Goal: Task Accomplishment & Management: Complete application form

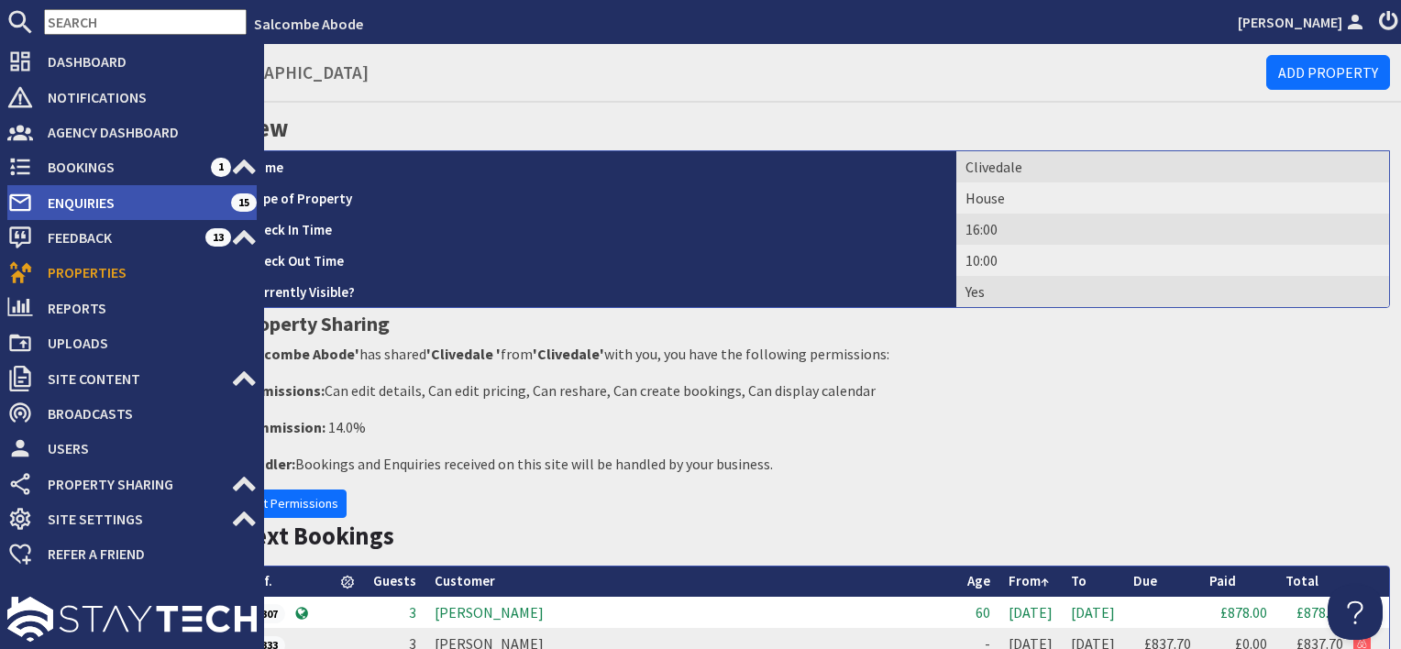
scroll to position [367, 0]
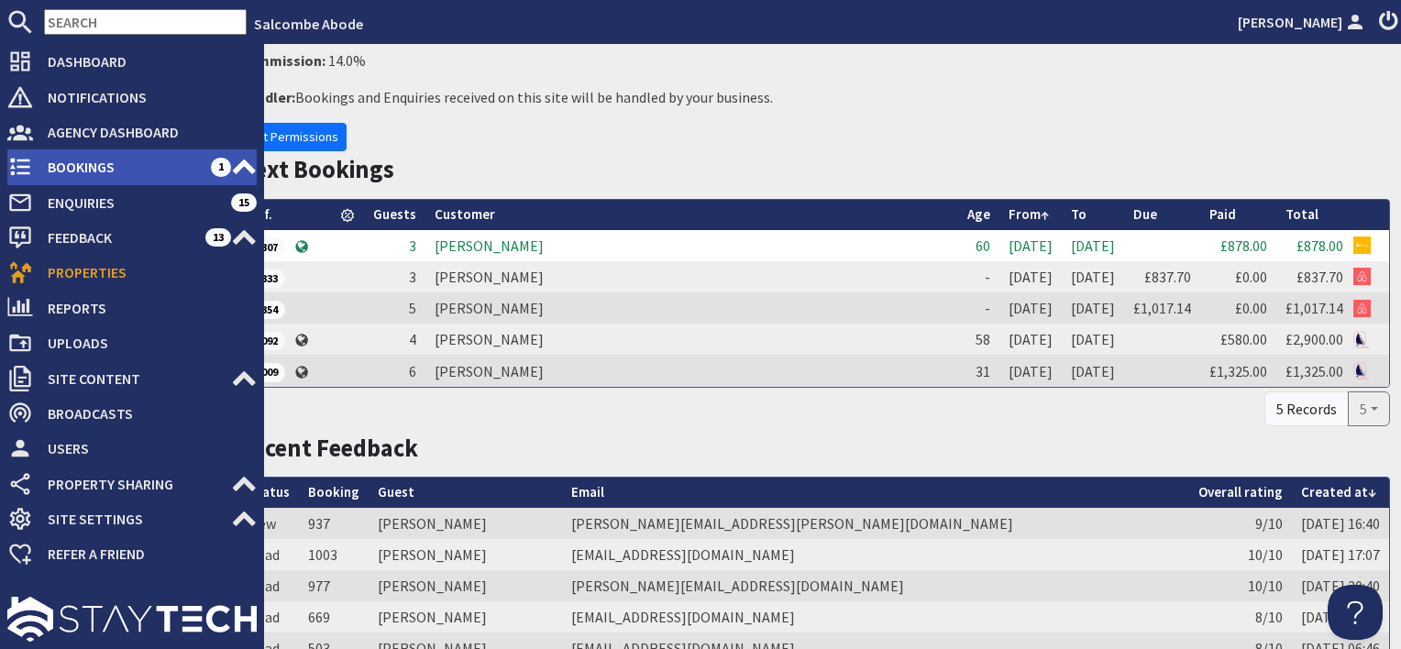
click at [88, 161] on span "Bookings" at bounding box center [122, 166] width 178 height 29
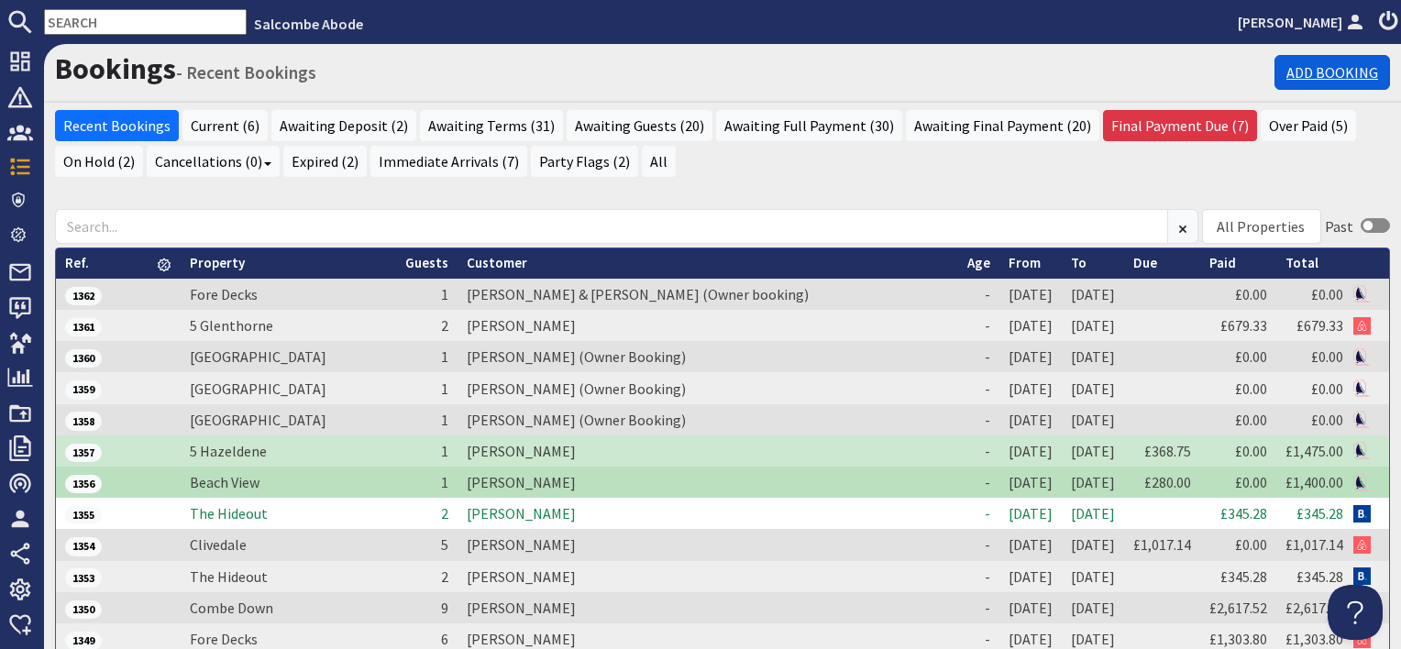
click at [1321, 71] on link "Add Booking" at bounding box center [1333, 72] width 116 height 35
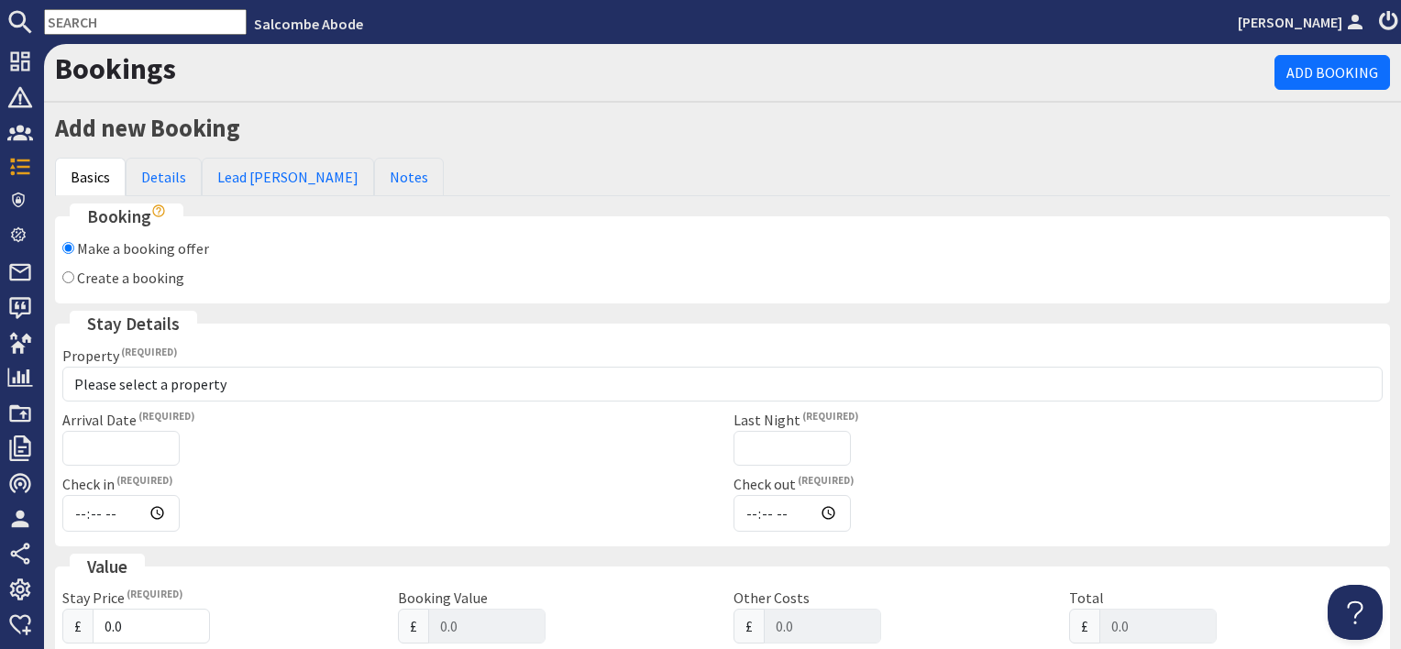
click at [151, 284] on label "Create a booking" at bounding box center [130, 278] width 107 height 18
click at [74, 283] on input "Create a booking" at bounding box center [68, 277] width 12 height 12
radio input "true"
checkbox input "false"
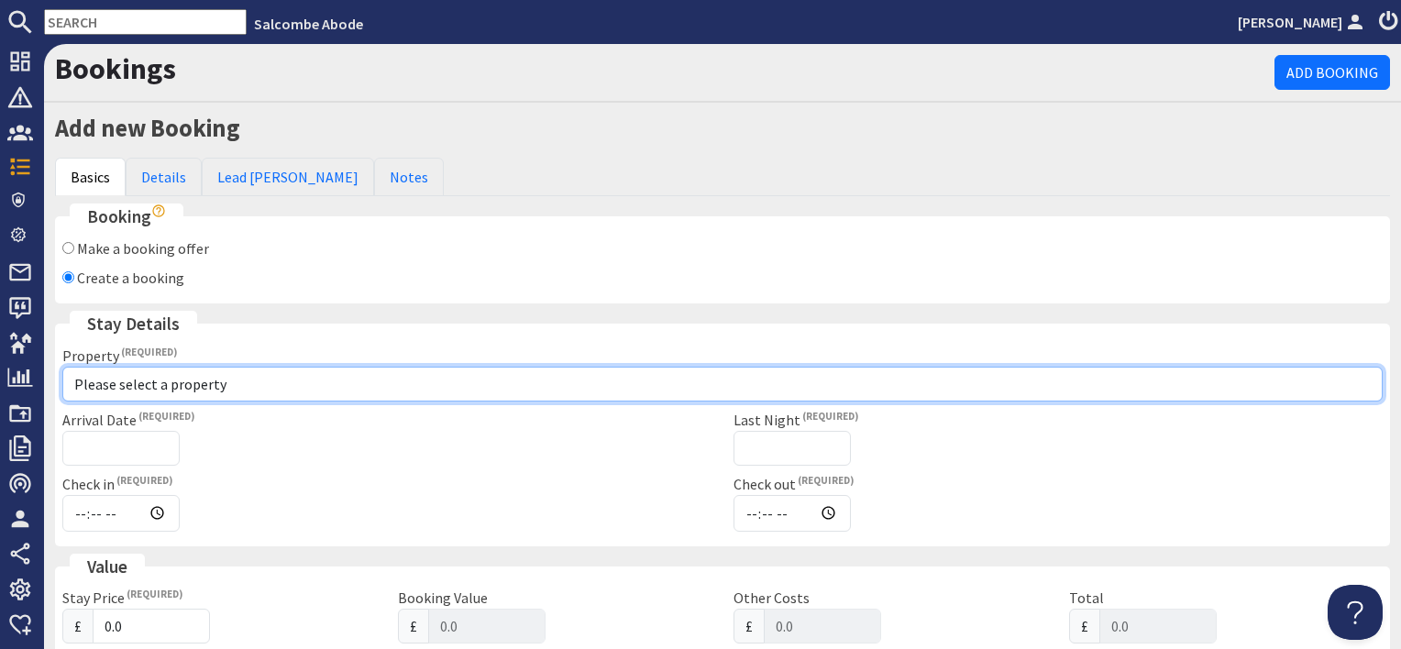
click at [142, 389] on select "Please select a property 10 Kings Cottages 11 Thurlestone Beach House 15 St Elm…" at bounding box center [722, 384] width 1321 height 35
select select "755"
click at [62, 367] on select "Please select a property 10 Kings Cottages 11 Thurlestone Beach House 15 St Elm…" at bounding box center [722, 384] width 1321 height 35
checkbox input "true"
type input "16:00"
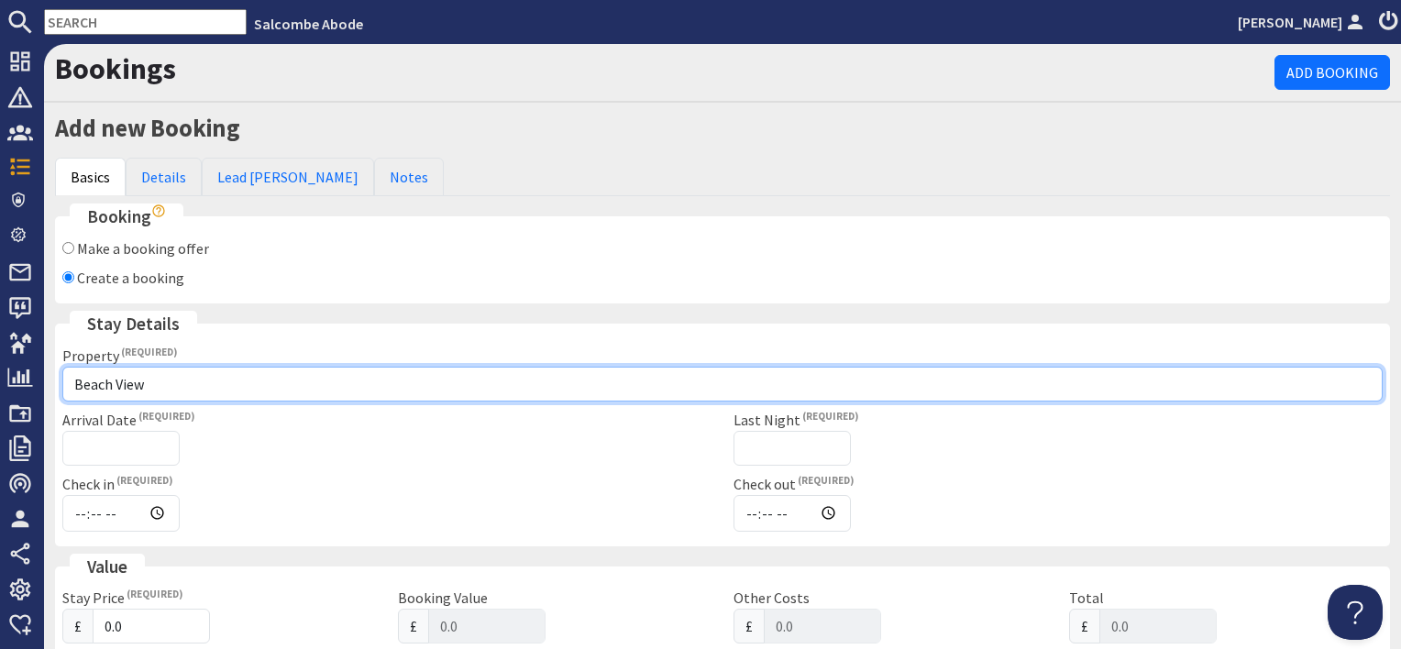
type input "10:00"
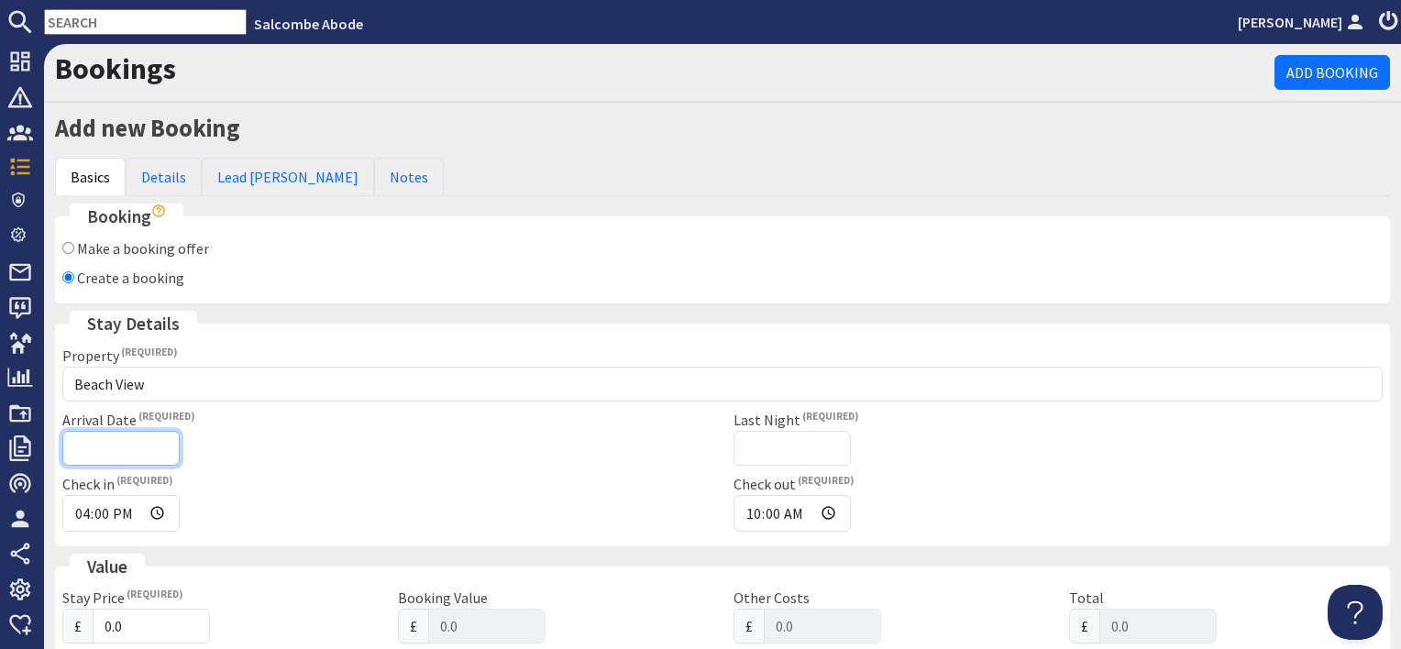
click at [141, 434] on input "Arrival Date" at bounding box center [120, 448] width 117 height 35
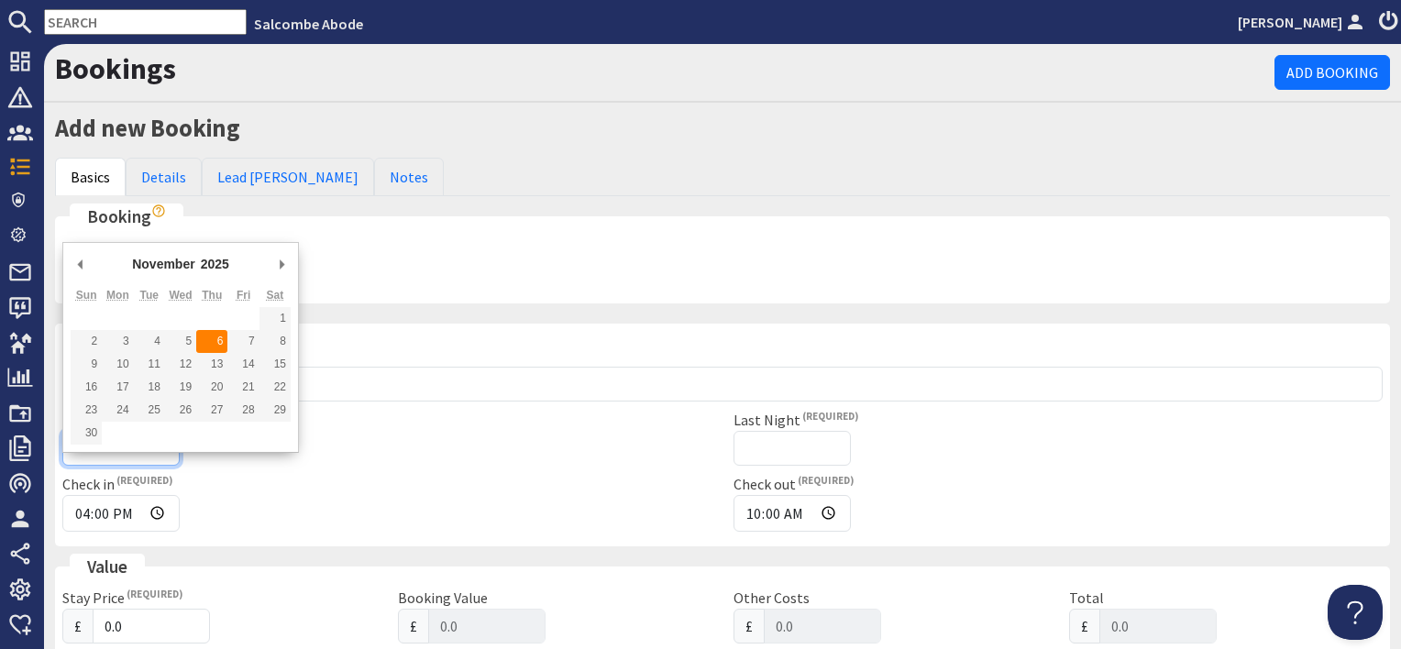
type input "06/11/2025"
type input "2025-10-07T23:59:59"
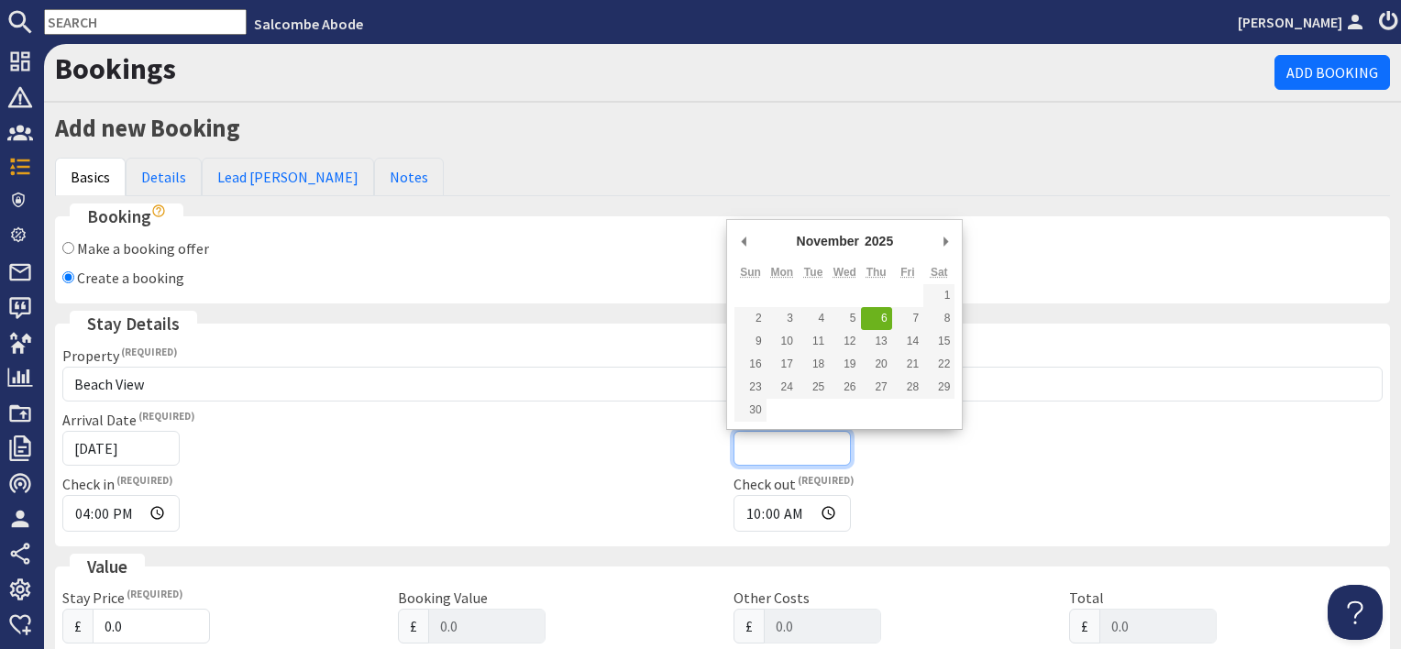
click at [743, 438] on input "Last Night" at bounding box center [792, 448] width 117 height 35
type input "09/11/2025"
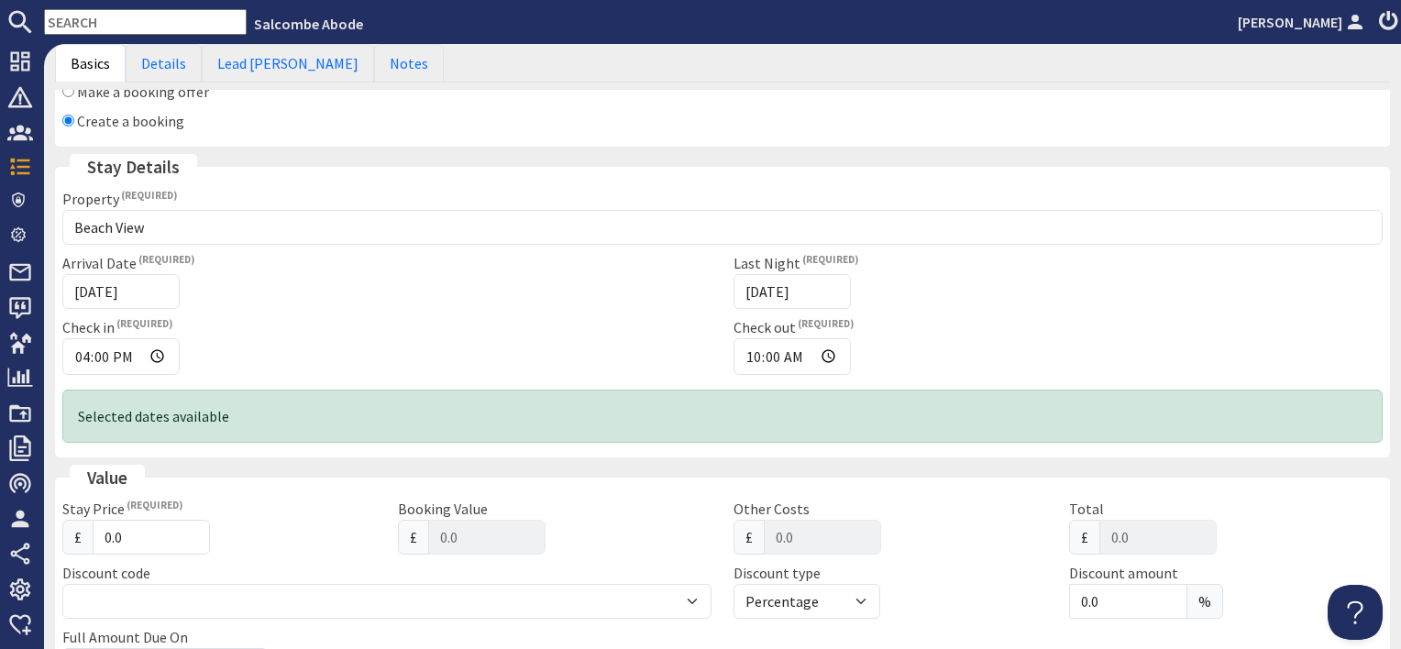
scroll to position [183, 0]
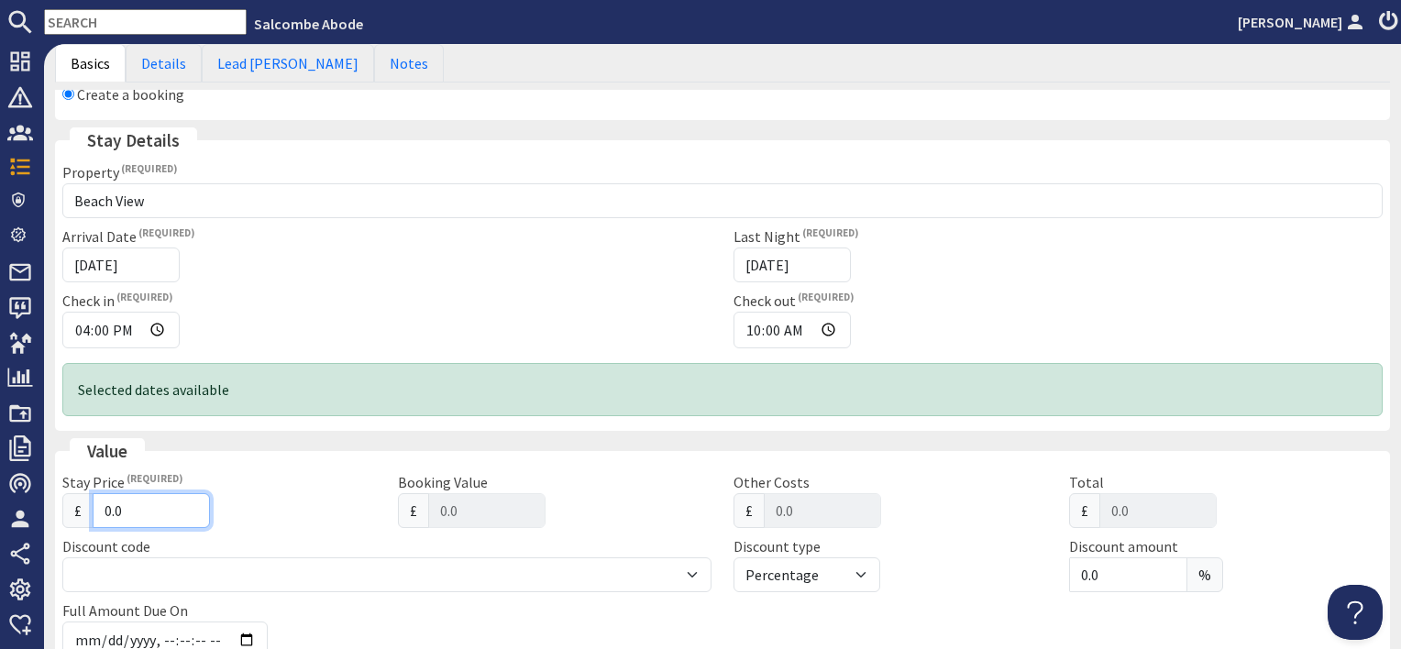
drag, startPoint x: 138, startPoint y: 510, endPoint x: 75, endPoint y: 508, distance: 62.4
click at [75, 508] on div "£ 0.0" at bounding box center [219, 510] width 314 height 35
type input "5"
type input "5.00"
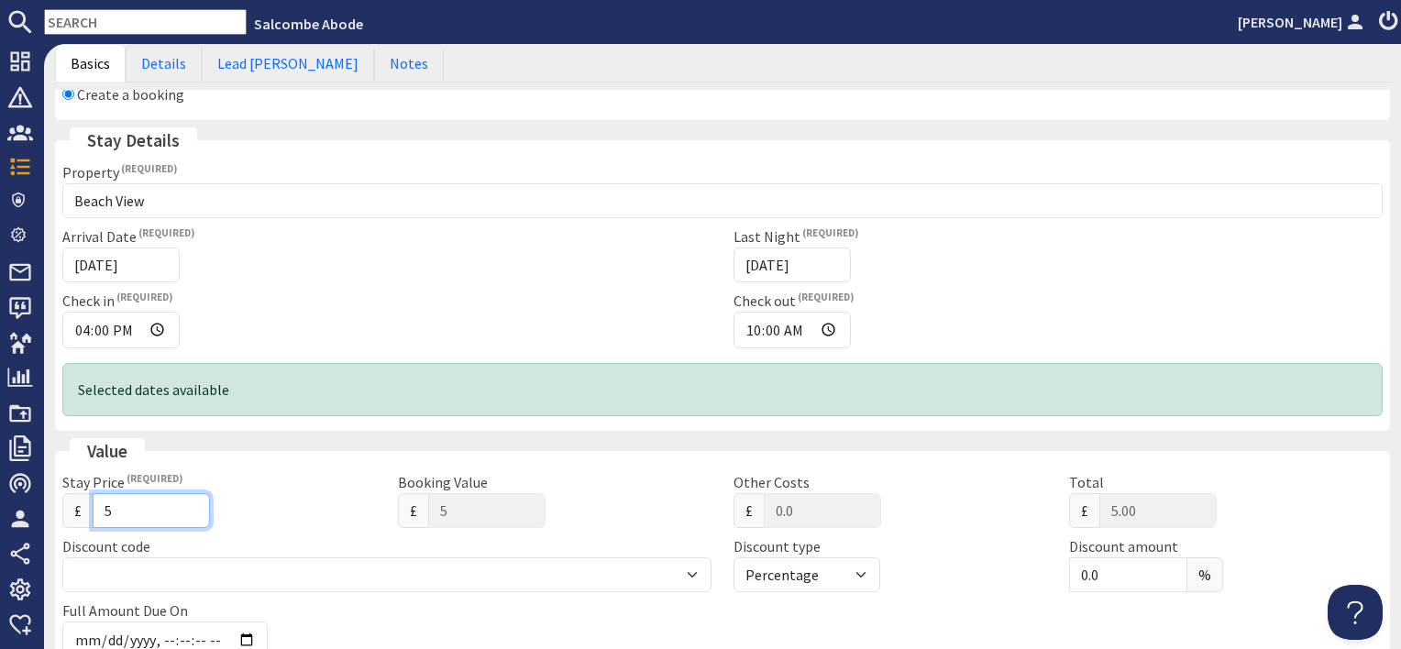
type input "53"
type input "53.00"
type input "533"
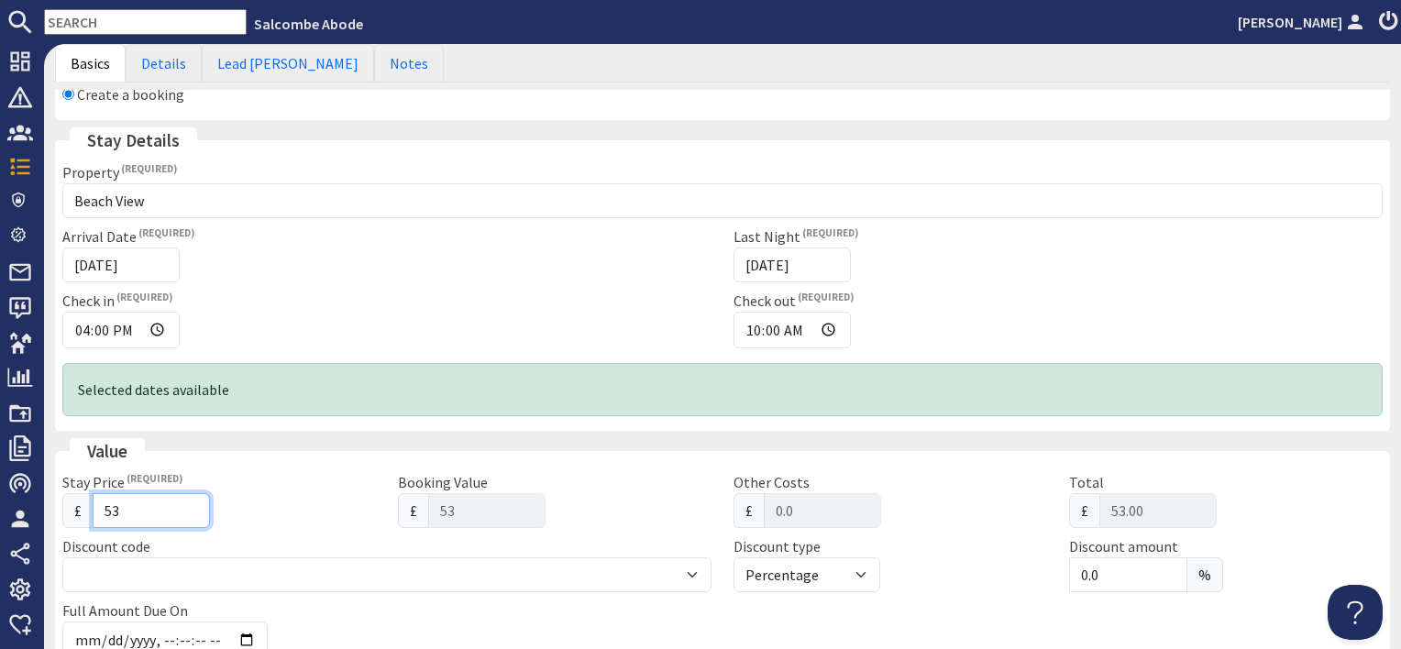
type input "533.00"
type input "533.4"
type input "533.40"
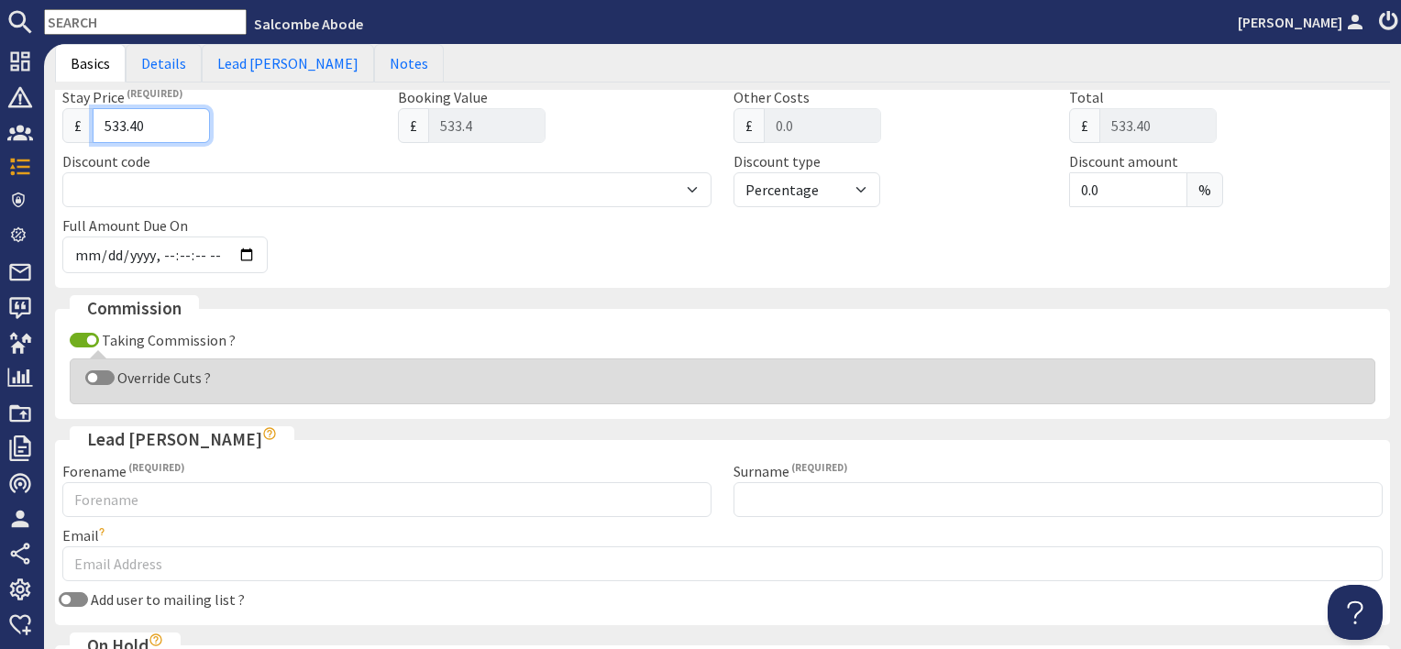
scroll to position [642, 0]
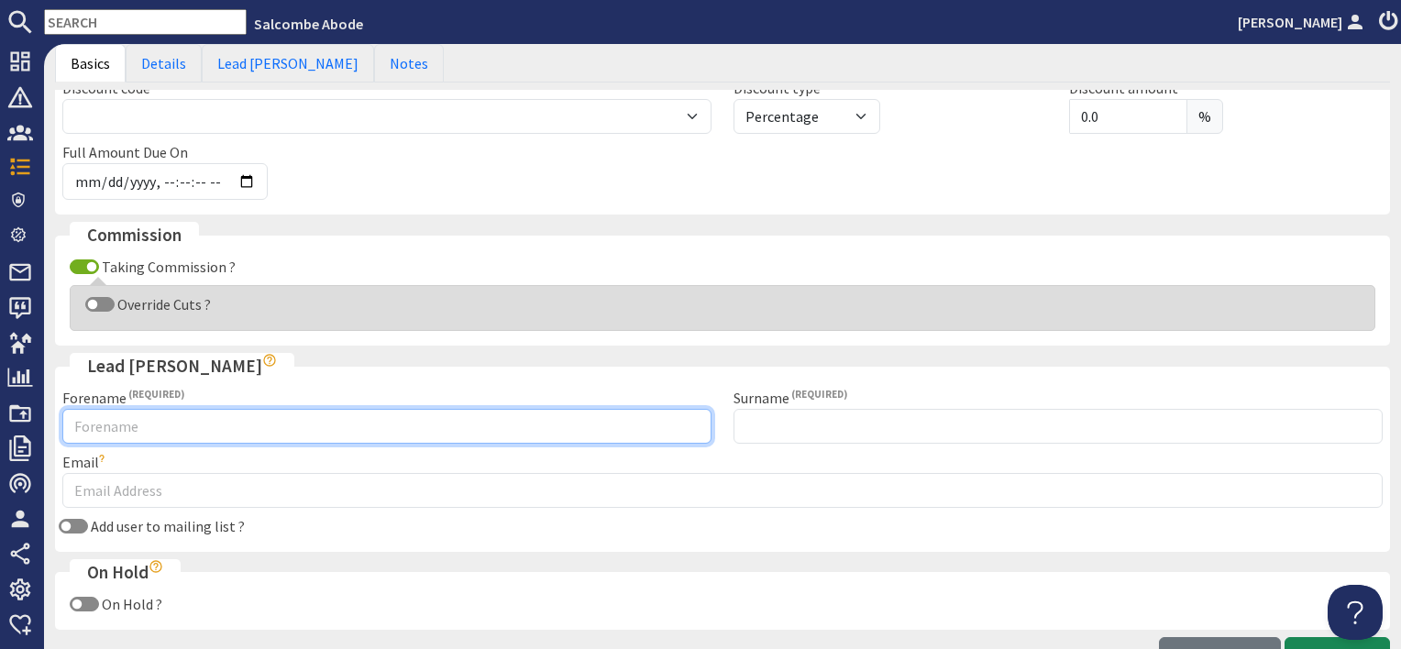
click at [137, 429] on input "Forename" at bounding box center [386, 426] width 649 height 35
type input "Susan"
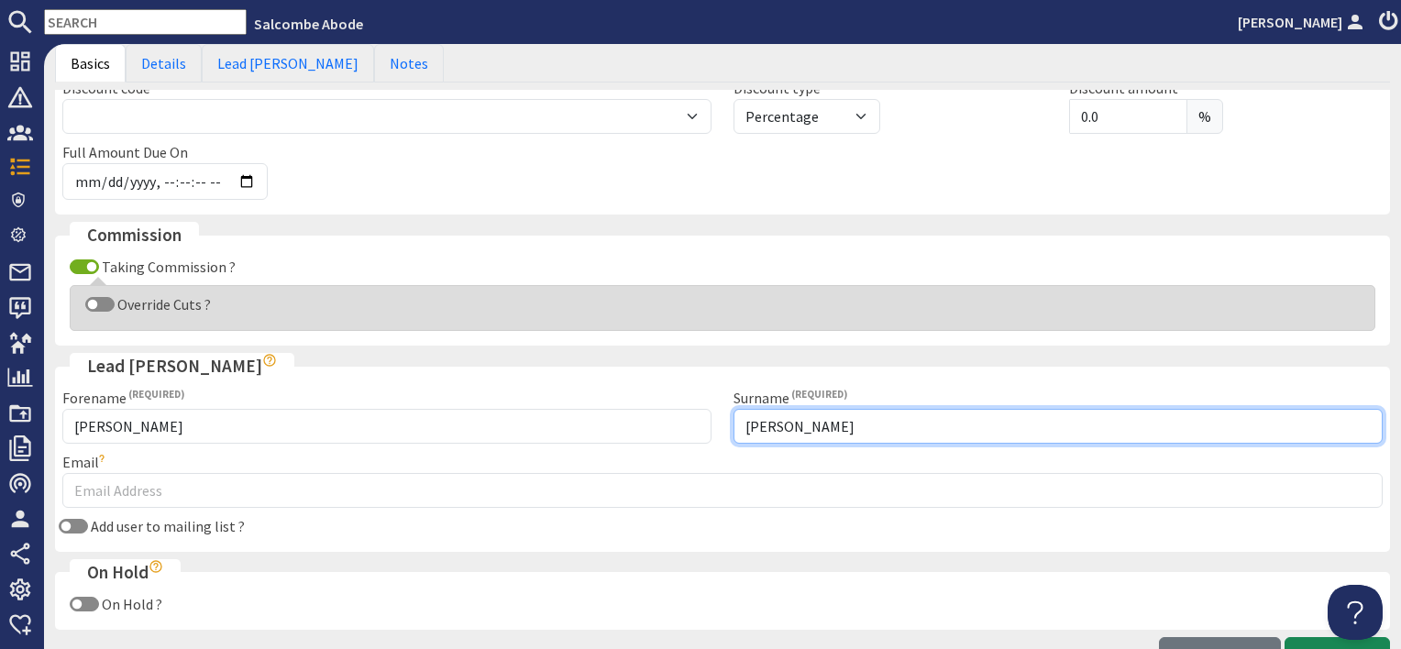
type input "Horton"
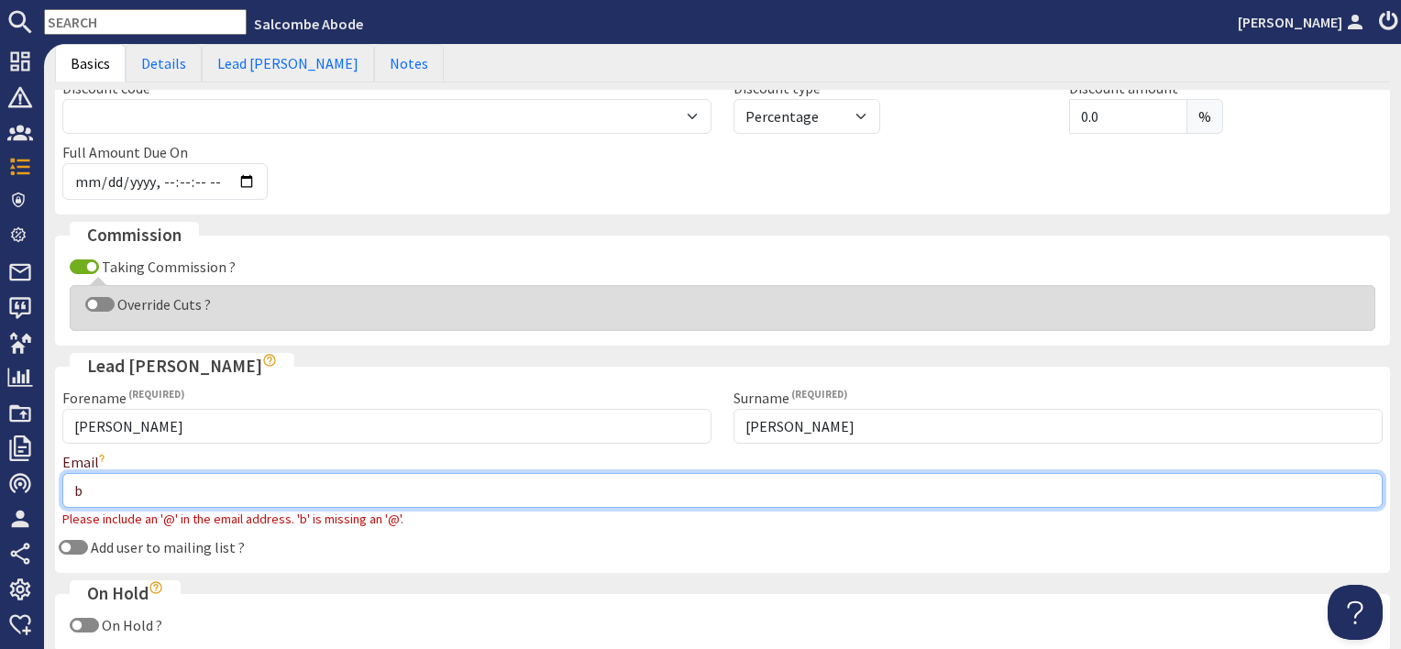
type input "bookings@salcombeabode.com"
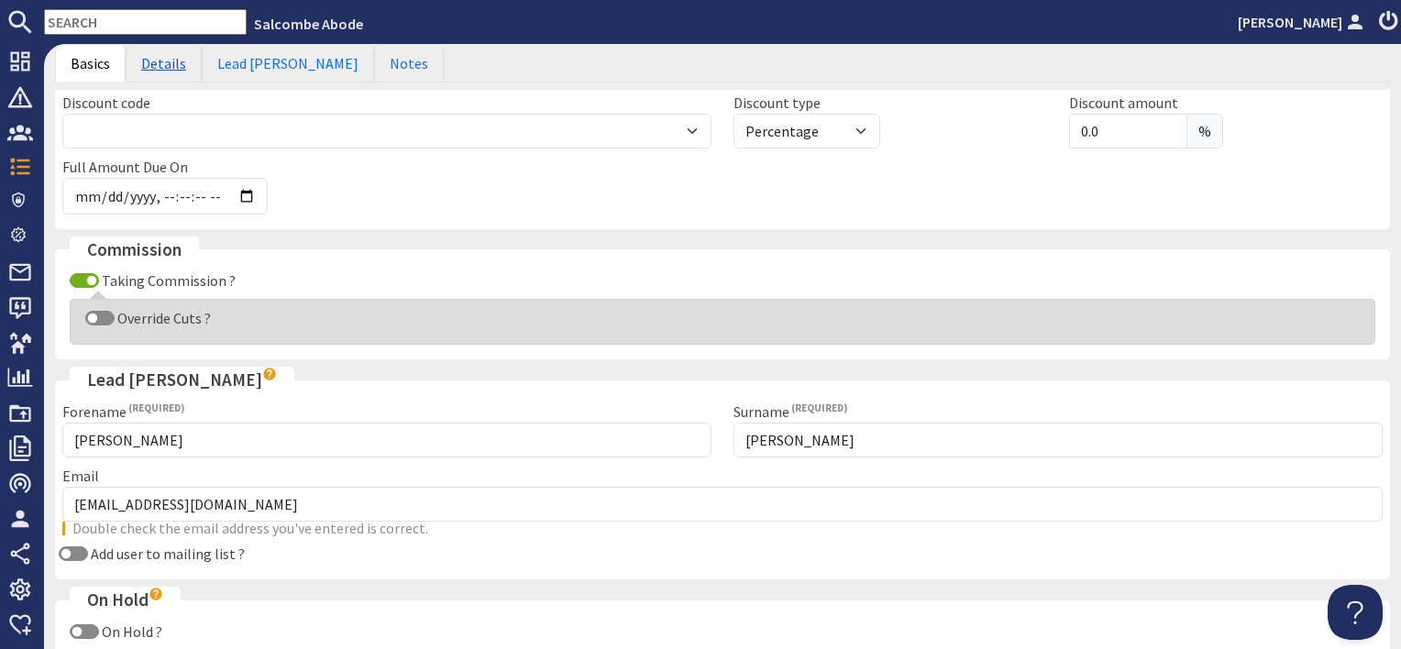
click at [169, 59] on link "Details" at bounding box center [164, 63] width 76 height 39
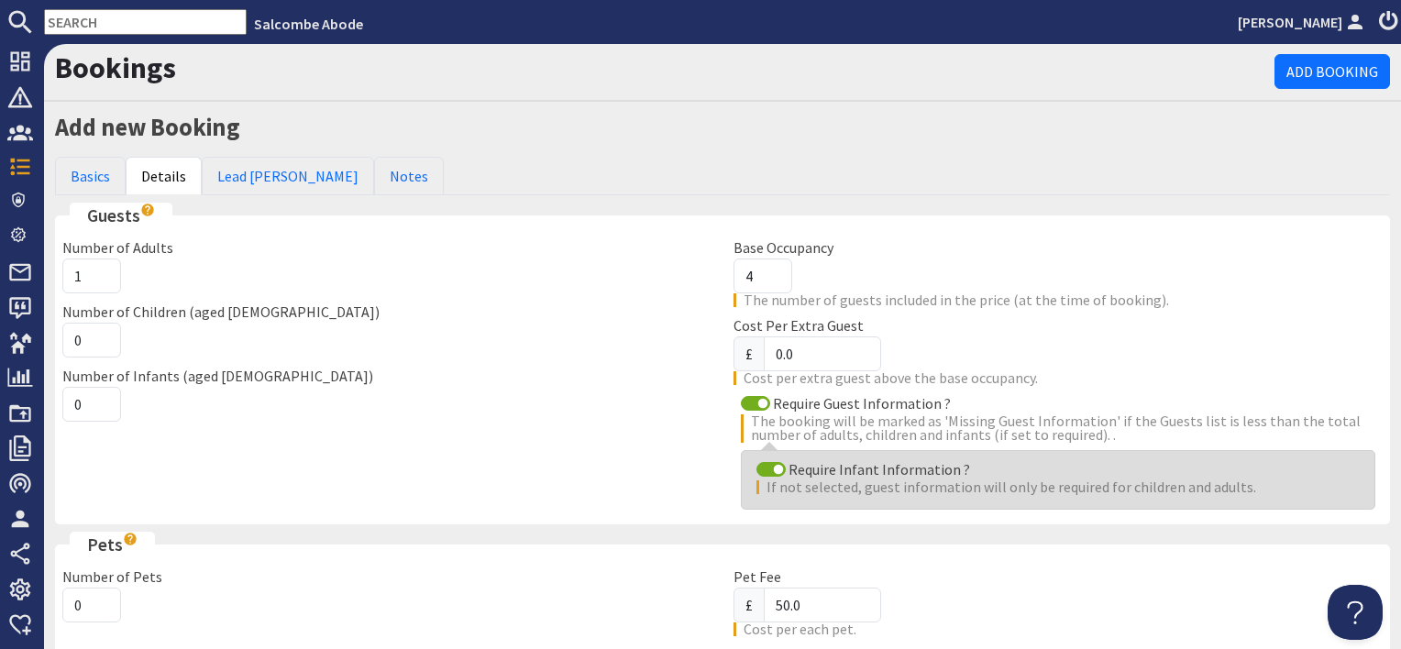
scroll to position [0, 0]
type input "2"
click at [102, 268] on input "2" at bounding box center [91, 277] width 59 height 35
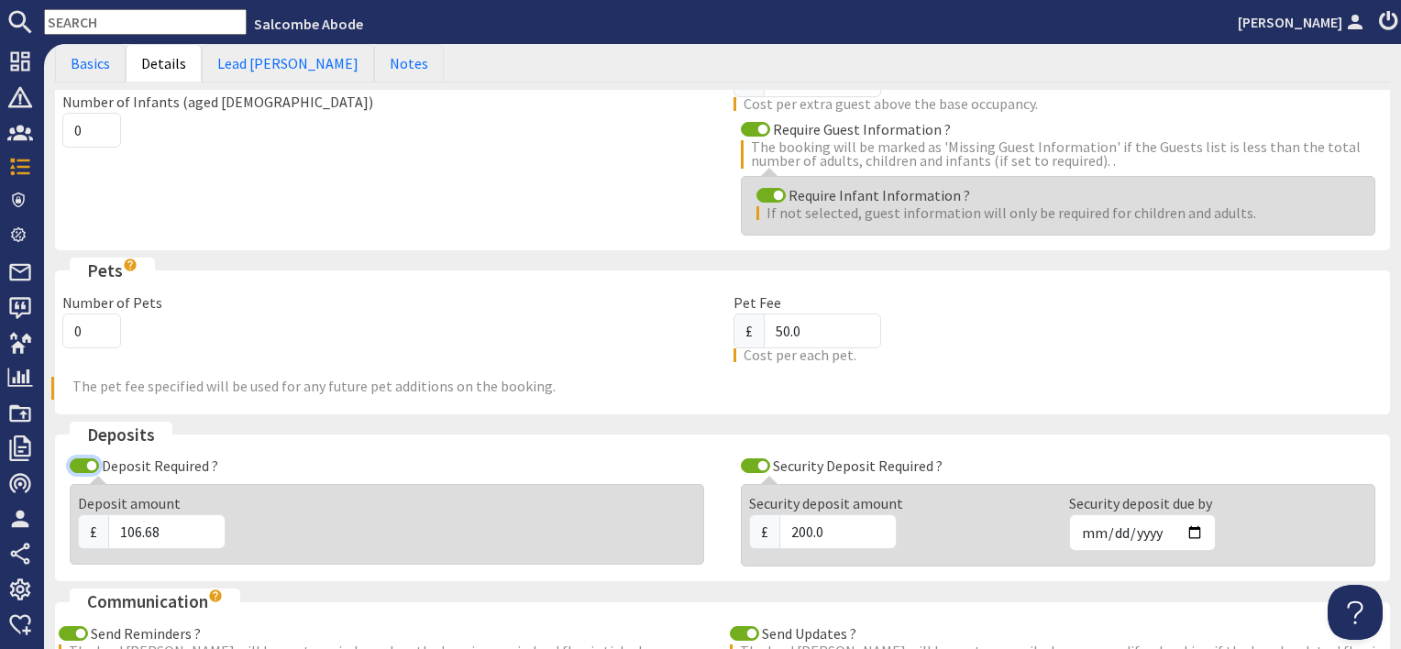
click at [84, 463] on input "Deposit Required ?" at bounding box center [84, 466] width 29 height 15
checkbox input "false"
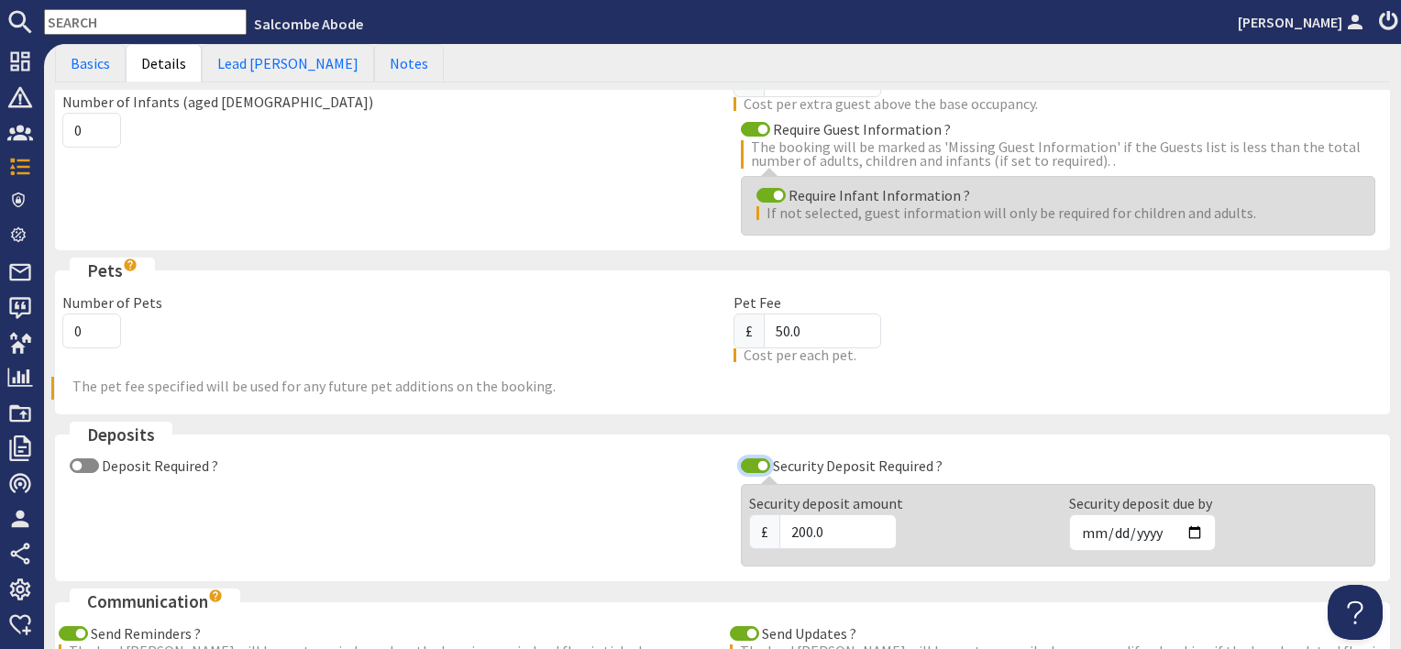
click at [741, 462] on input "Security Deposit Required ?" at bounding box center [755, 466] width 29 height 15
checkbox input "false"
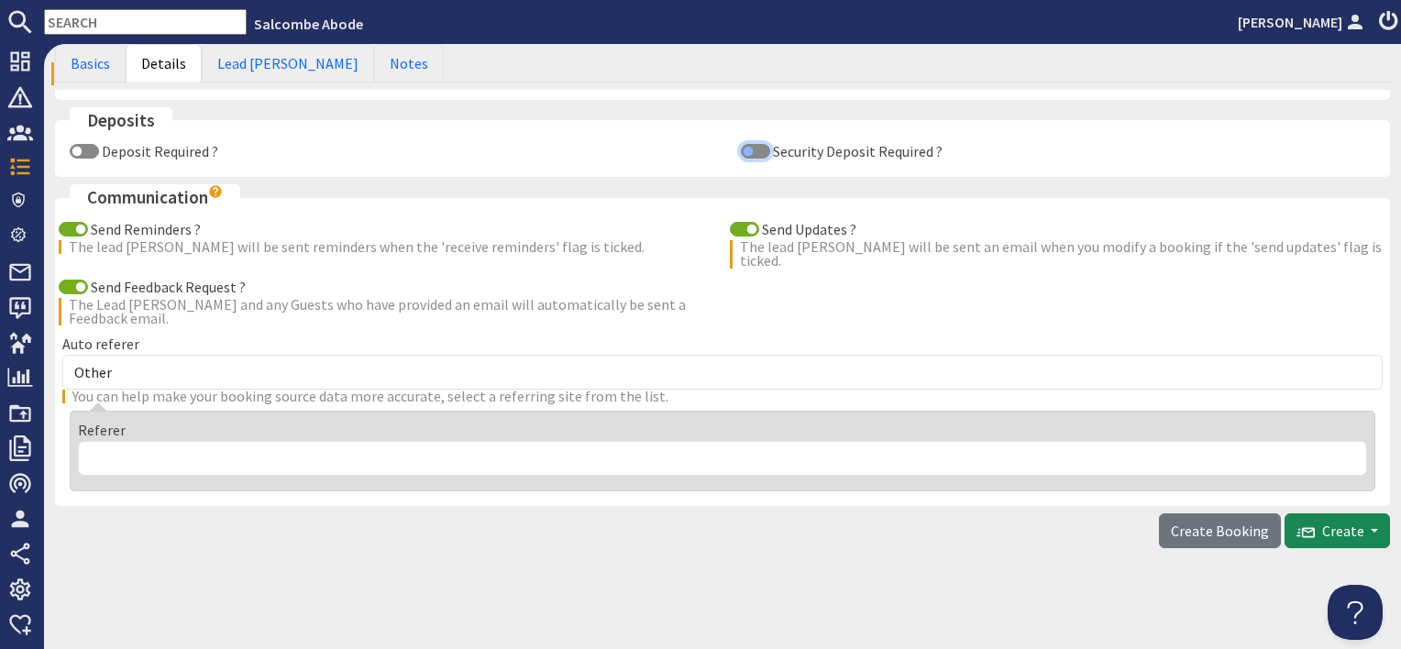
scroll to position [572, 0]
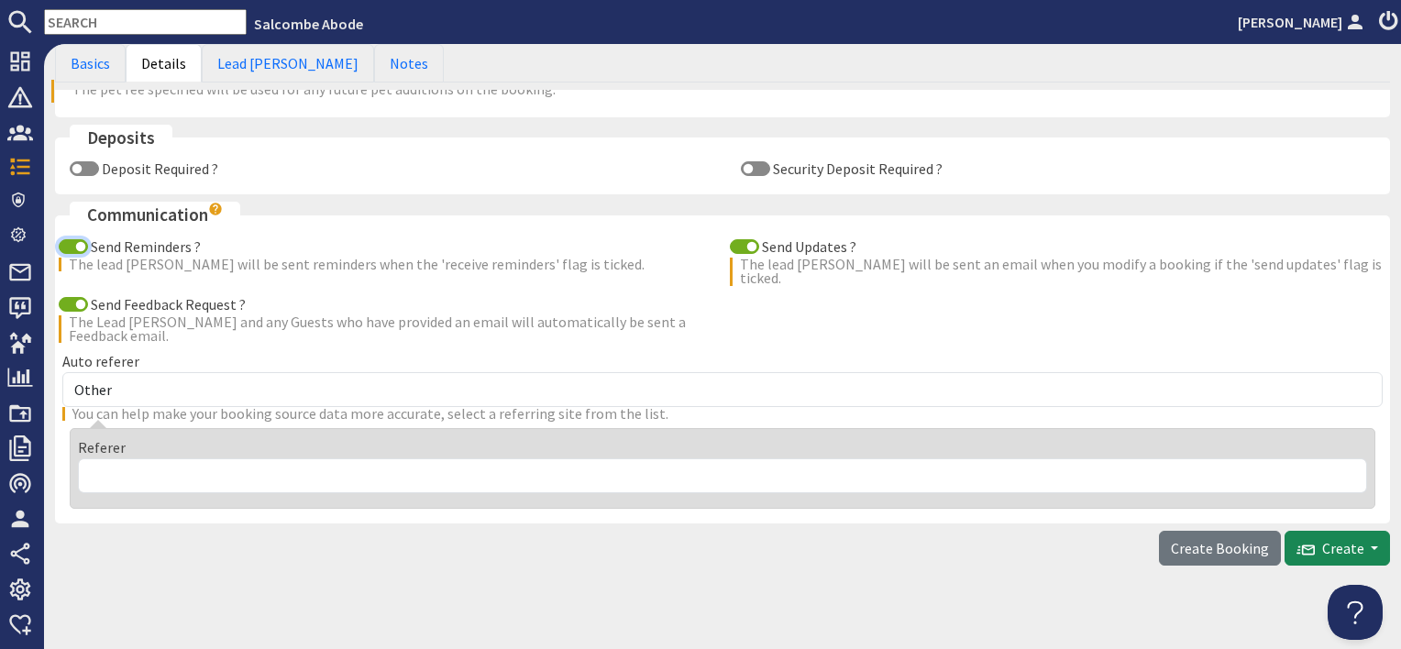
click at [66, 239] on input "Send Reminders ?" at bounding box center [73, 246] width 29 height 15
checkbox input "false"
click at [70, 297] on input "Send Feedback Request ?" at bounding box center [73, 304] width 29 height 15
checkbox input "false"
click at [734, 239] on input "Send Updates ?" at bounding box center [744, 246] width 29 height 15
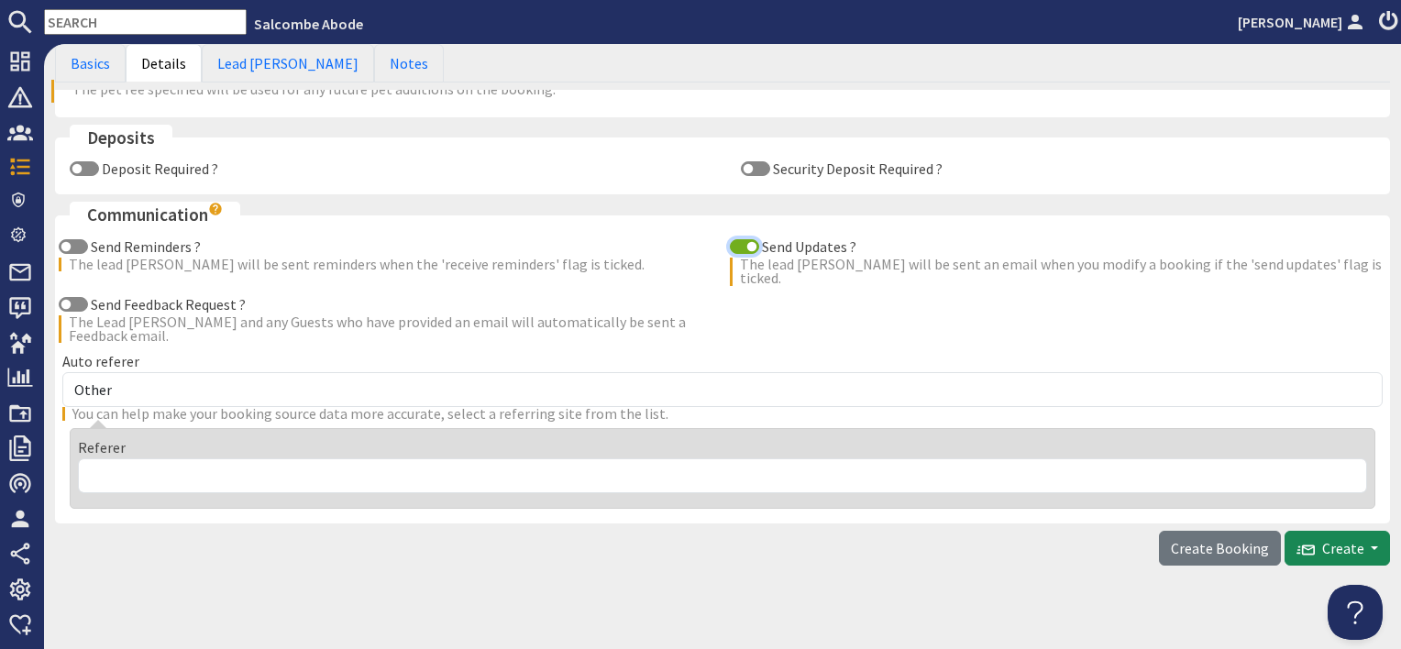
checkbox input "false"
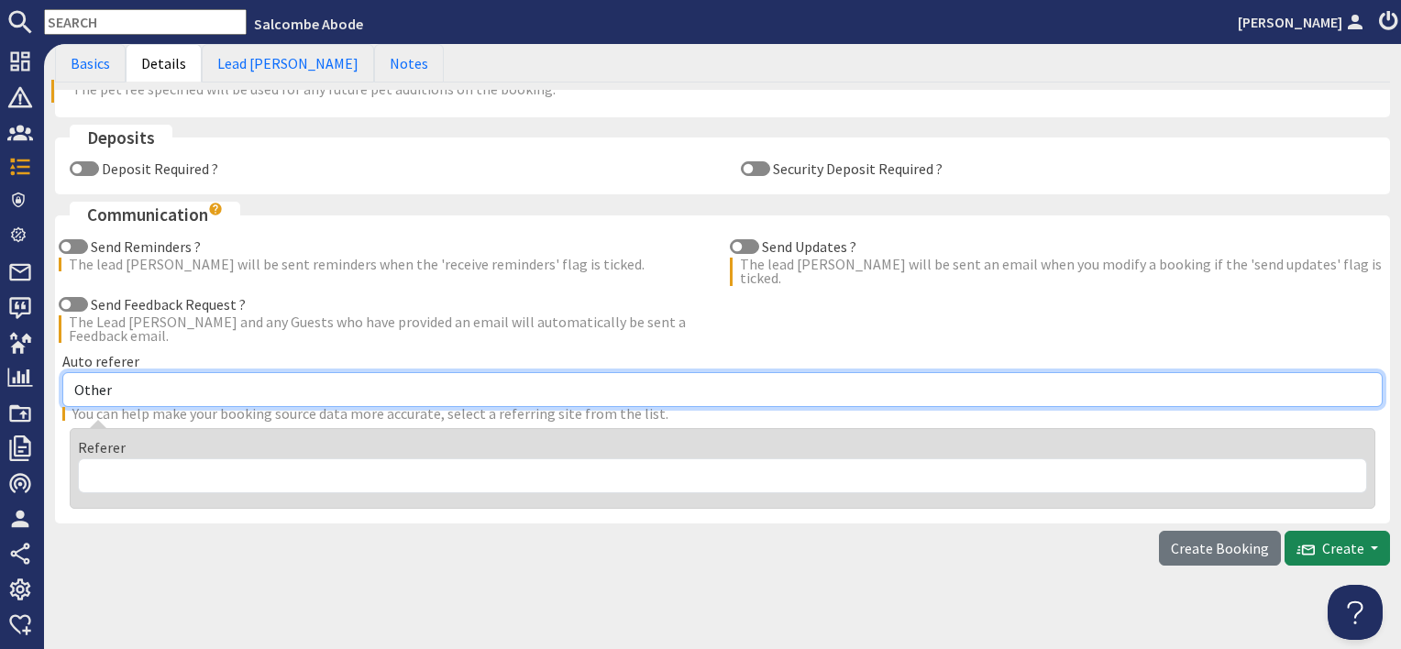
click at [257, 372] on select "Other Aber Cottage and Retreat Abritel Airbnb Althea House A Moment Of Silence …" at bounding box center [722, 389] width 1321 height 35
select select "17"
click at [62, 372] on select "Other Aber Cottage and Retreat Abritel Airbnb Althea House A Moment Of Silence …" at bounding box center [722, 389] width 1321 height 35
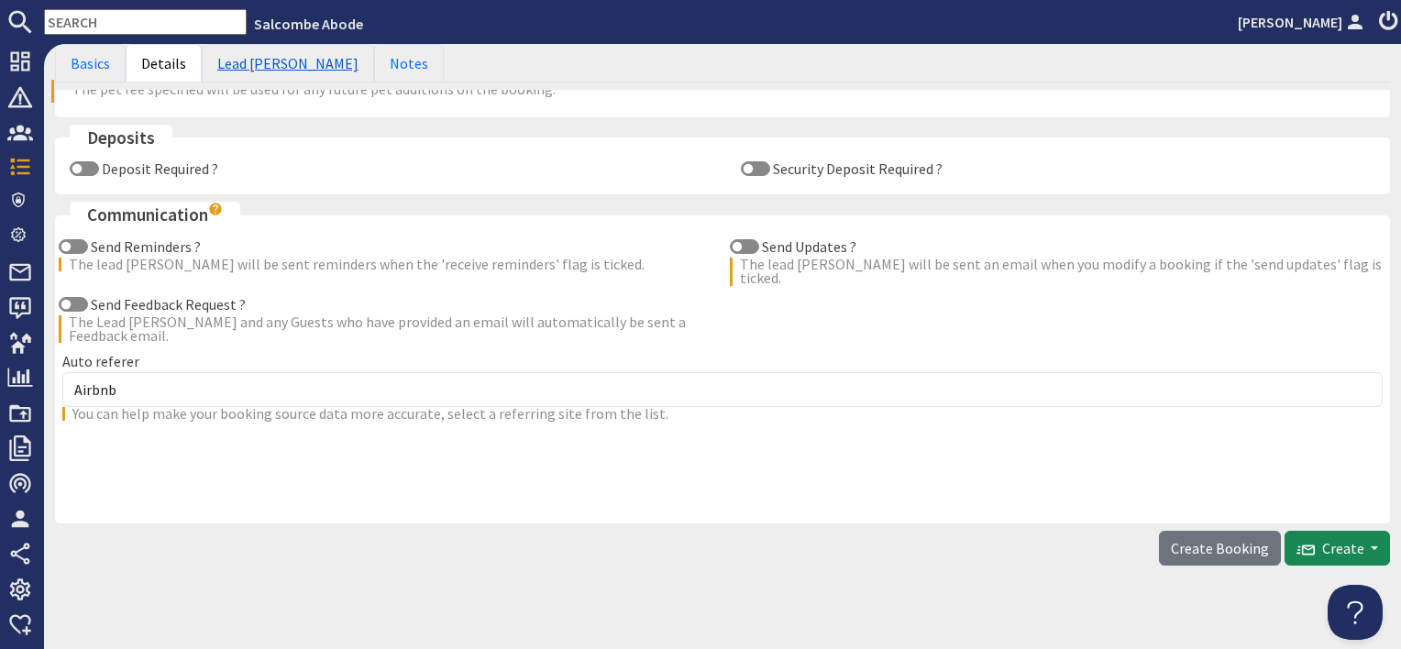
click at [263, 51] on link "Lead [PERSON_NAME]" at bounding box center [288, 63] width 172 height 39
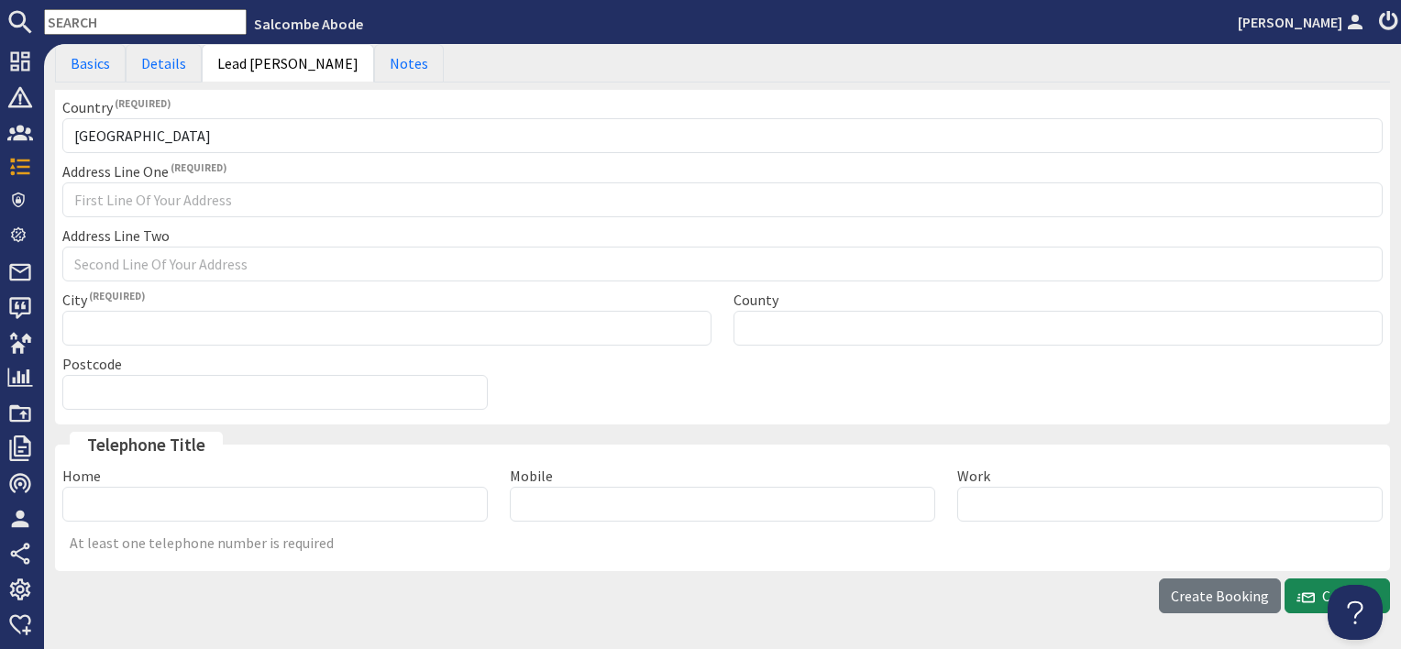
scroll to position [224, 0]
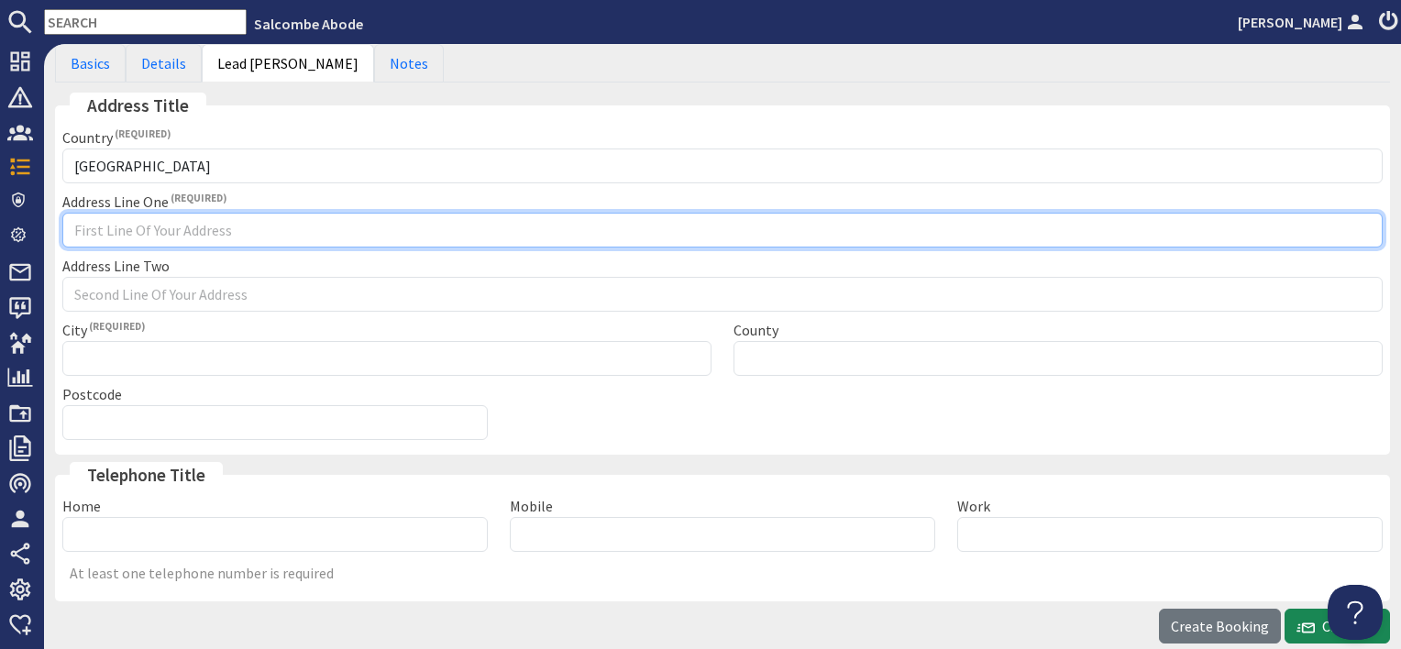
click at [170, 213] on input "Address Line One" at bounding box center [722, 230] width 1321 height 35
type input "Channel booking"
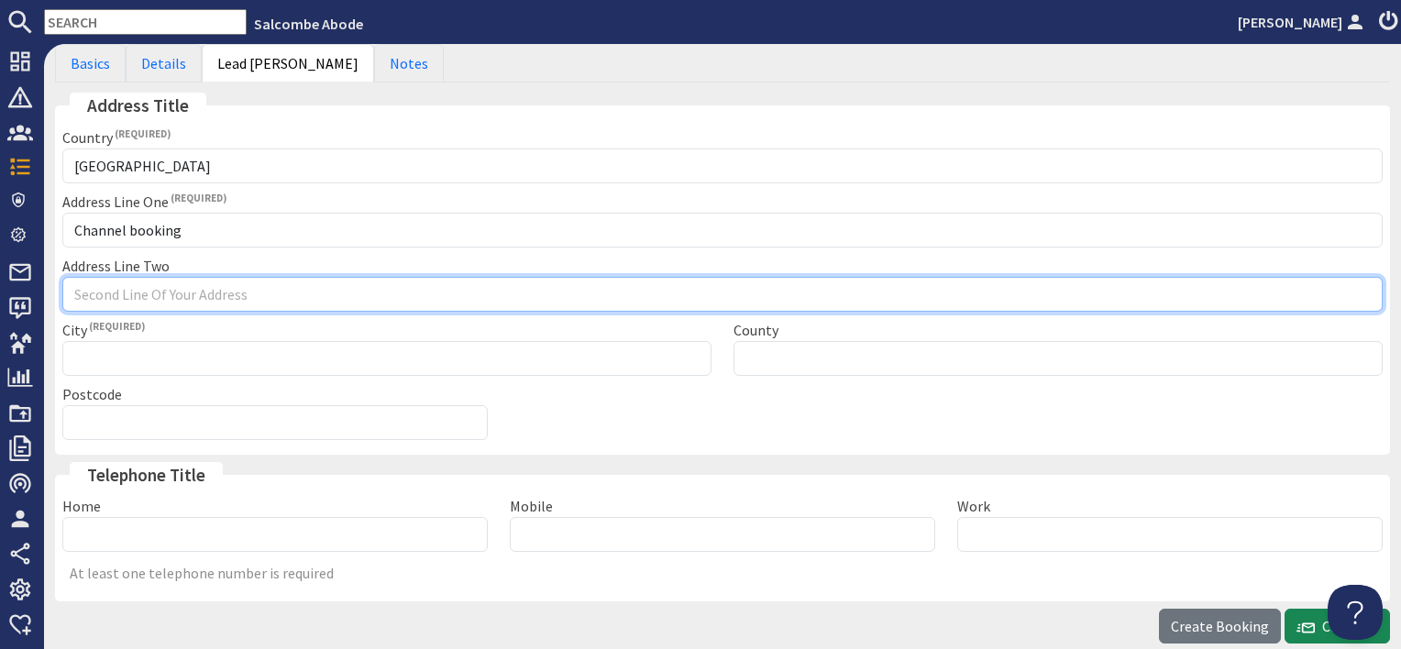
type input "c"
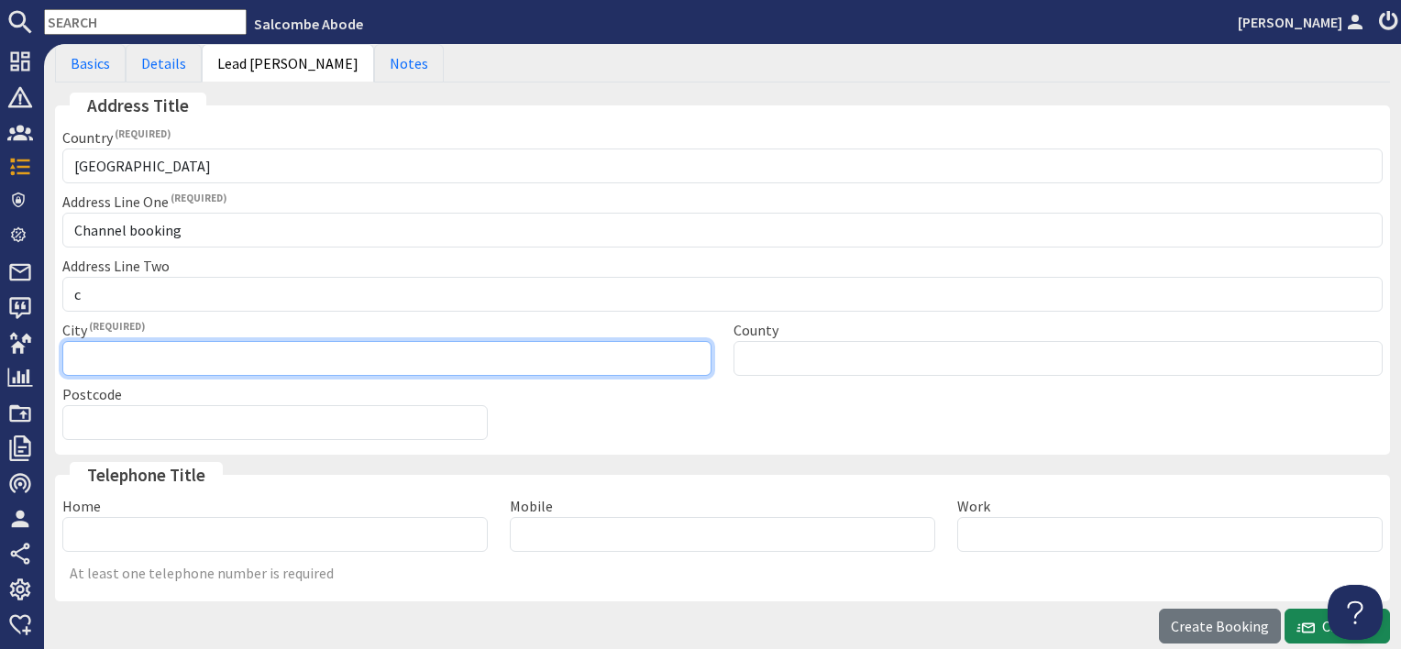
type input "Channel booking"
type input "Please select"
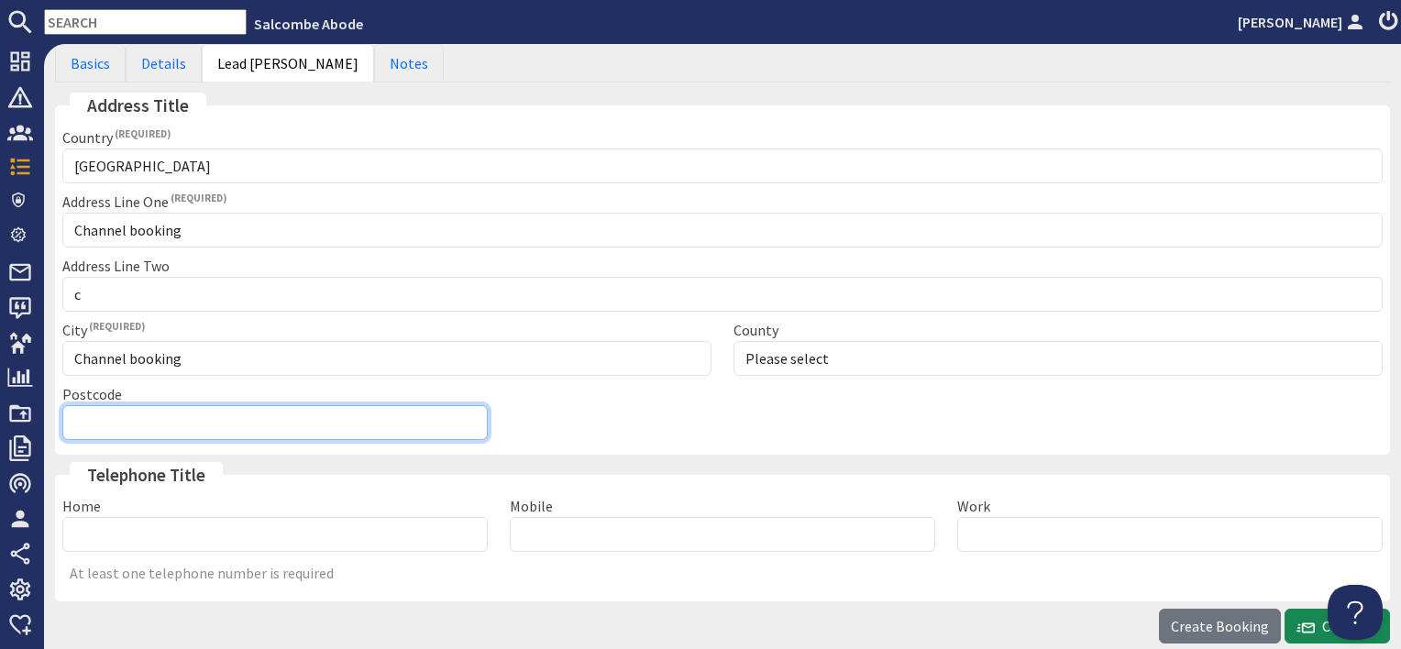
type input "Channel booking"
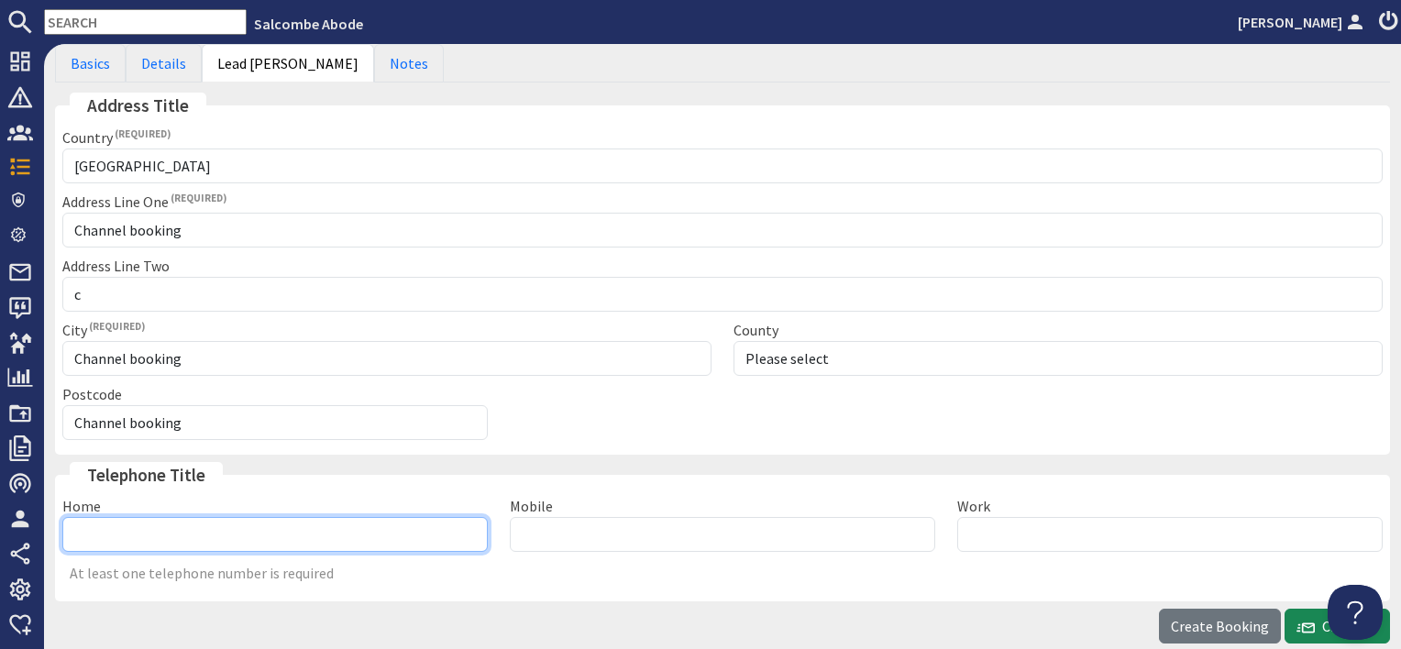
type input "01548800880"
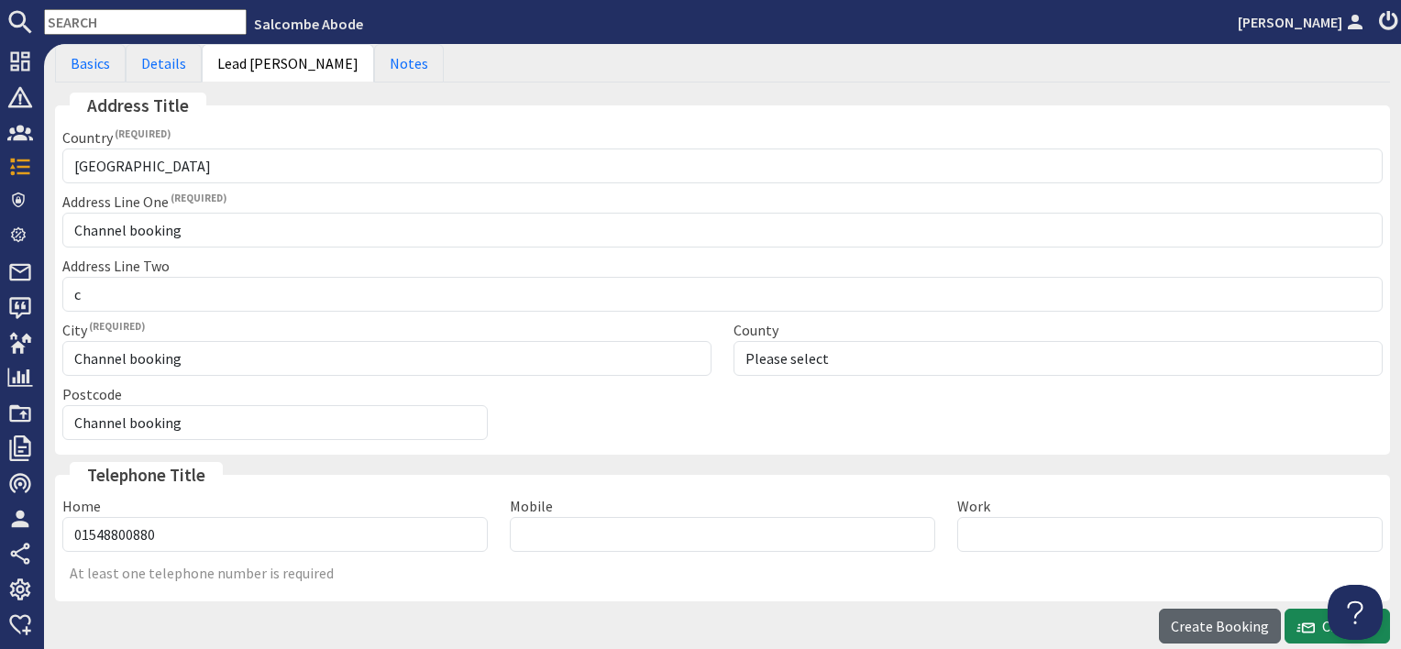
click at [1236, 625] on span "Create Booking" at bounding box center [1220, 626] width 98 height 18
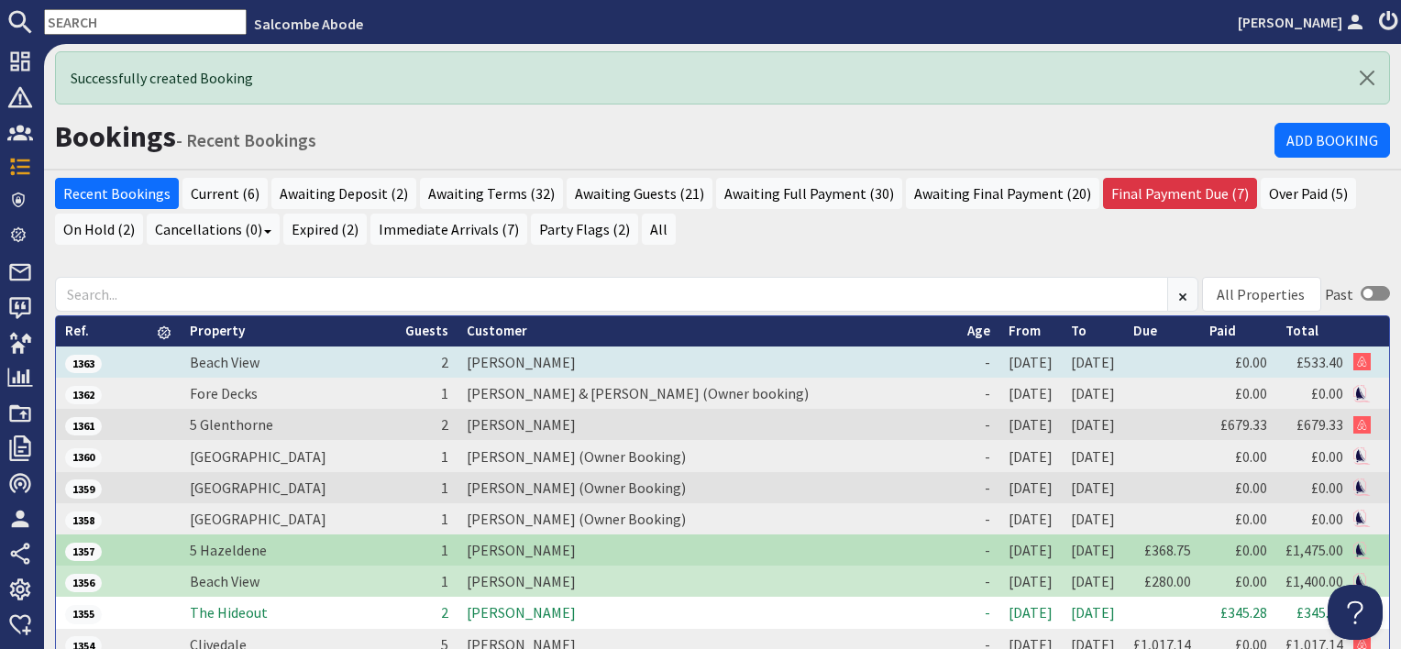
click at [503, 361] on td "[PERSON_NAME]" at bounding box center [708, 362] width 501 height 31
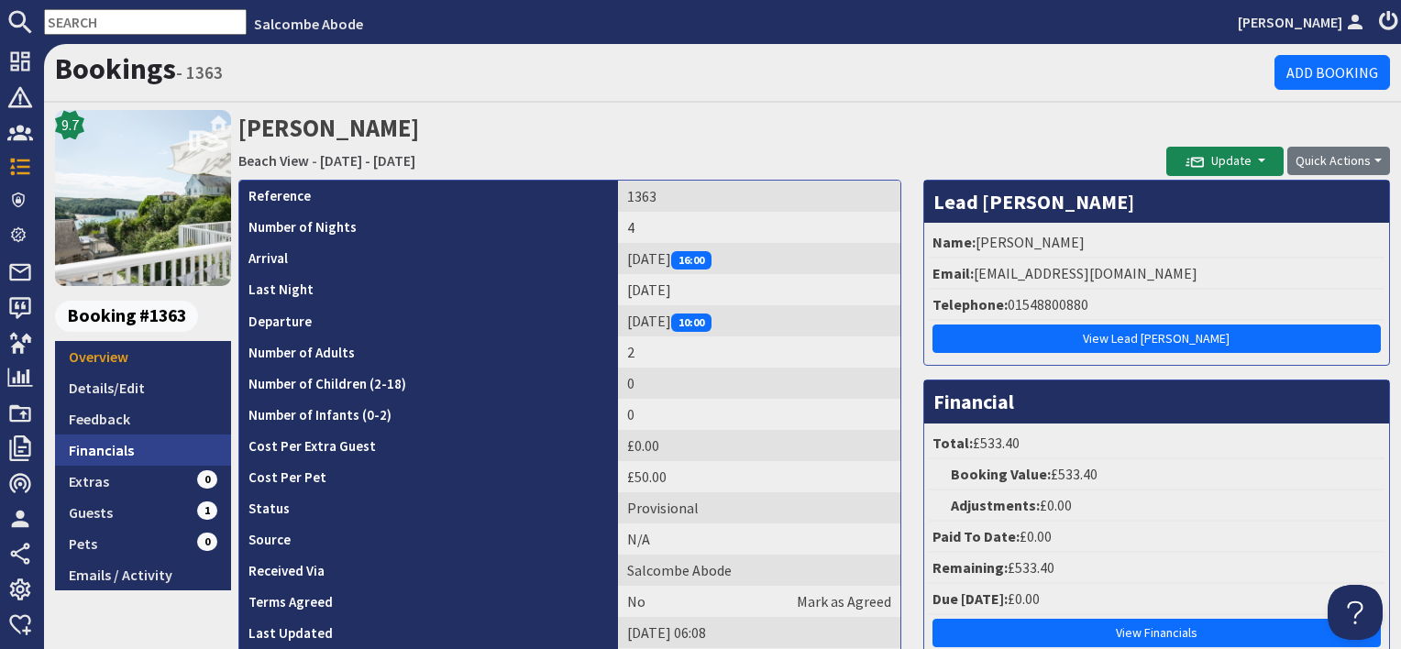
click at [138, 441] on link "Financials" at bounding box center [143, 450] width 176 height 31
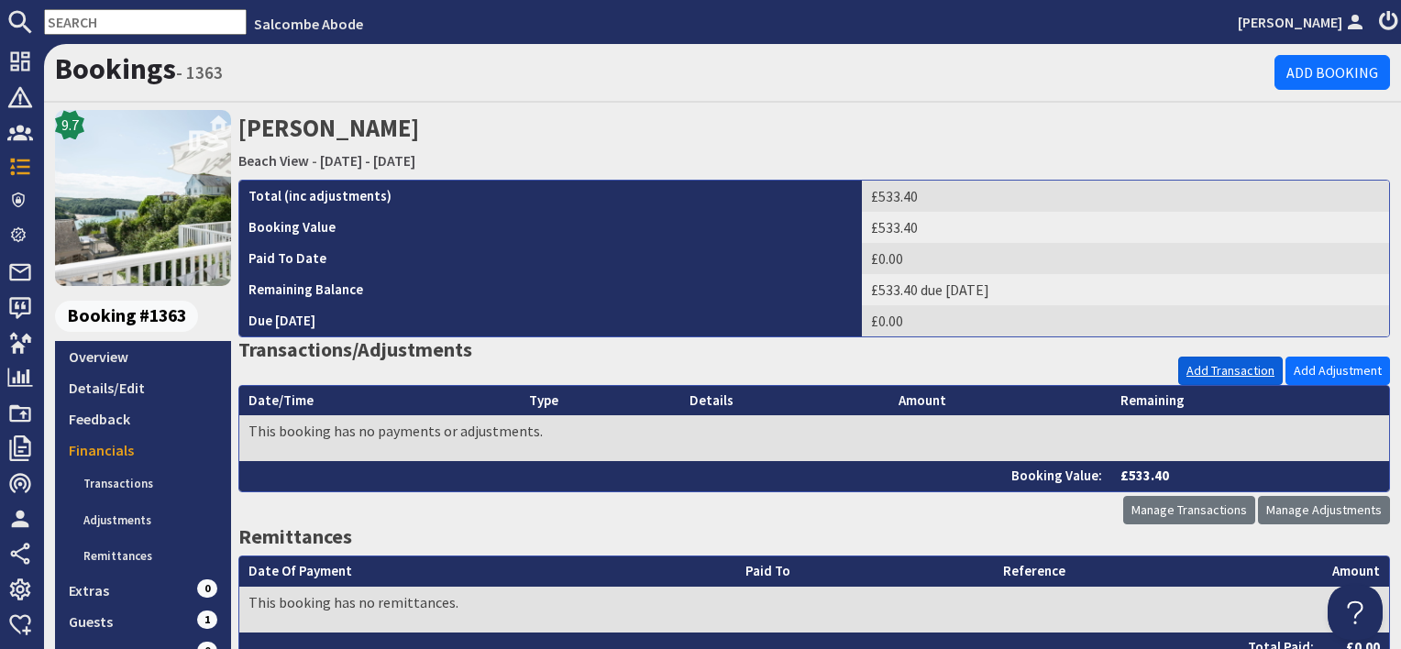
click at [1240, 373] on link "Add Transaction" at bounding box center [1231, 371] width 105 height 28
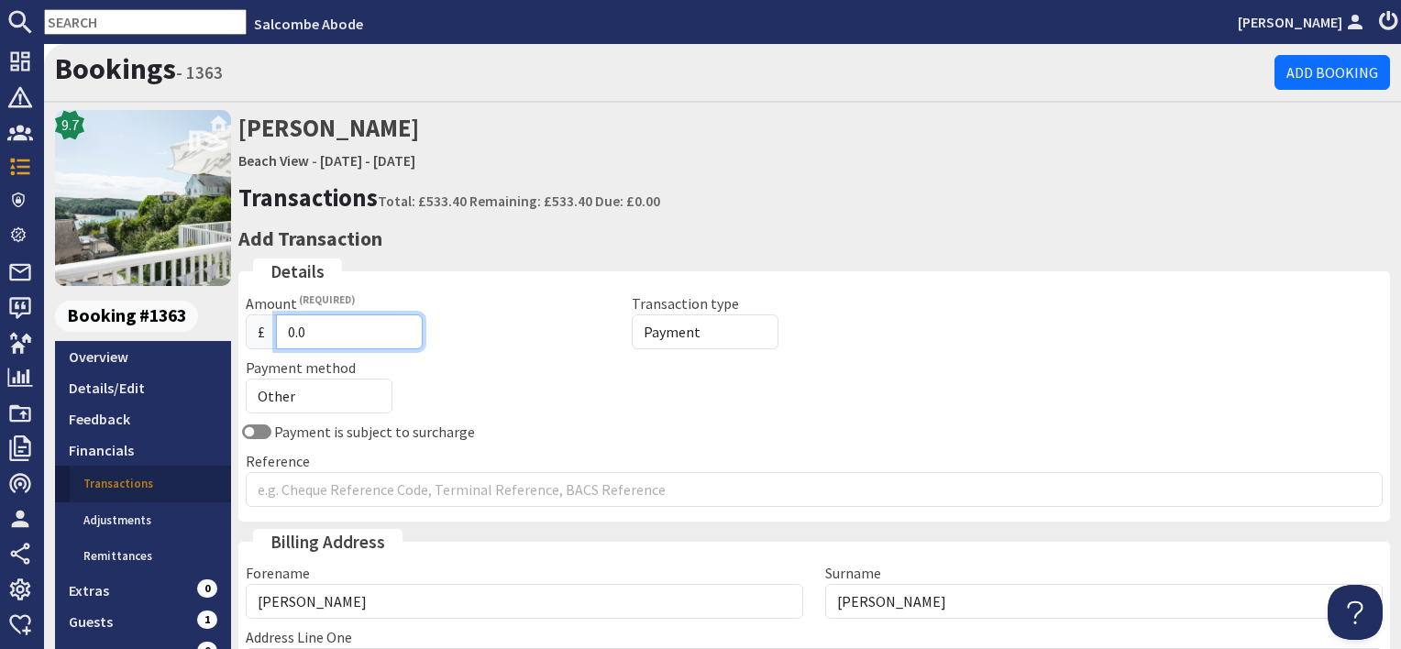
drag, startPoint x: 322, startPoint y: 331, endPoint x: 277, endPoint y: 327, distance: 45.1
click at [277, 327] on input "0.0" at bounding box center [349, 332] width 147 height 35
type input "533.40"
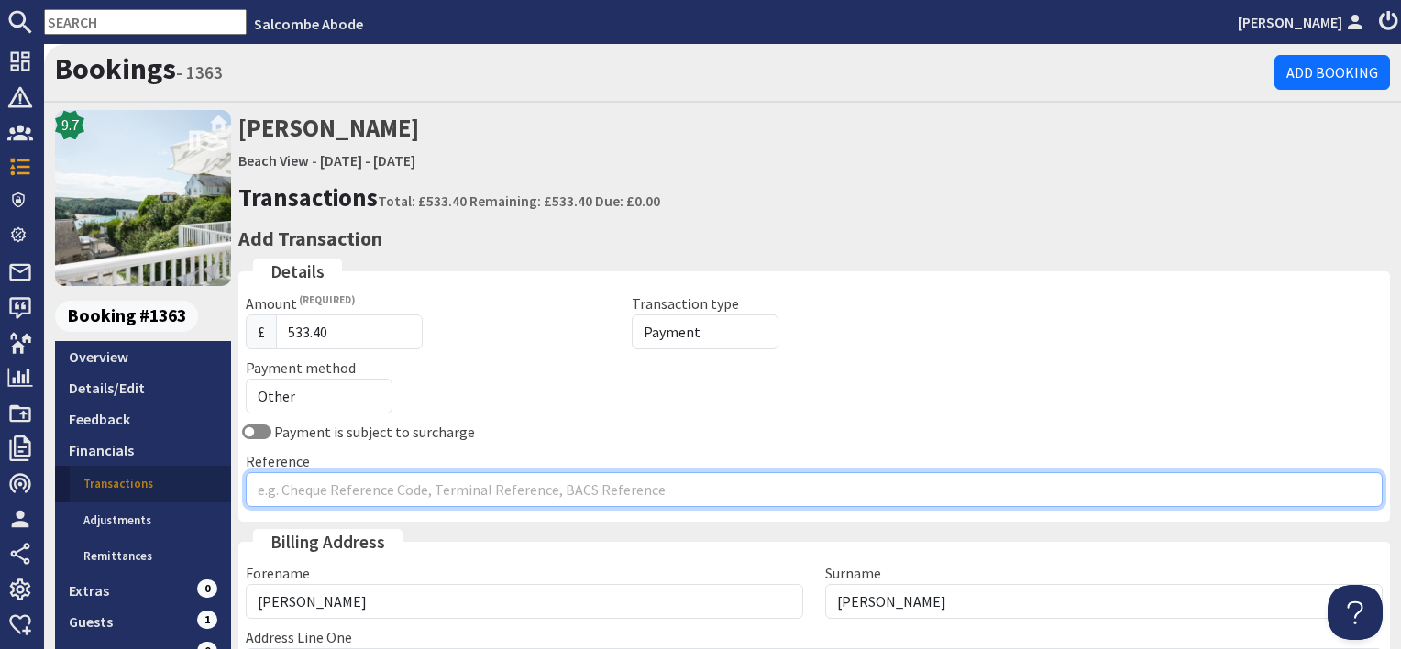
click at [305, 488] on input "Reference" at bounding box center [814, 489] width 1137 height 35
type input "Airbnb"
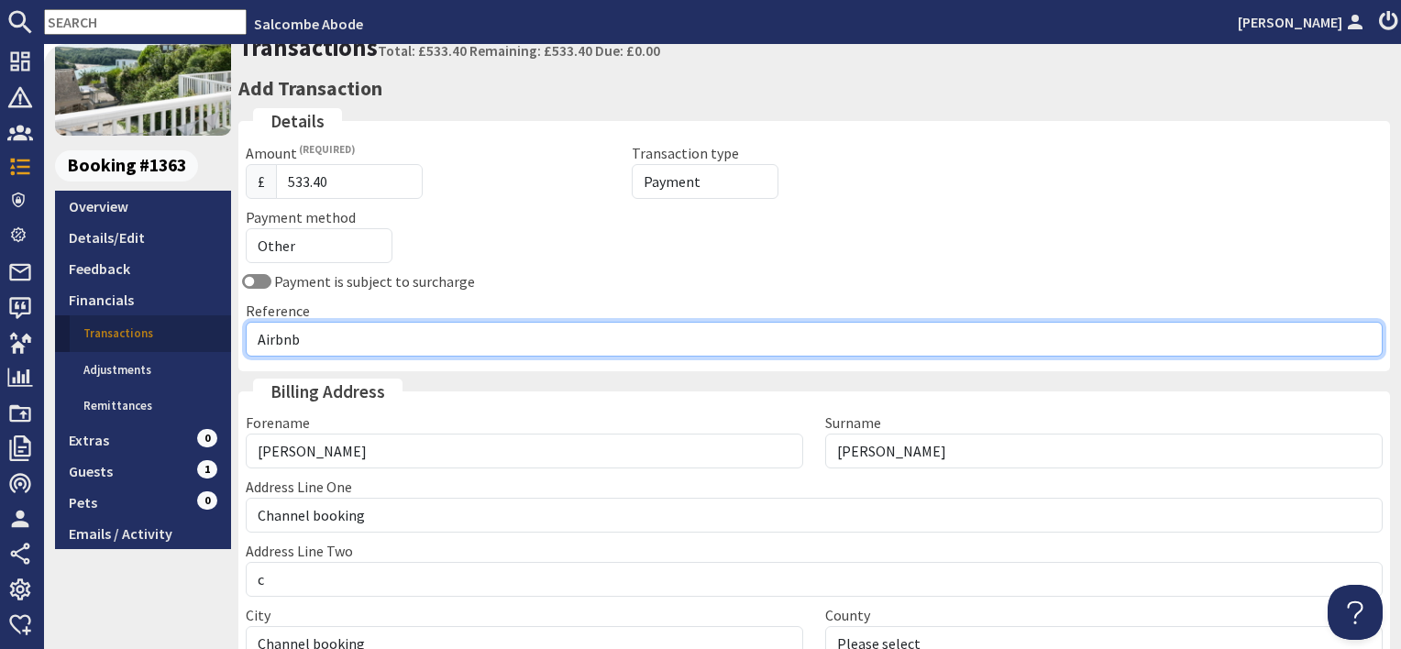
scroll to position [381, 0]
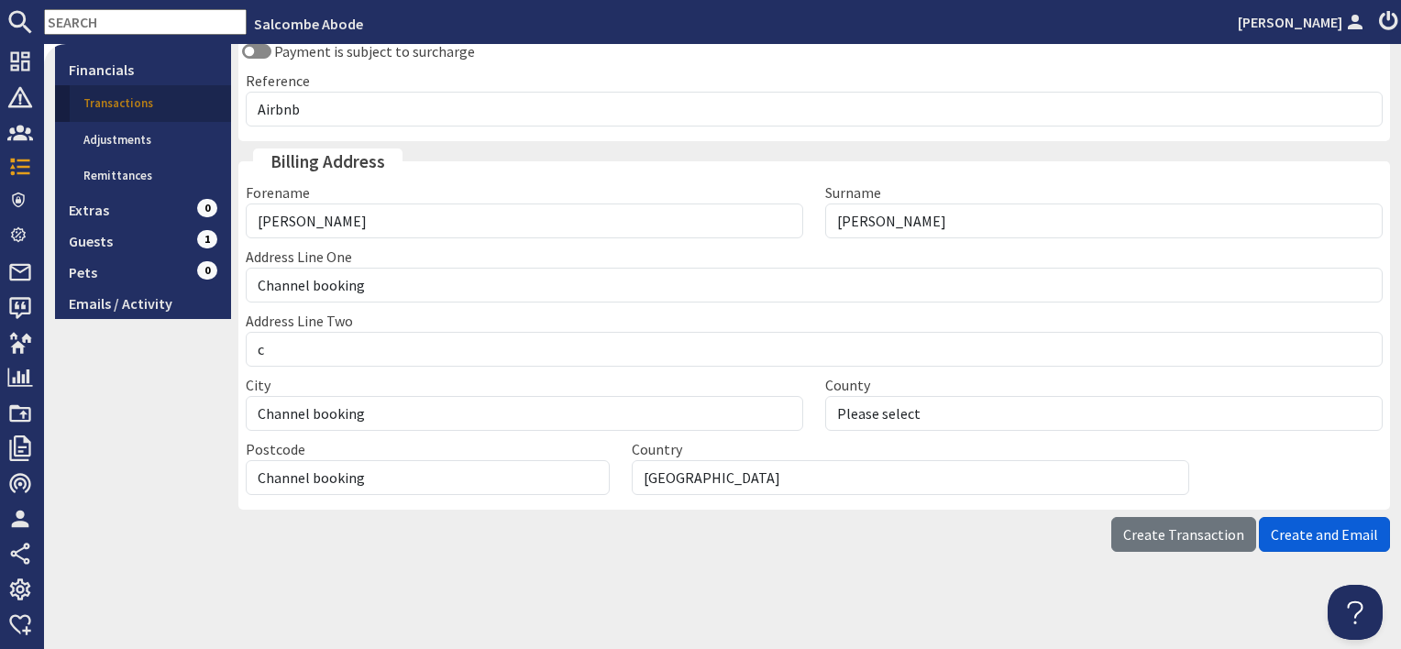
click at [1279, 526] on span "Create and Email" at bounding box center [1324, 535] width 107 height 18
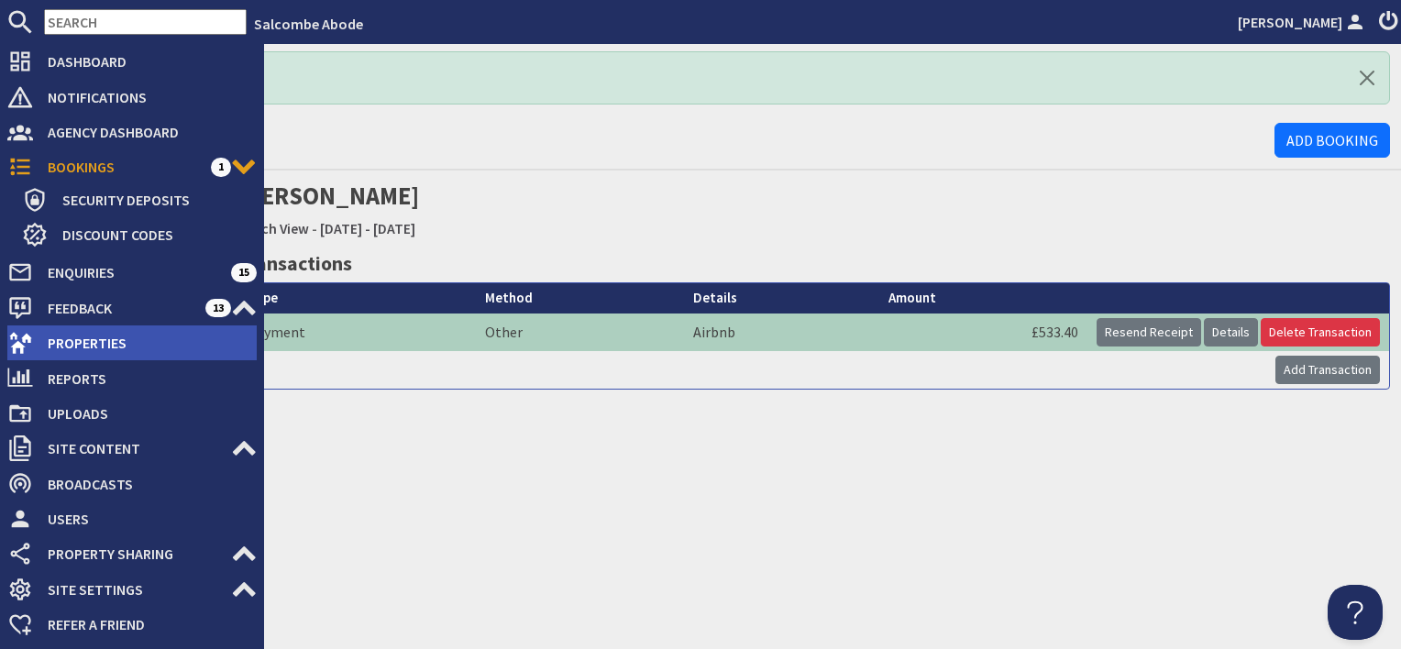
click at [66, 345] on span "Properties" at bounding box center [145, 342] width 224 height 29
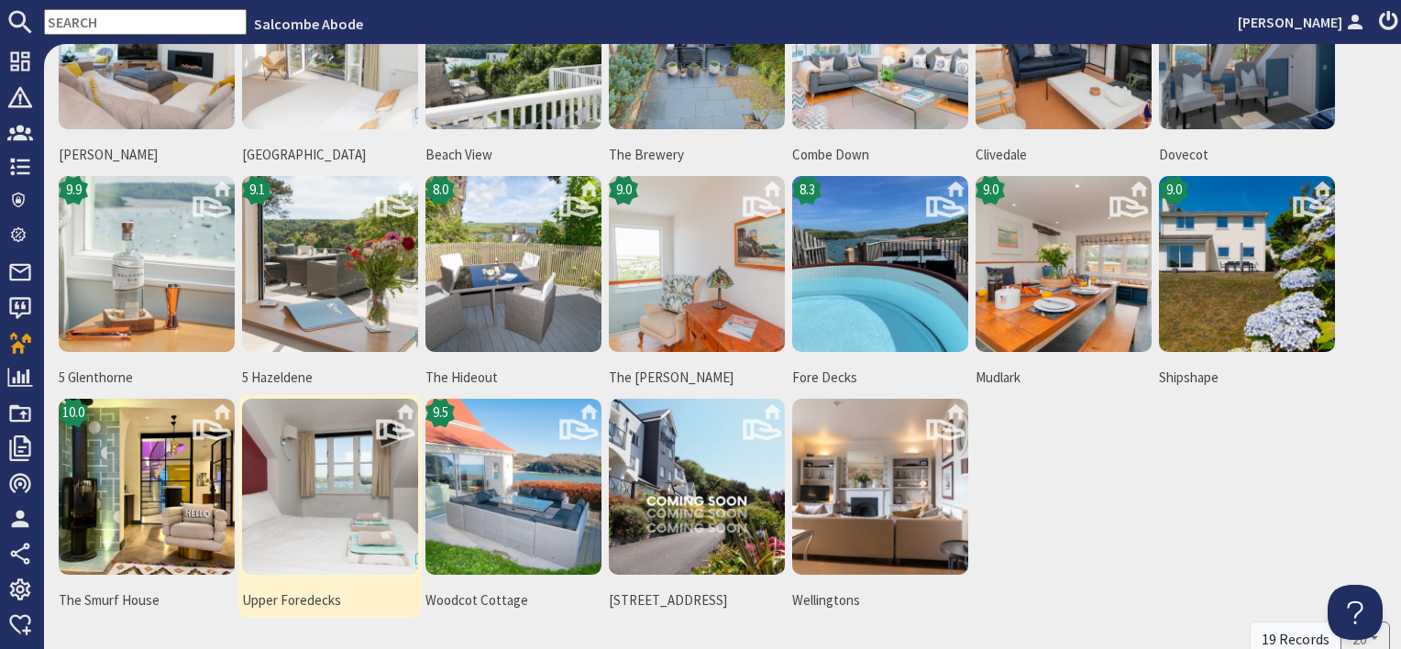
scroll to position [162, 0]
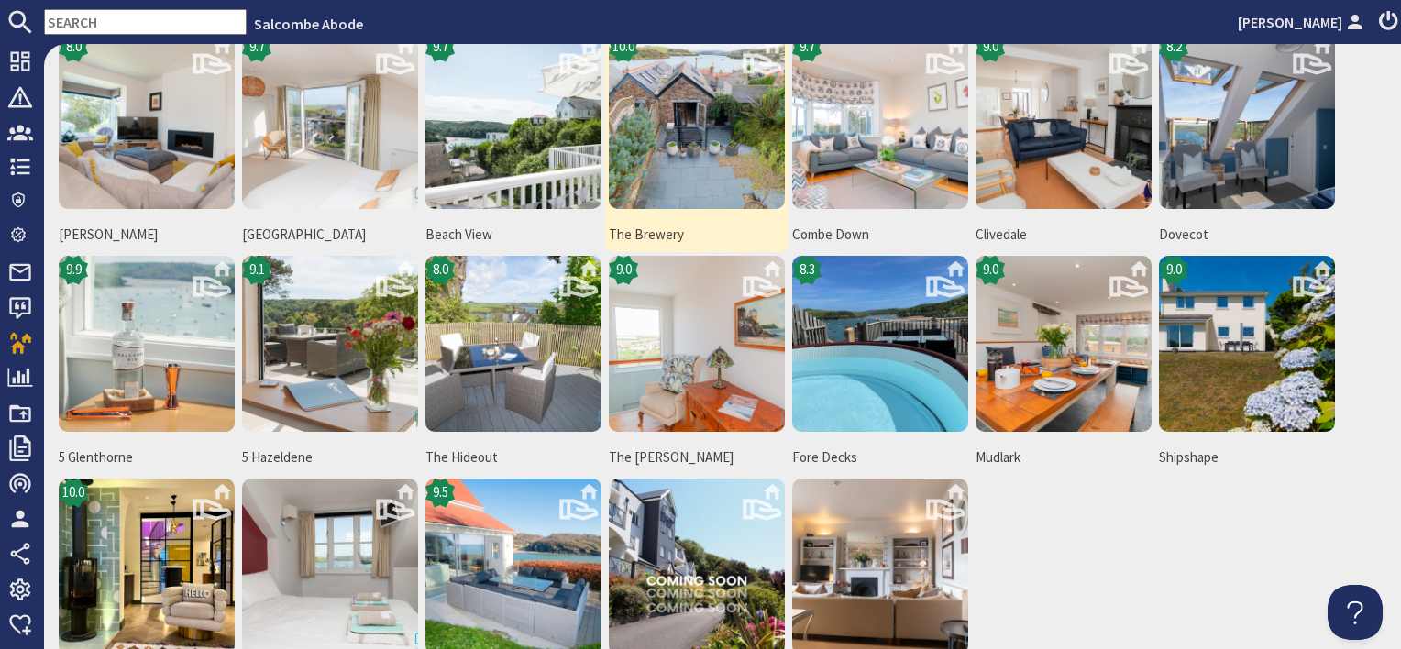
click at [670, 135] on img at bounding box center [697, 121] width 176 height 176
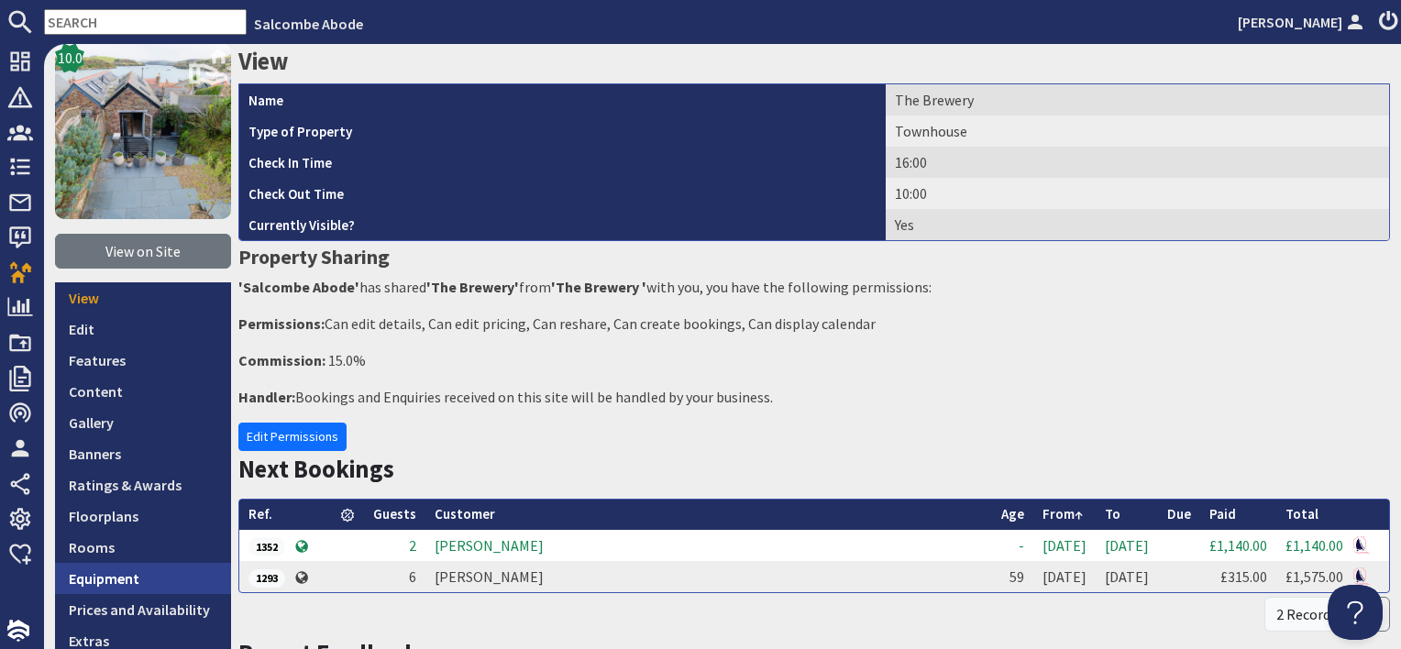
scroll to position [183, 0]
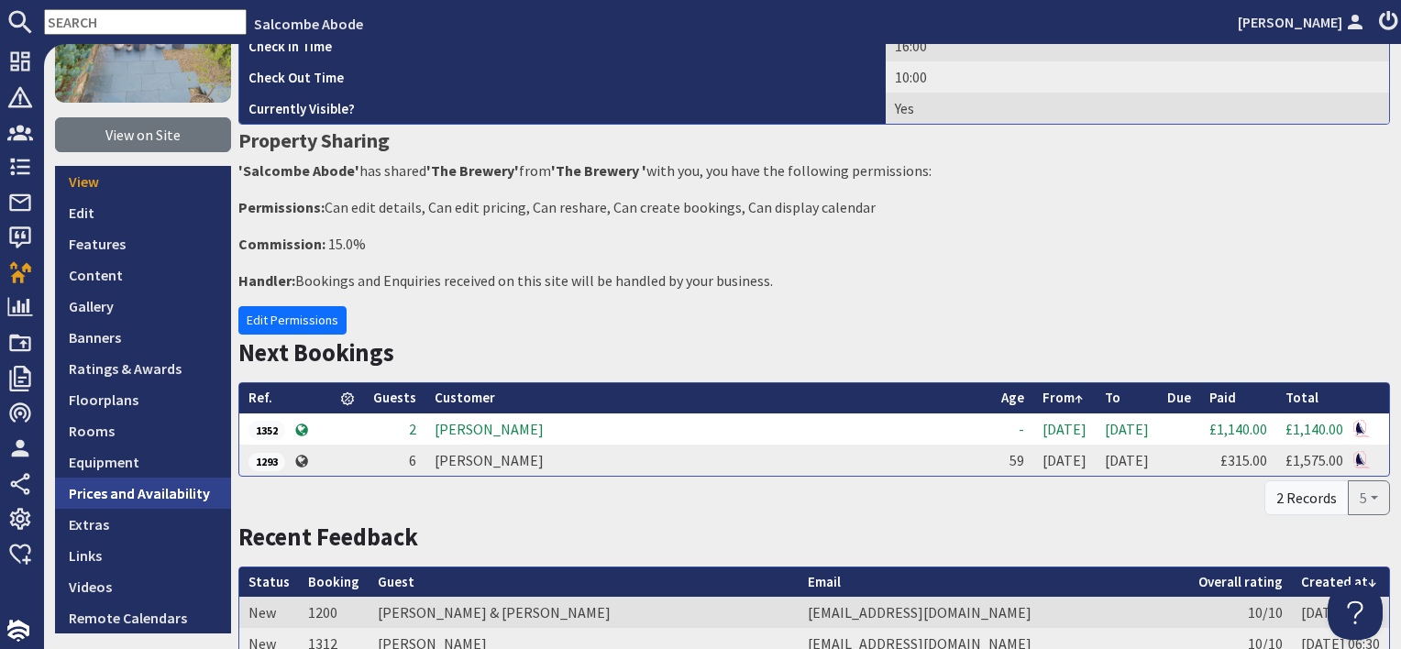
click at [144, 489] on link "Prices and Availability" at bounding box center [143, 493] width 176 height 31
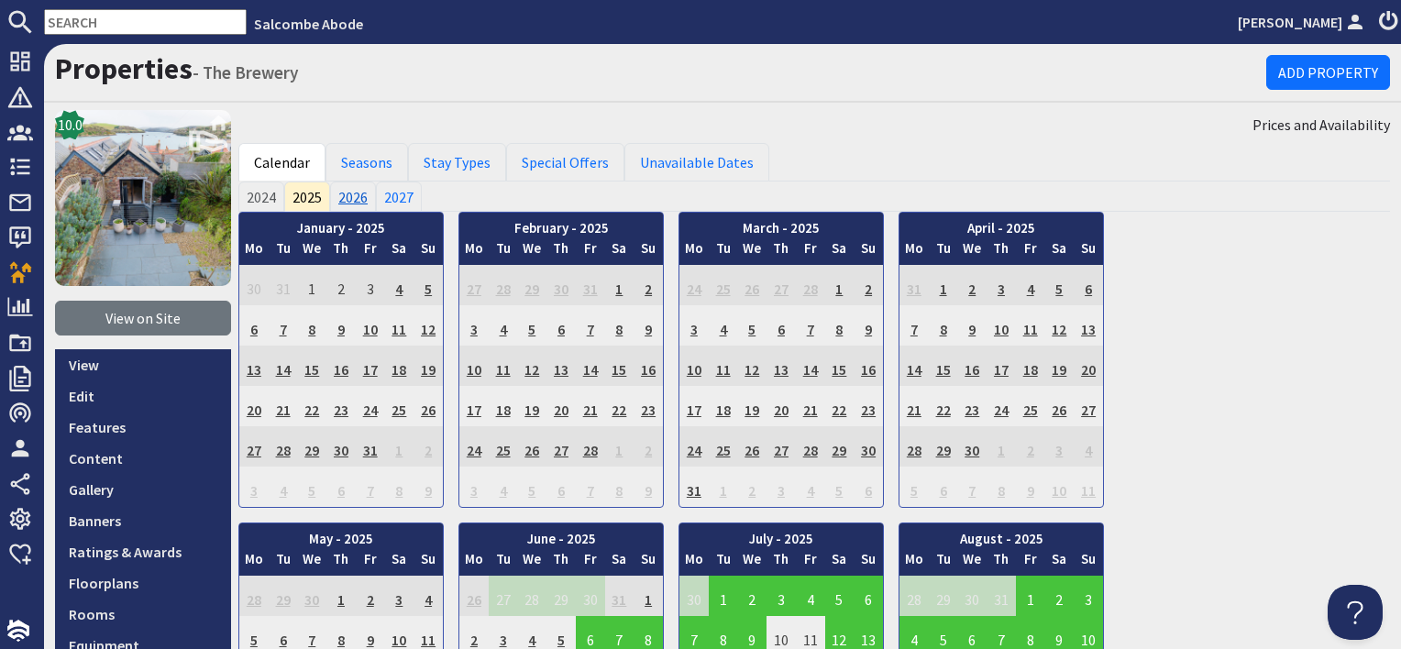
click at [349, 194] on link "2026" at bounding box center [353, 196] width 46 height 29
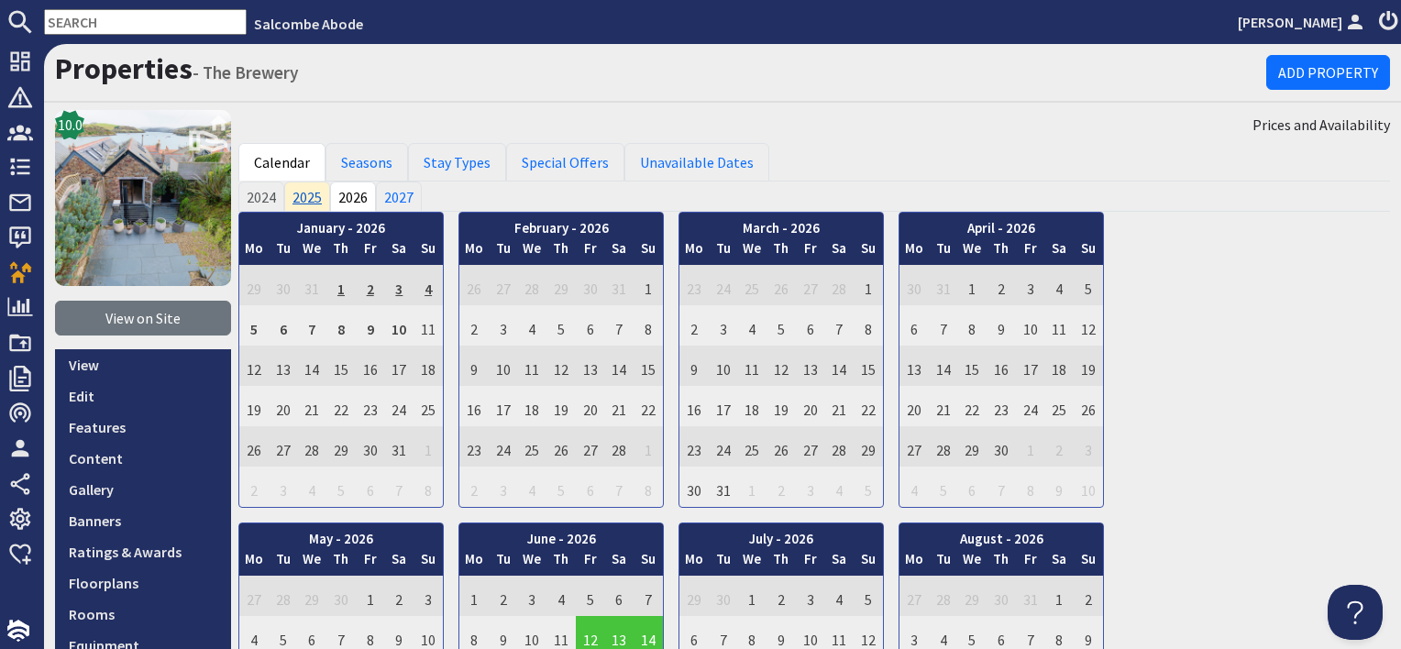
click at [301, 194] on link "2025" at bounding box center [307, 196] width 46 height 29
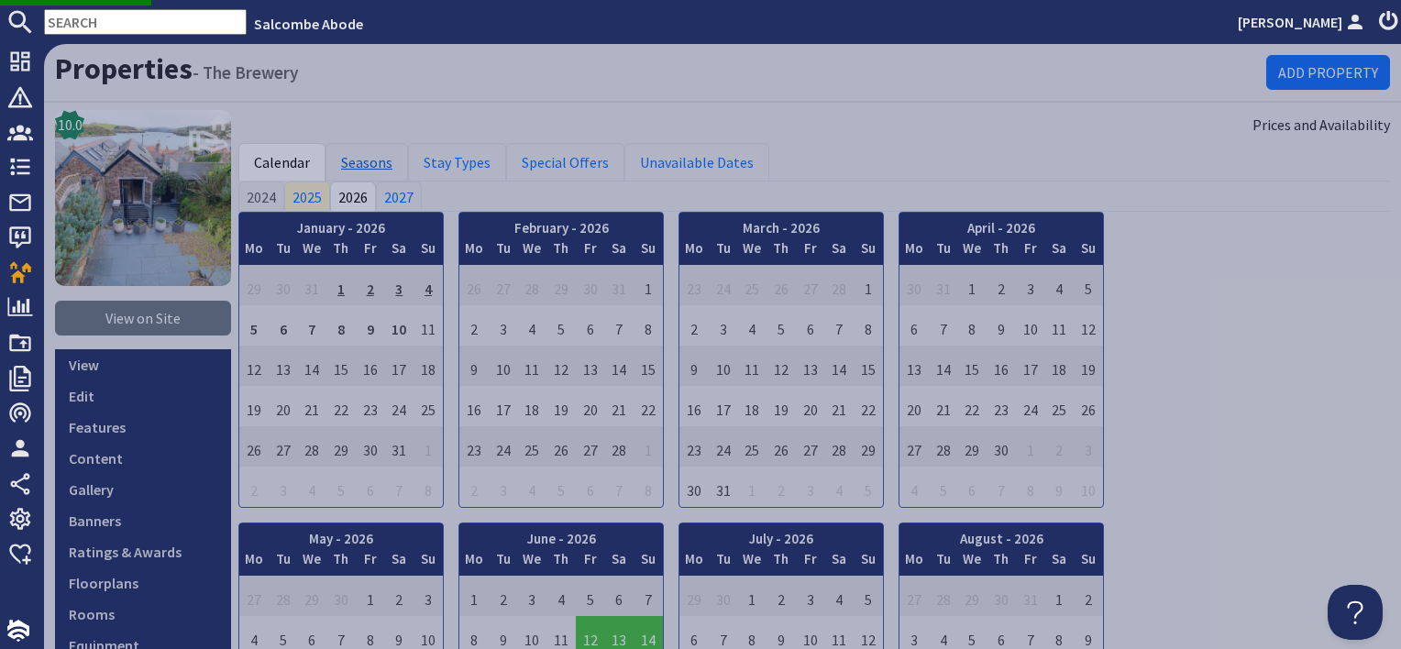
click at [369, 168] on link "Seasons" at bounding box center [367, 162] width 83 height 39
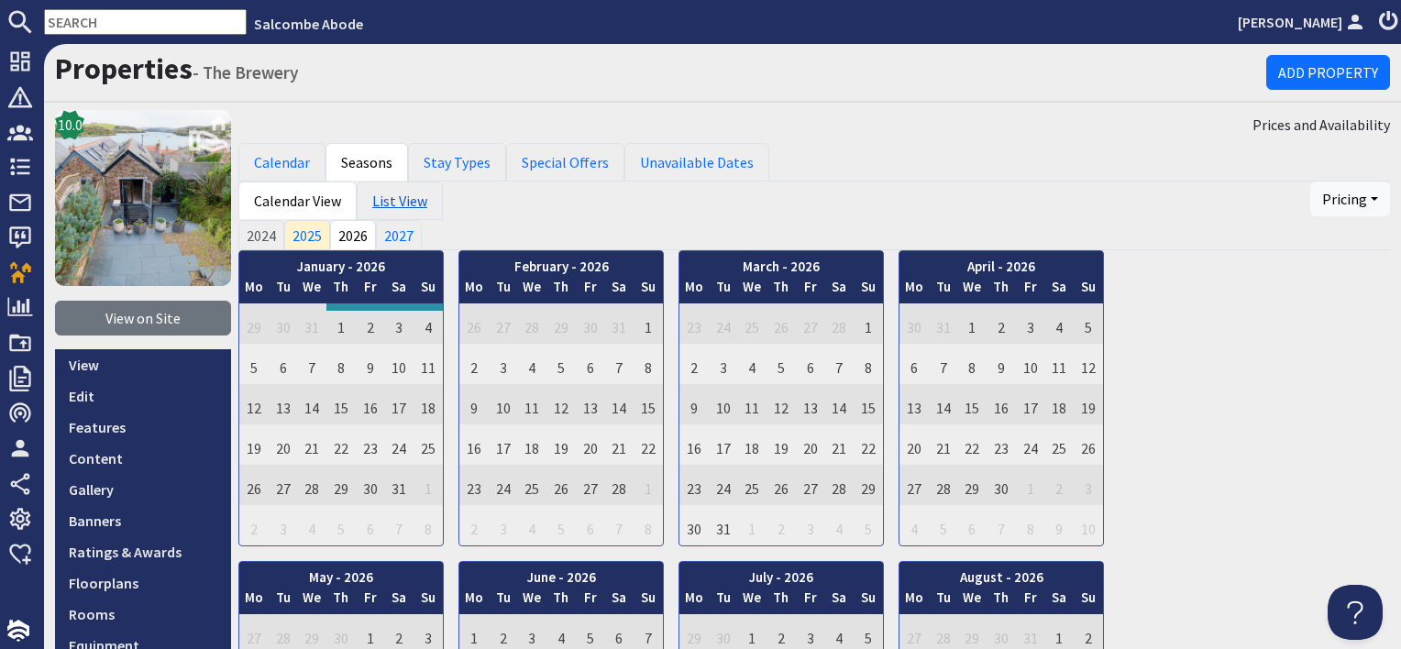
click at [411, 191] on link "List View" at bounding box center [400, 201] width 86 height 39
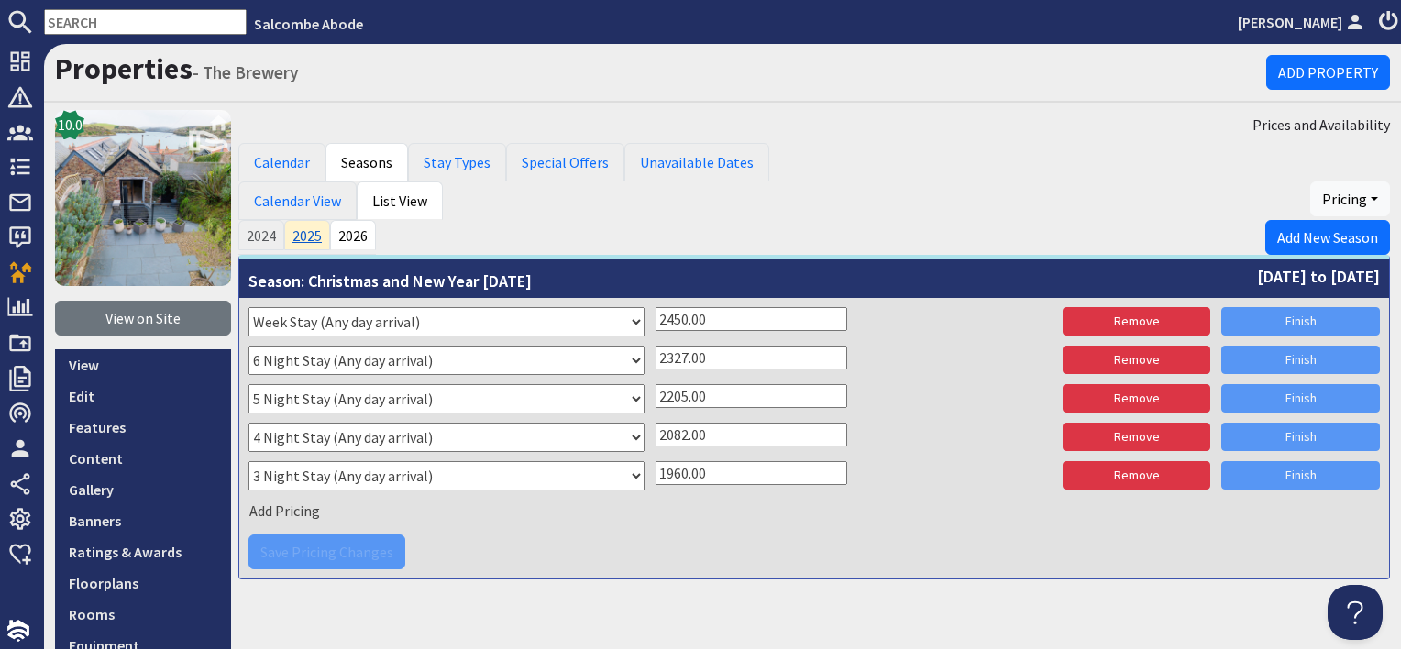
click at [308, 227] on link "2025" at bounding box center [307, 234] width 46 height 29
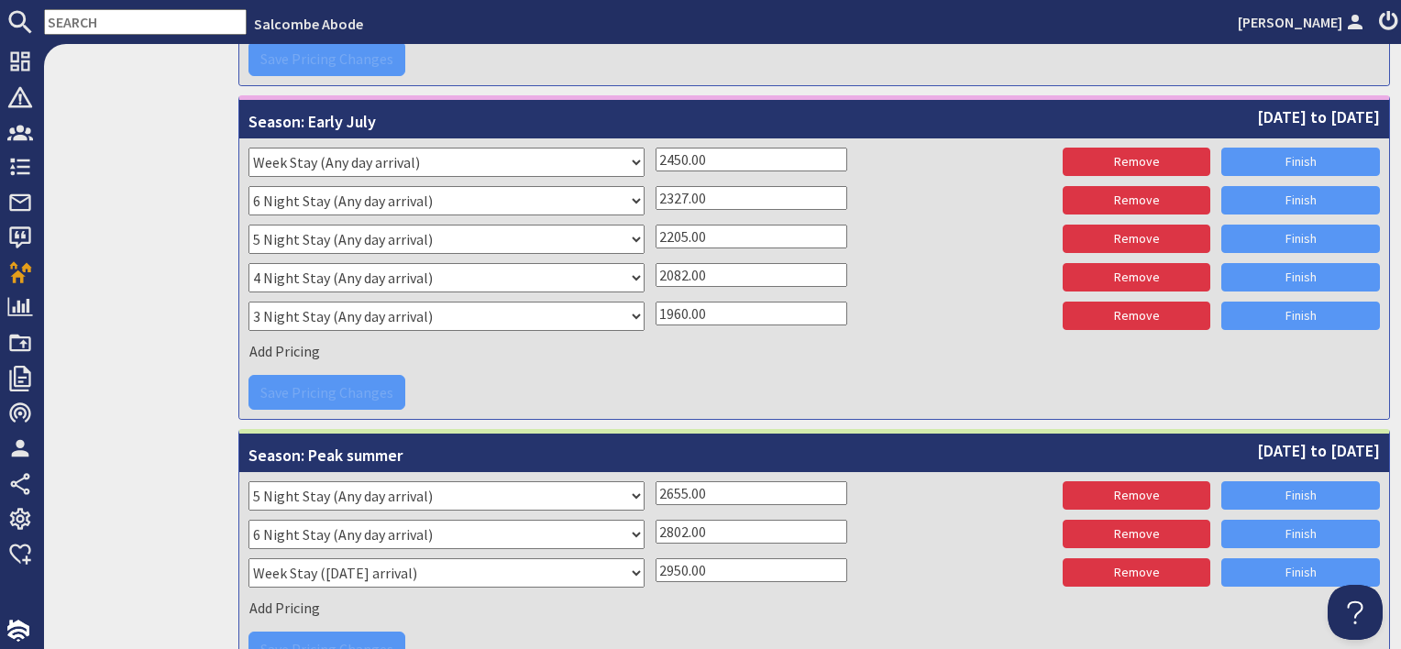
scroll to position [3761, 0]
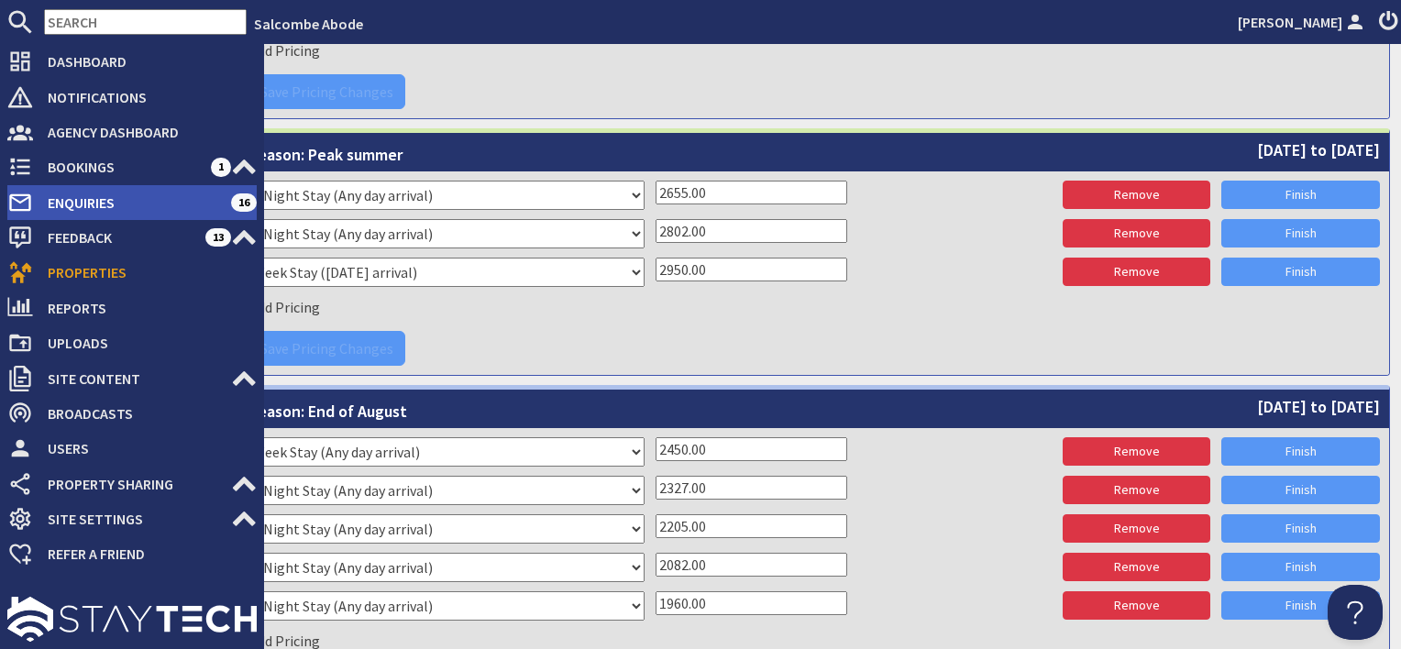
click at [116, 189] on span "Enquiries" at bounding box center [132, 202] width 198 height 29
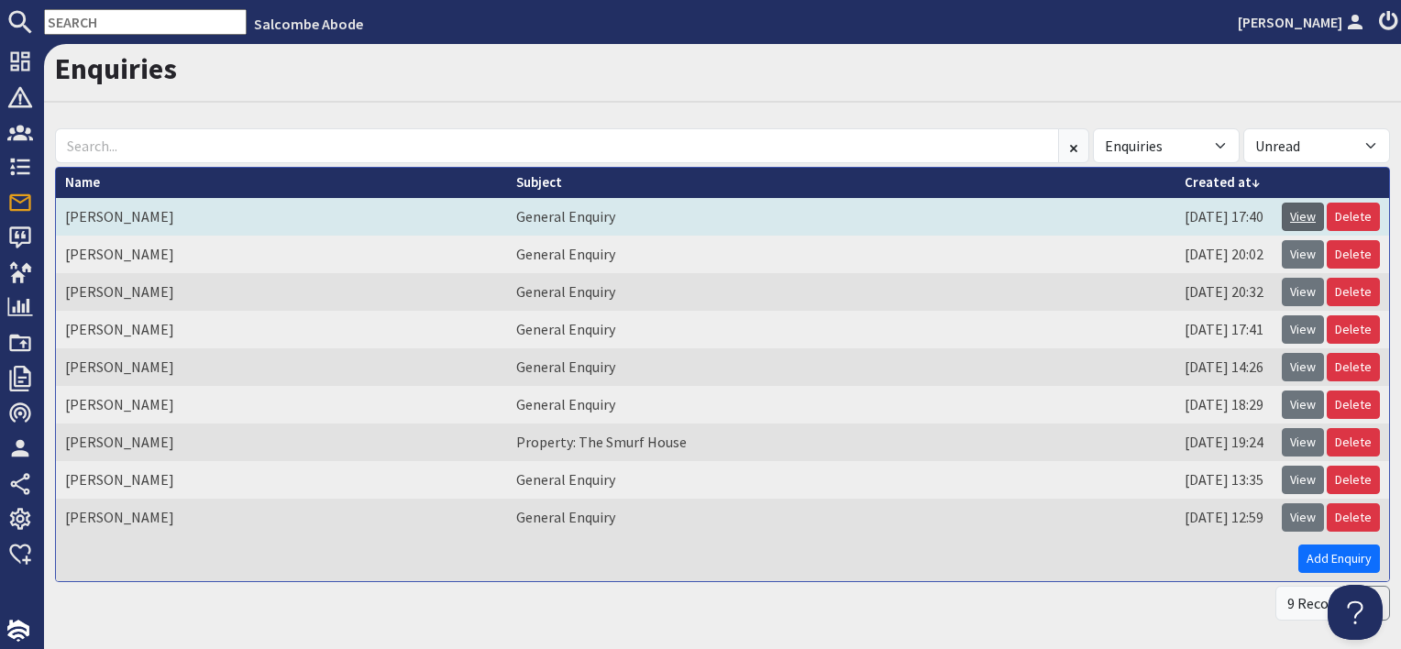
click at [1282, 210] on link "View" at bounding box center [1303, 217] width 42 height 28
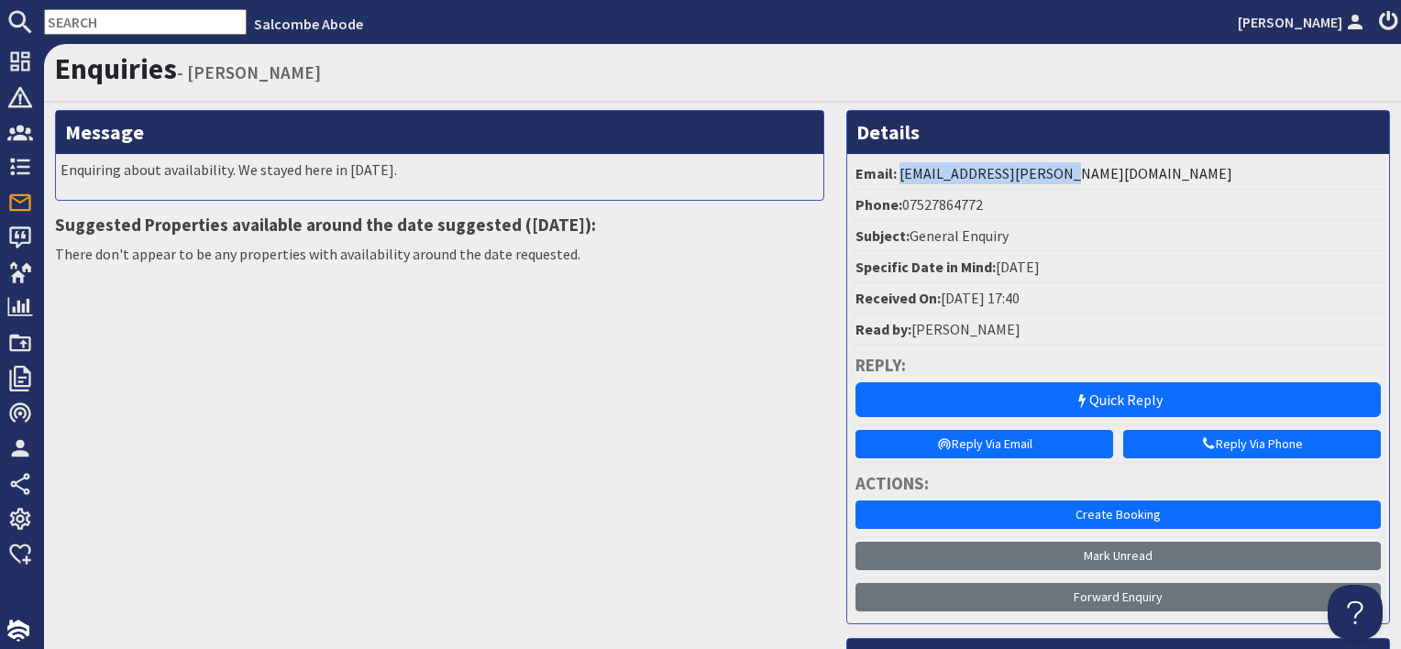
drag, startPoint x: 1091, startPoint y: 169, endPoint x: 891, endPoint y: 170, distance: 200.9
click at [891, 170] on li "Email: rach.austen@hotmail.com" at bounding box center [1118, 174] width 533 height 31
copy link "rach.austen@hotmail.com"
drag, startPoint x: 976, startPoint y: 205, endPoint x: 895, endPoint y: 208, distance: 80.8
click at [895, 208] on li "Phone: 07527864772" at bounding box center [1118, 205] width 533 height 31
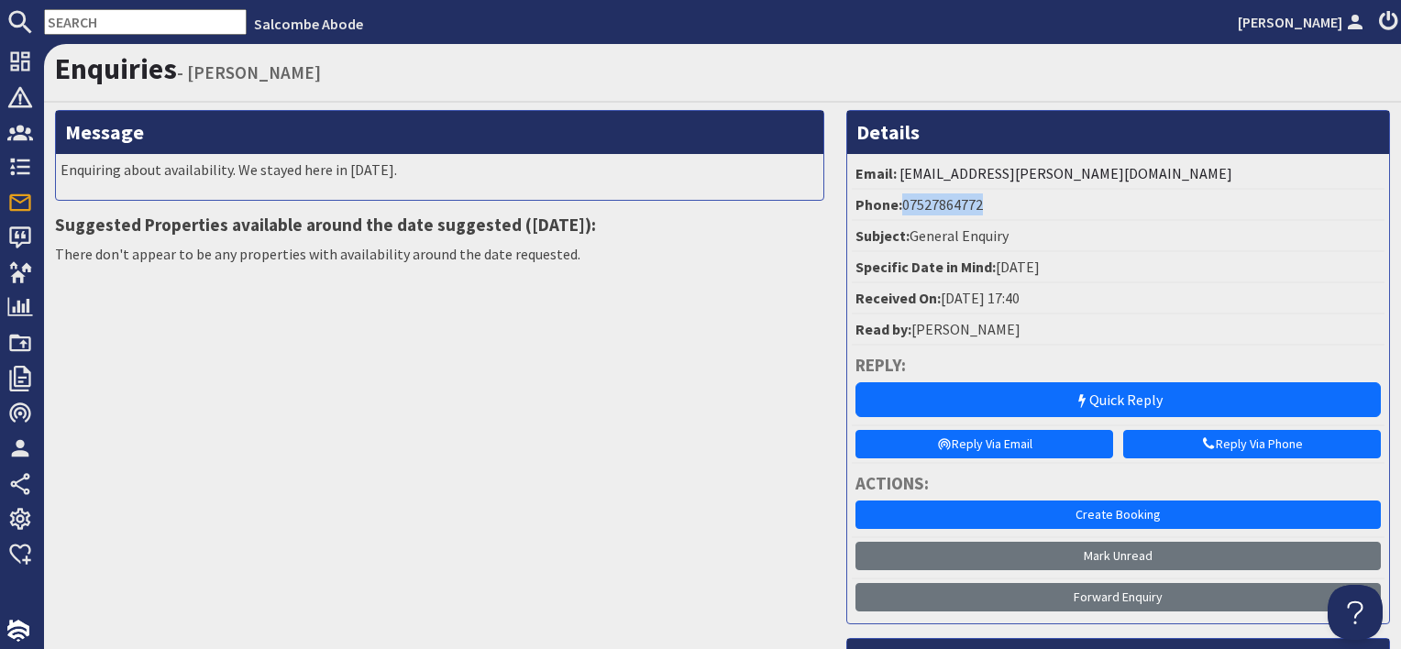
drag, startPoint x: 895, startPoint y: 208, endPoint x: 914, endPoint y: 207, distance: 18.4
copy li "07527864772"
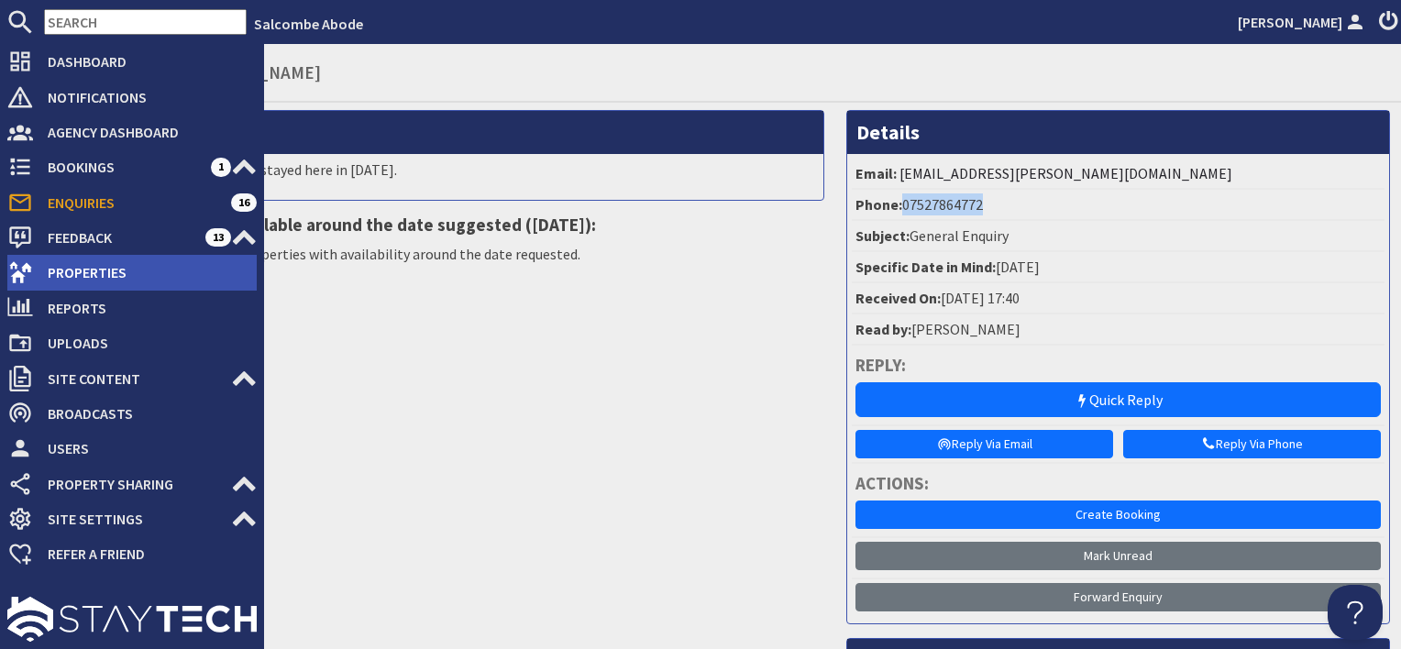
click at [88, 277] on span "Properties" at bounding box center [145, 272] width 224 height 29
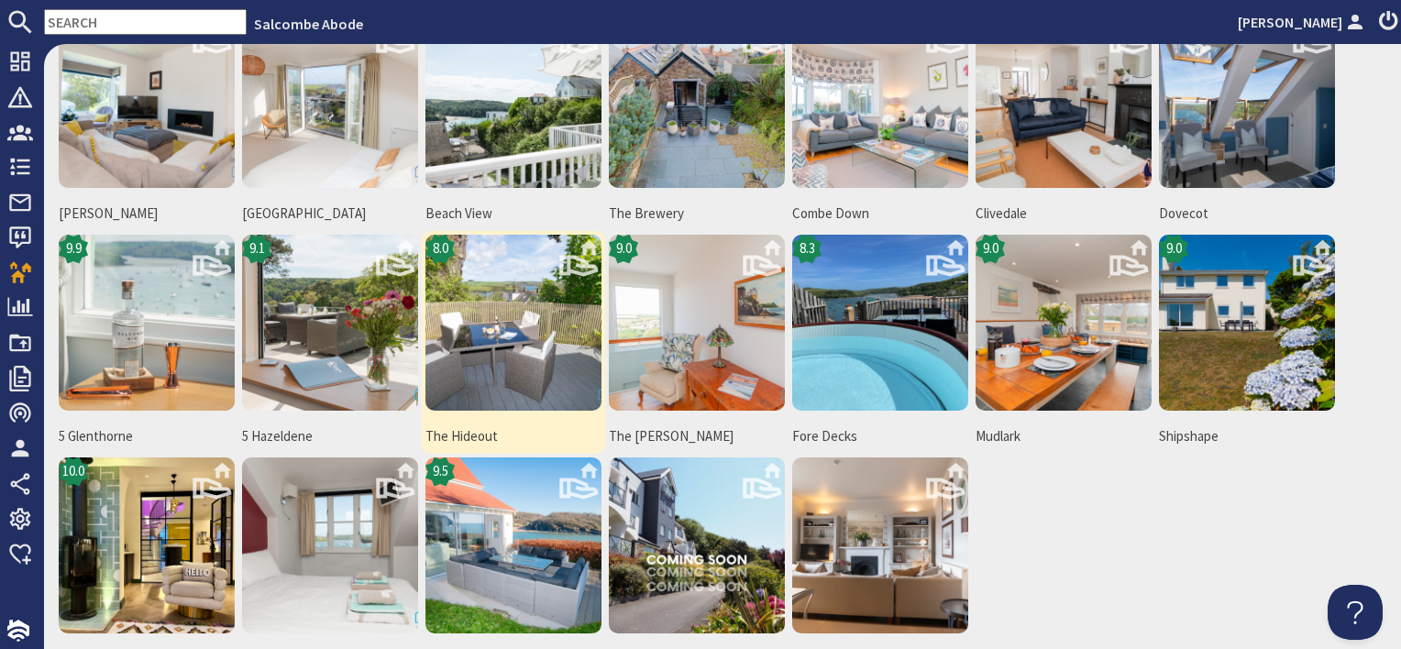
scroll to position [275, 0]
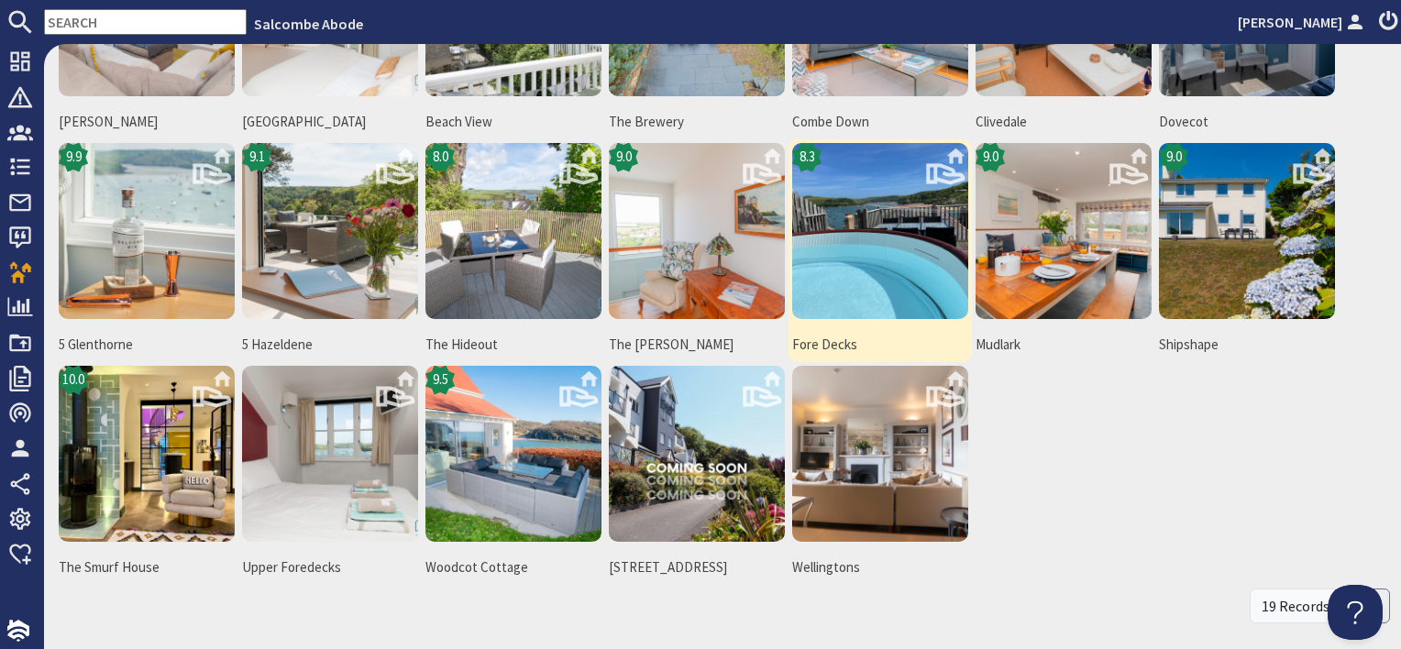
click at [870, 268] on img at bounding box center [880, 231] width 176 height 176
click at [862, 246] on img at bounding box center [880, 231] width 176 height 176
click at [839, 220] on img at bounding box center [880, 231] width 176 height 176
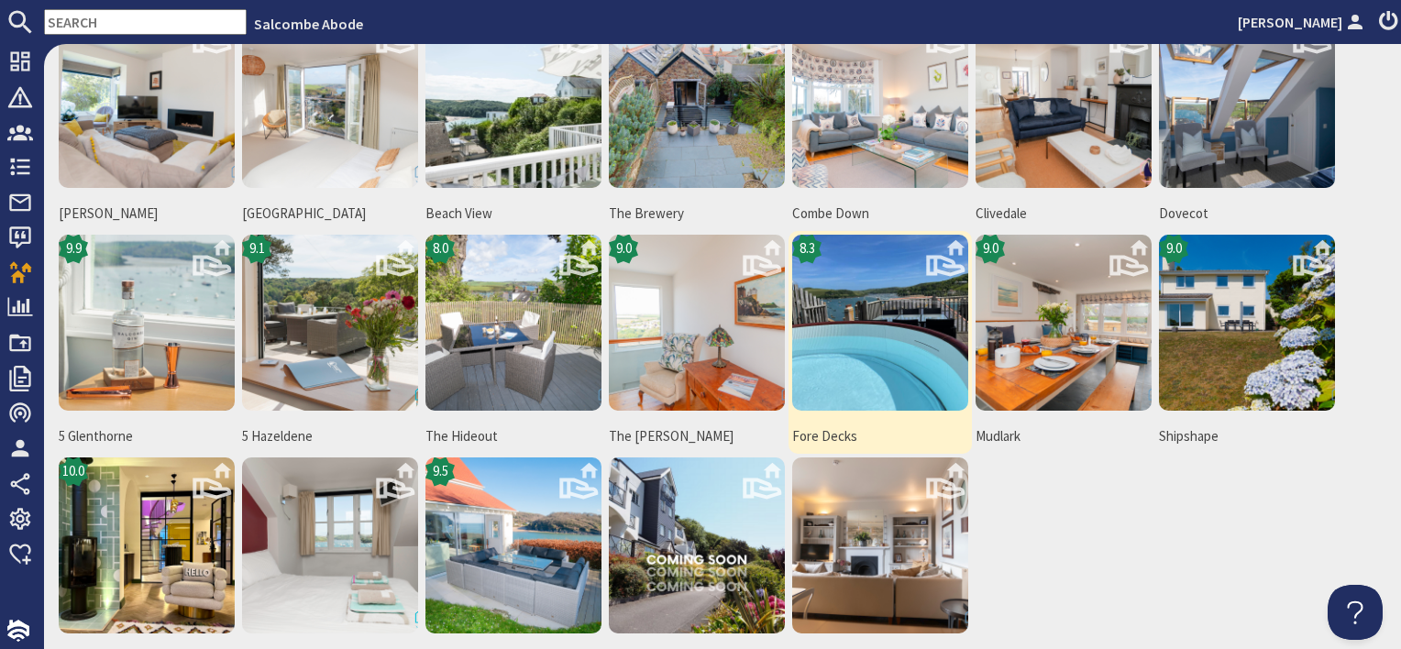
click at [858, 316] on img at bounding box center [880, 323] width 176 height 176
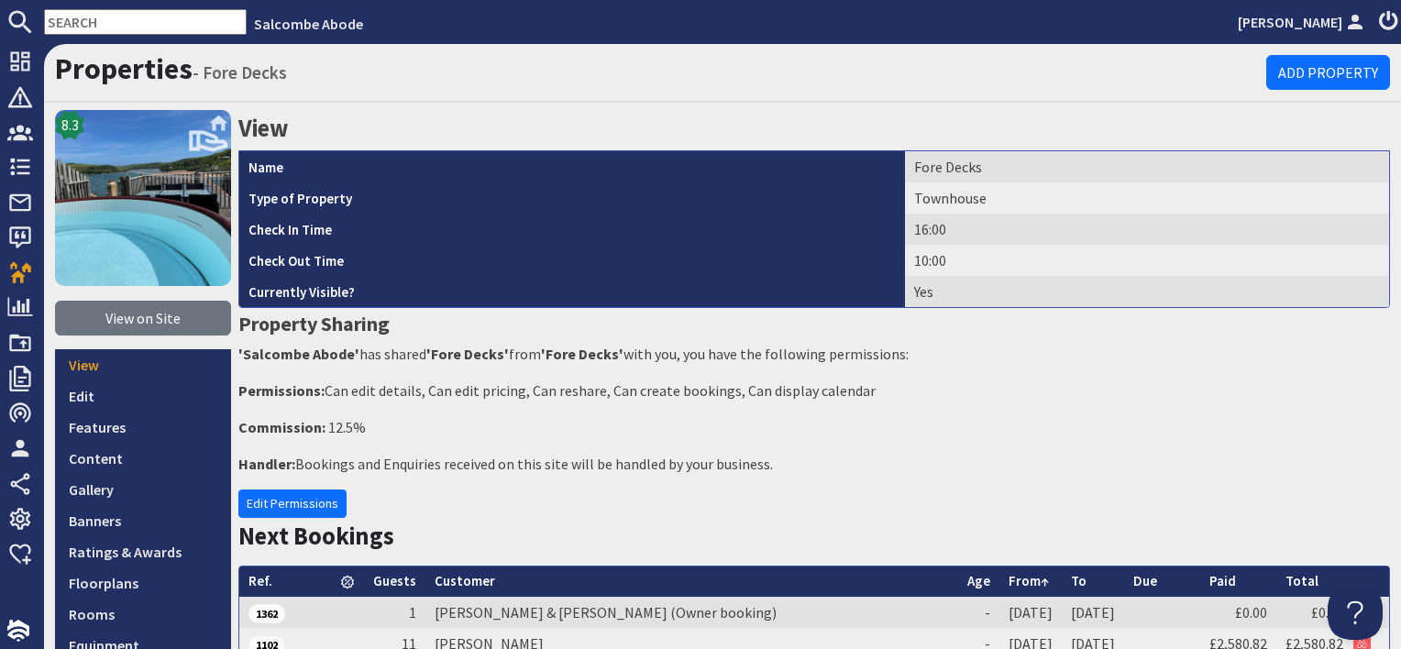
scroll to position [275, 0]
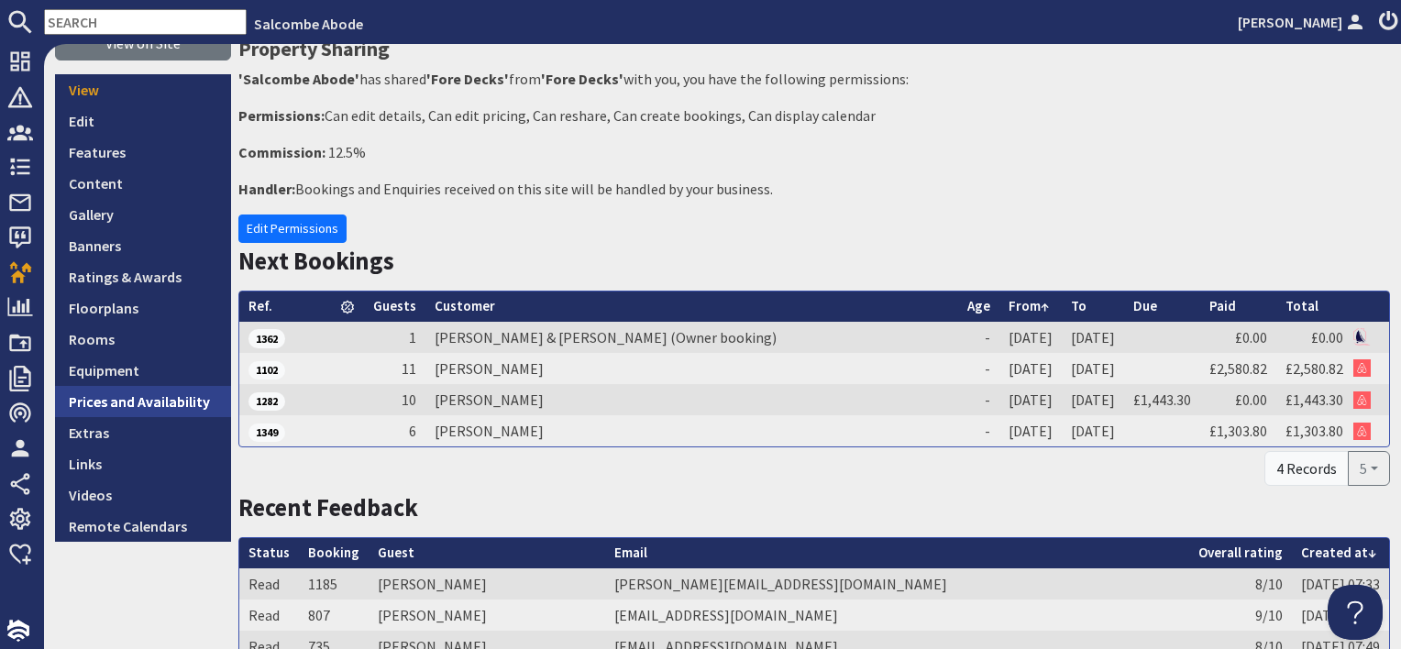
click at [150, 407] on link "Prices and Availability" at bounding box center [143, 401] width 176 height 31
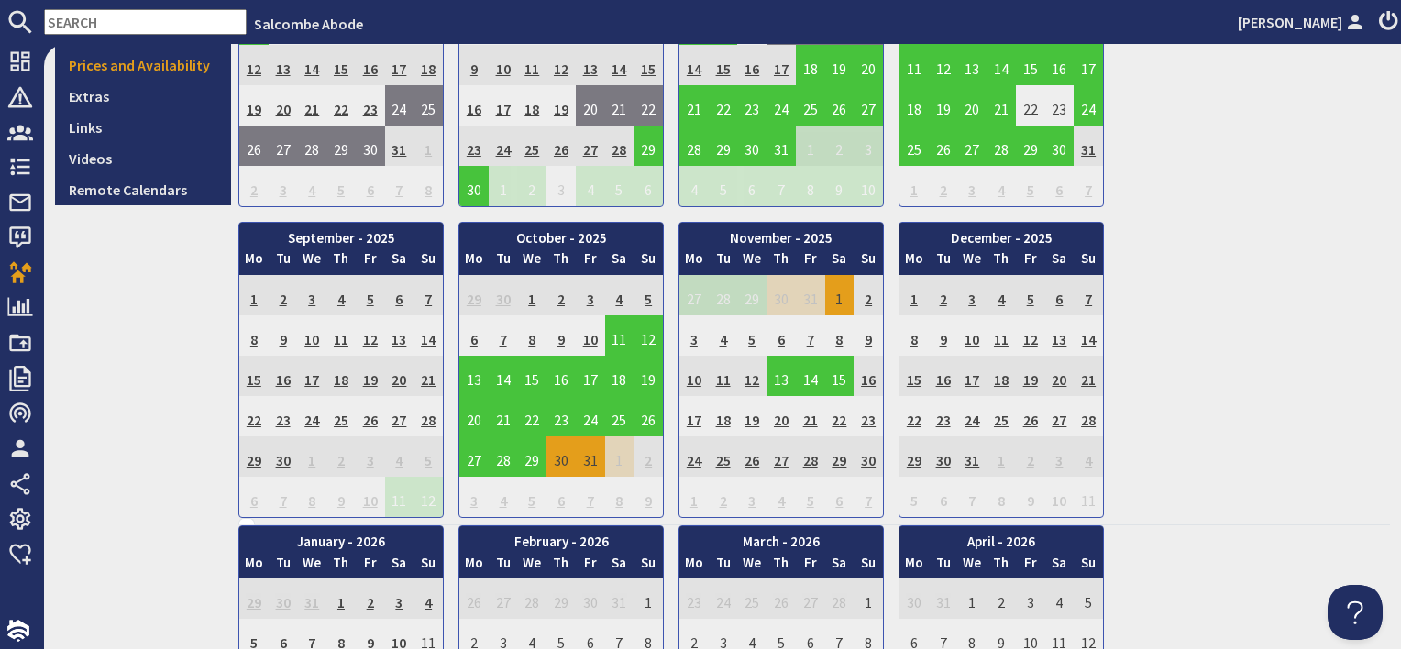
scroll to position [642, 0]
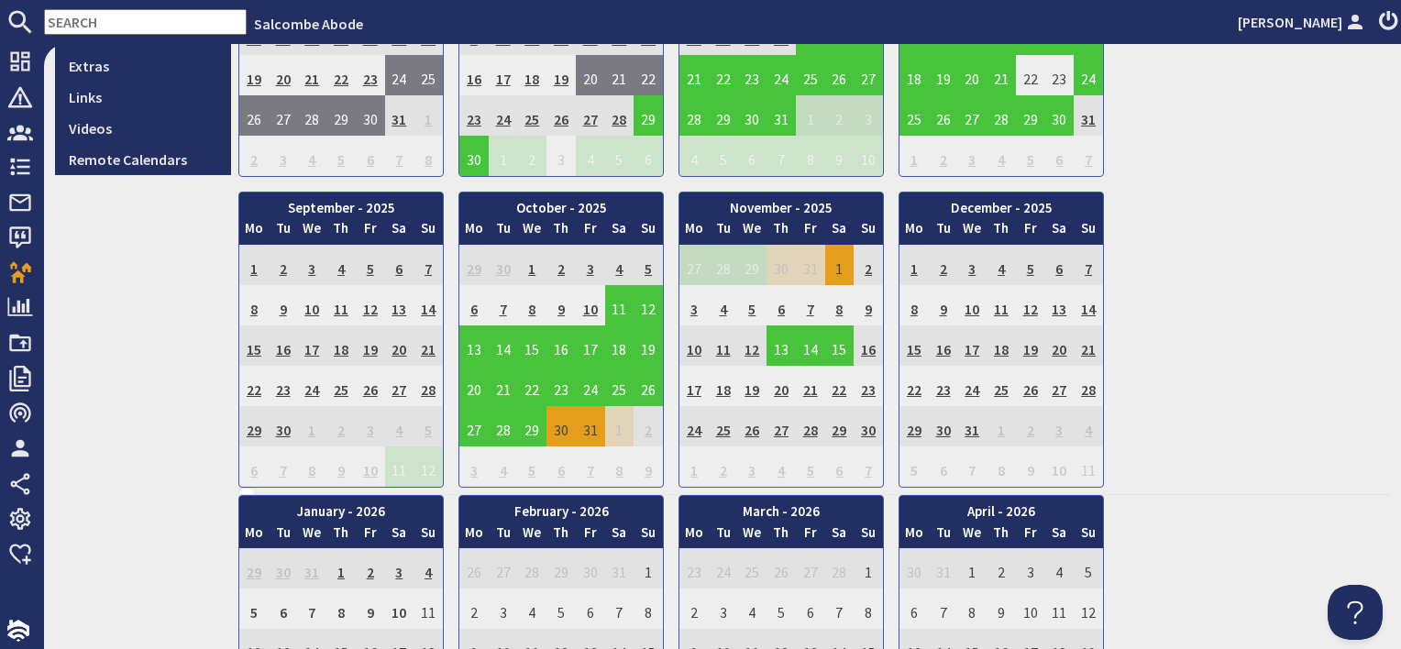
click at [866, 426] on td "30" at bounding box center [868, 426] width 29 height 40
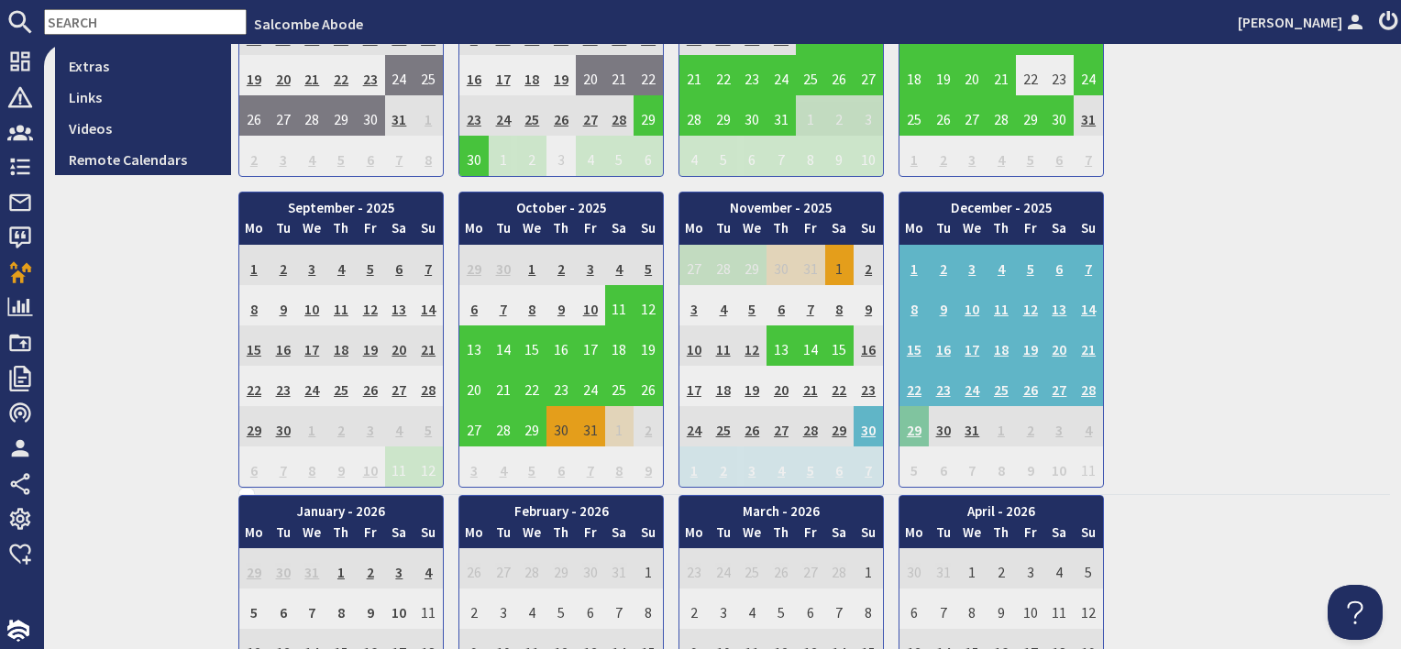
click at [925, 431] on td "29" at bounding box center [914, 426] width 29 height 40
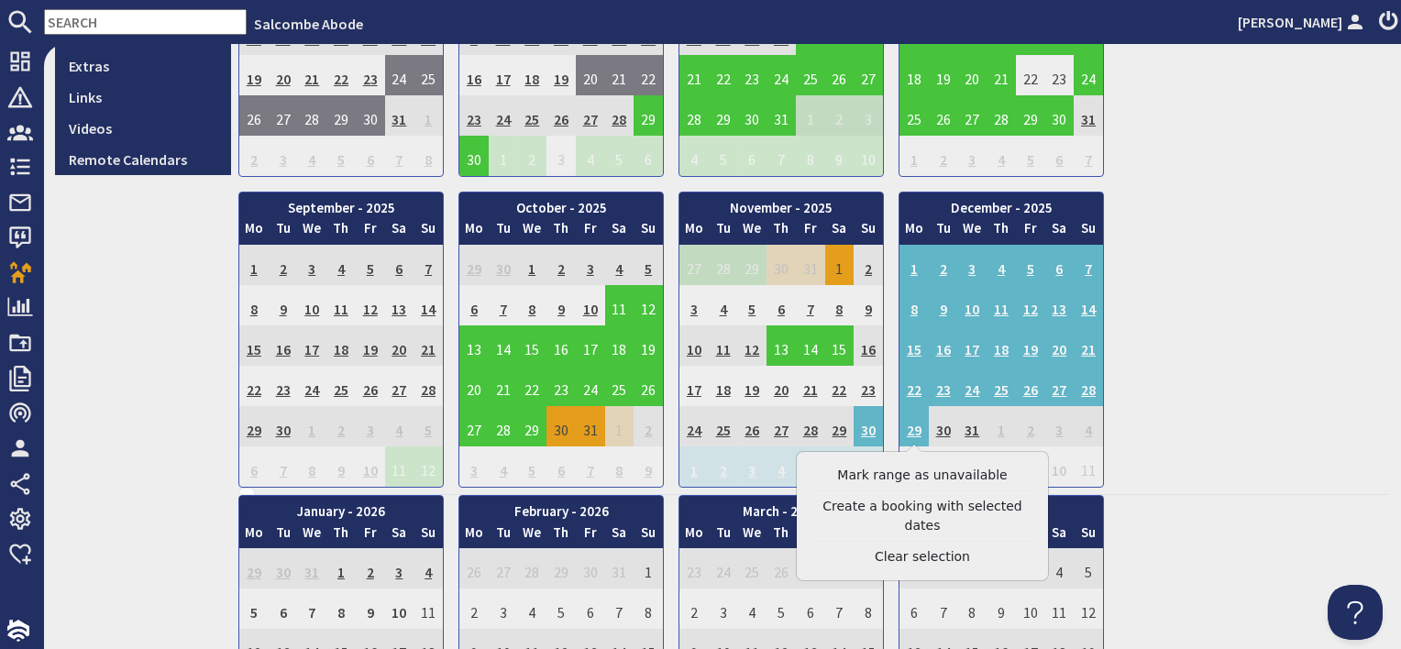
click at [941, 430] on td "30" at bounding box center [943, 426] width 29 height 40
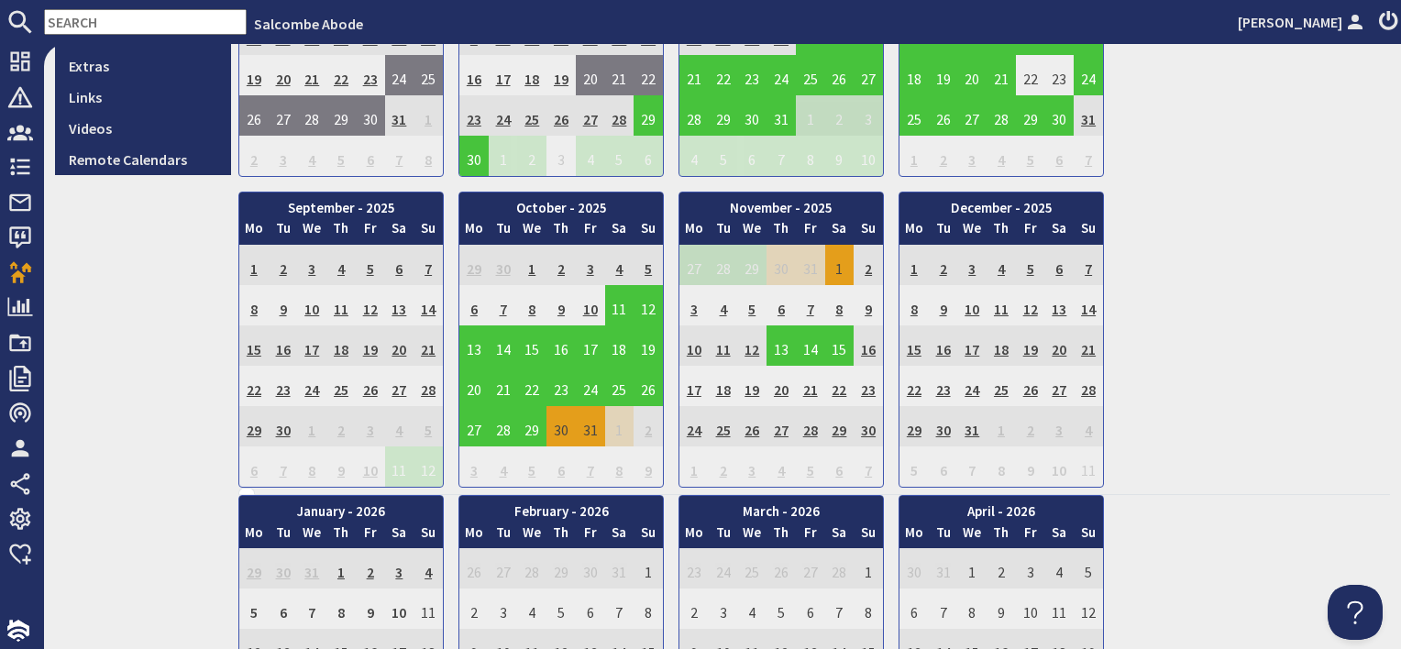
click at [956, 429] on td "30" at bounding box center [943, 426] width 29 height 40
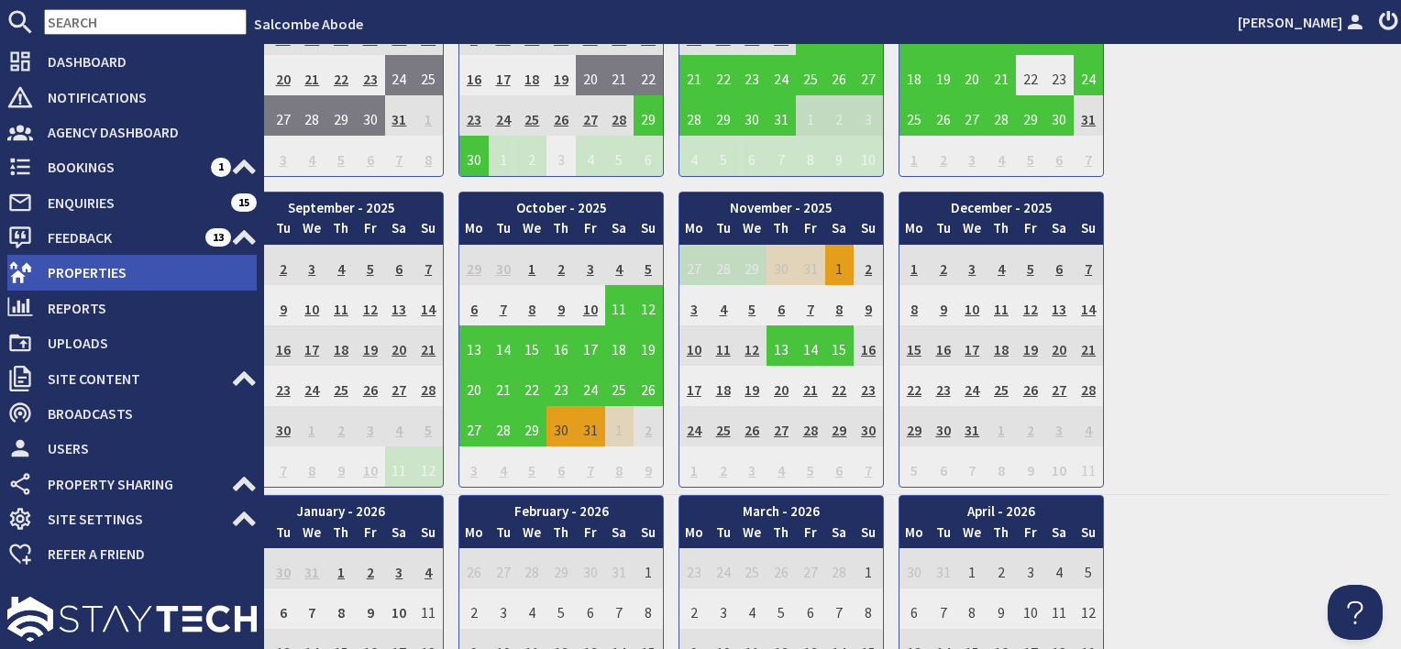
click at [92, 273] on span "Properties" at bounding box center [145, 272] width 224 height 29
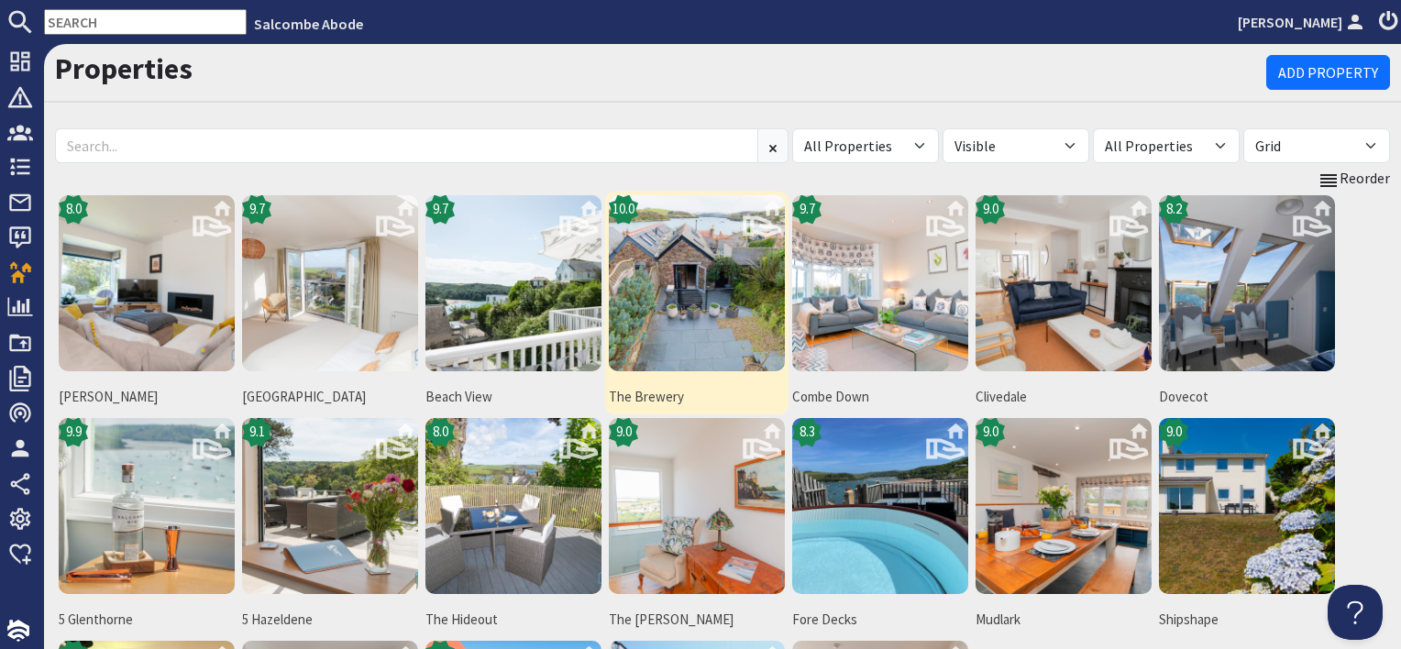
click at [751, 317] on img at bounding box center [697, 283] width 176 height 176
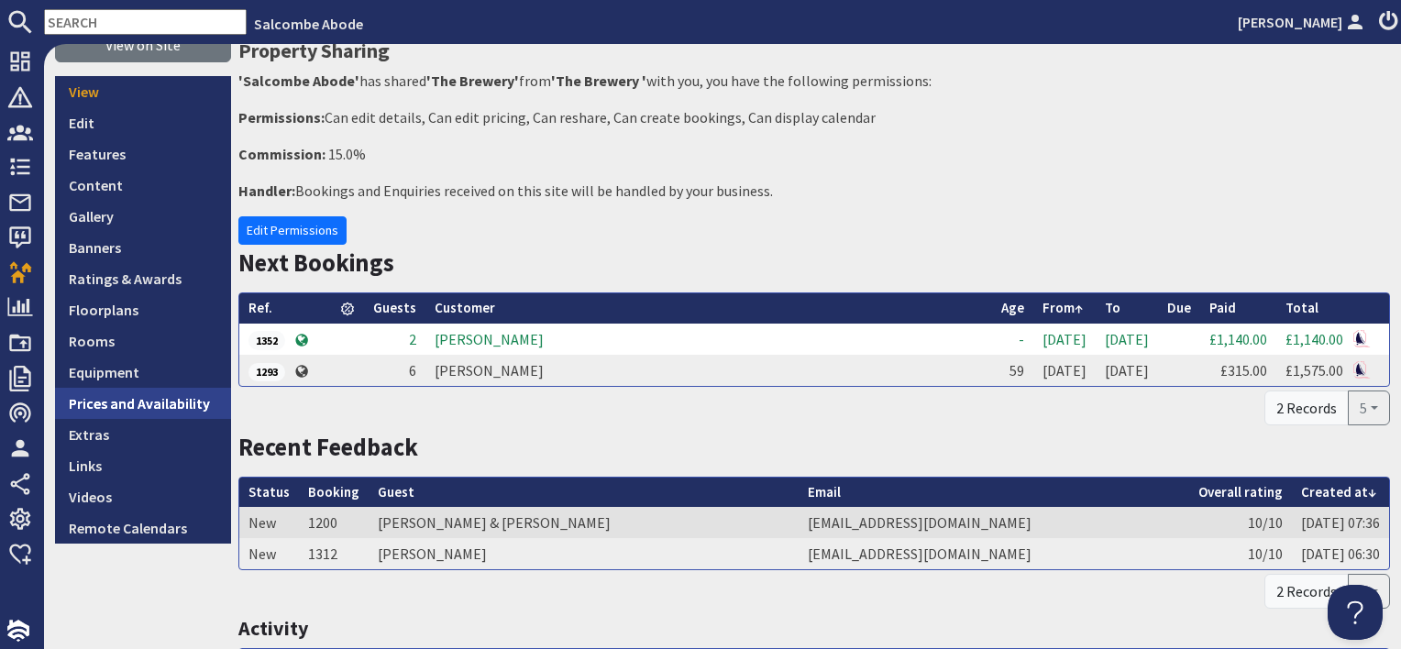
scroll to position [275, 0]
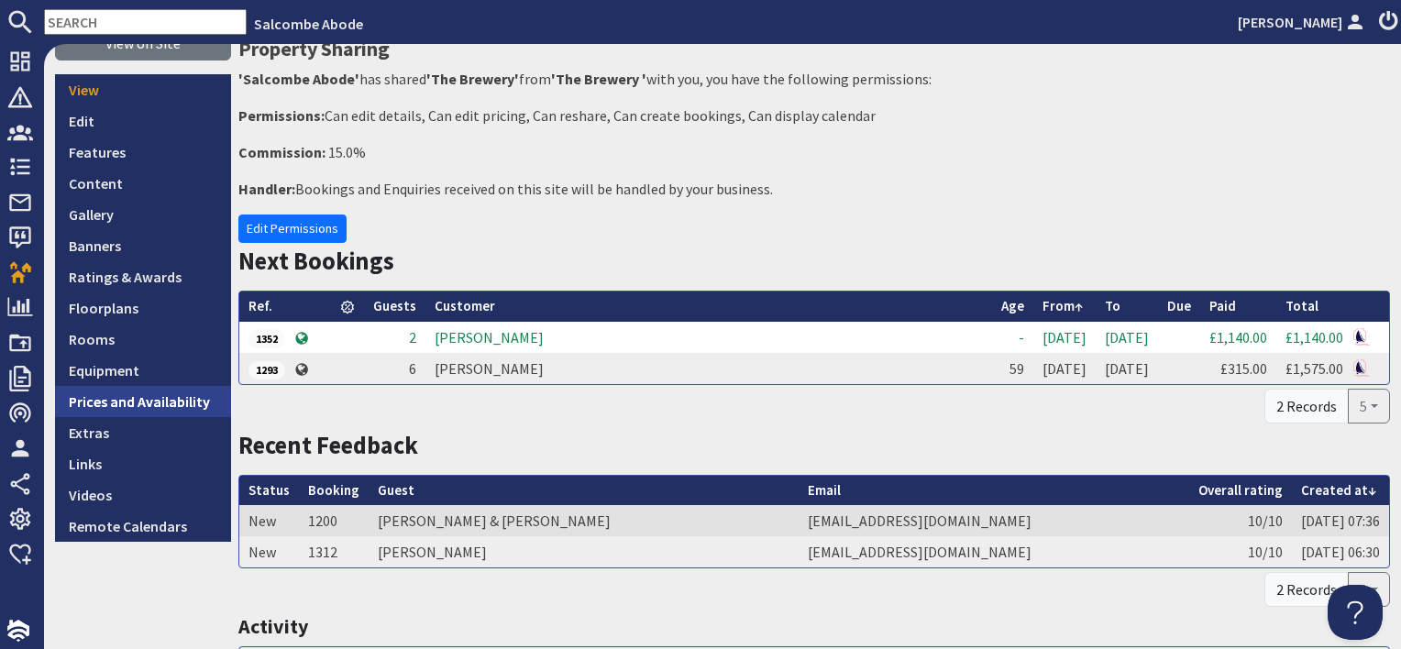
click at [137, 398] on link "Prices and Availability" at bounding box center [143, 401] width 176 height 31
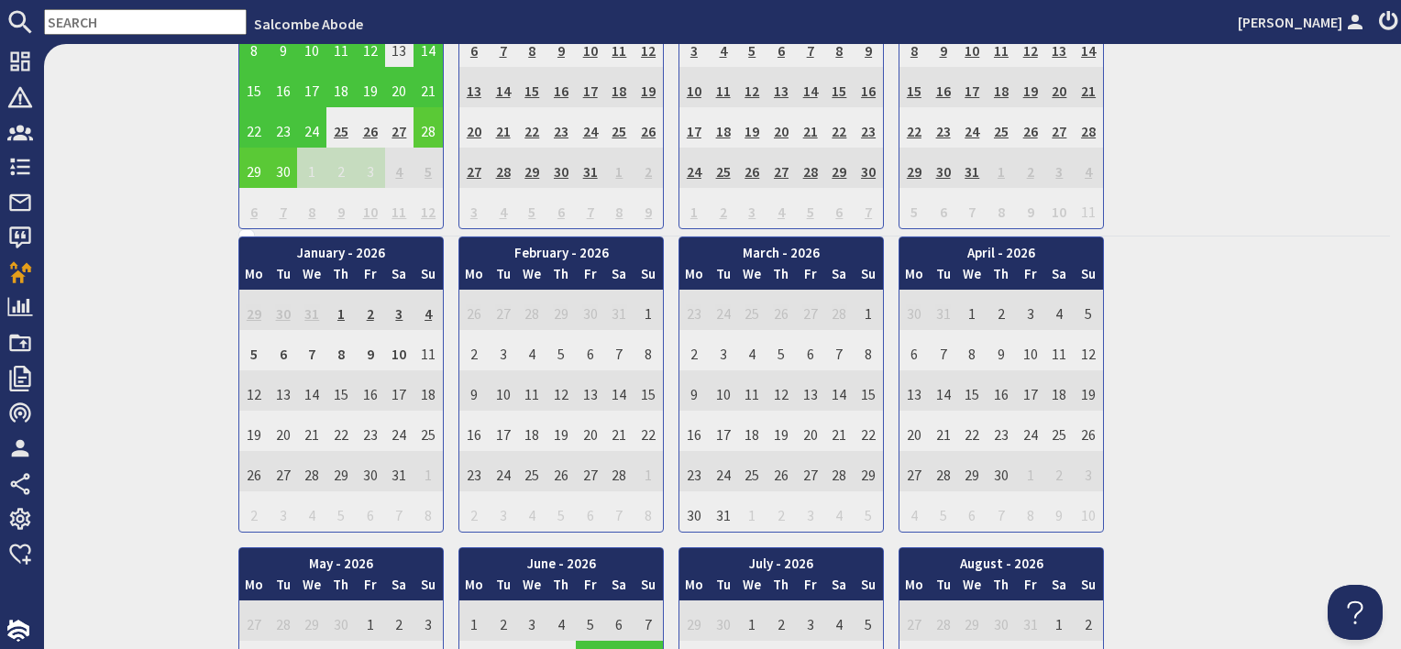
scroll to position [825, 0]
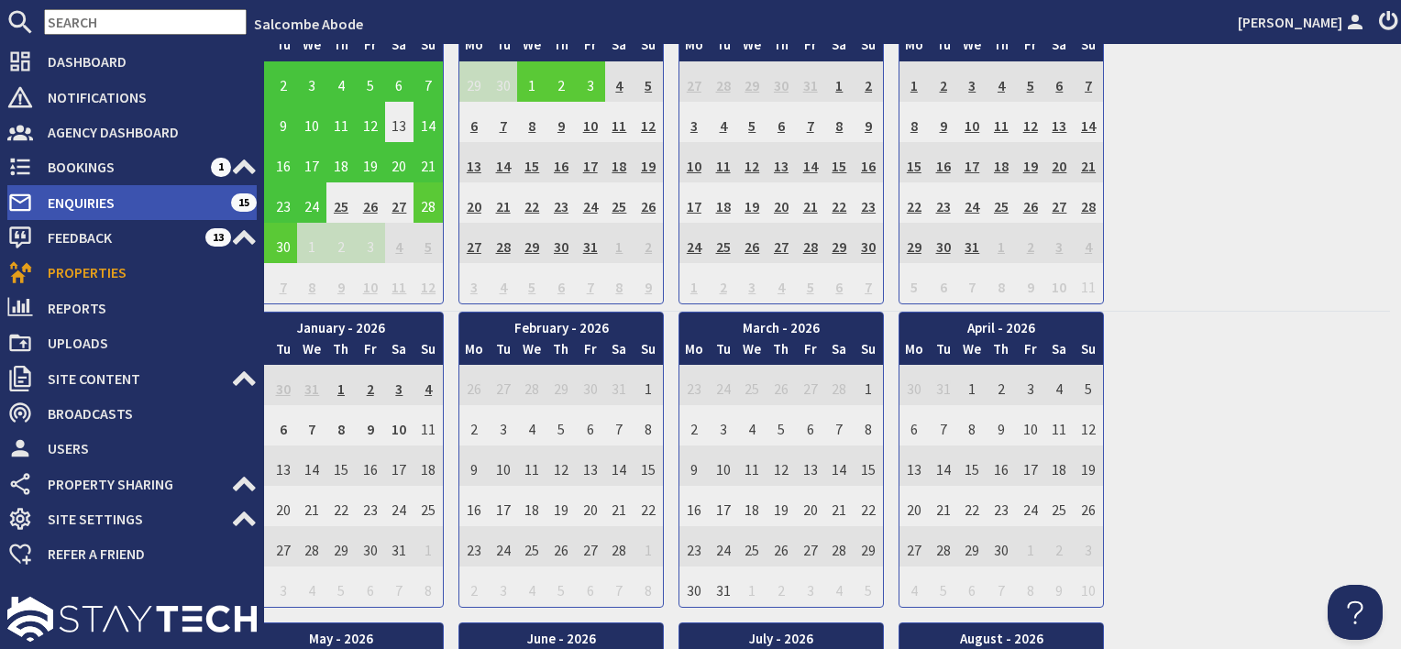
click at [72, 207] on span "Enquiries" at bounding box center [132, 202] width 198 height 29
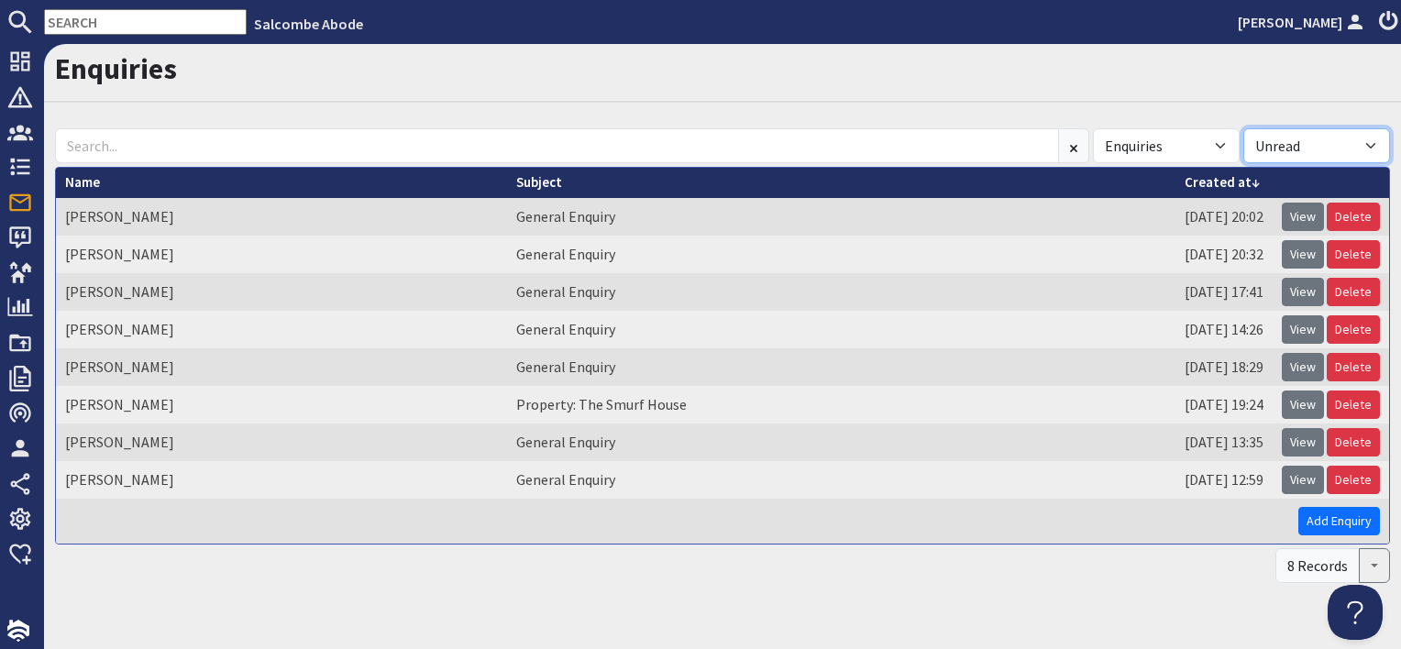
click at [1319, 143] on select "All Read Unread" at bounding box center [1317, 145] width 147 height 35
select select
click at [1244, 128] on select "All Read Unread" at bounding box center [1317, 145] width 147 height 35
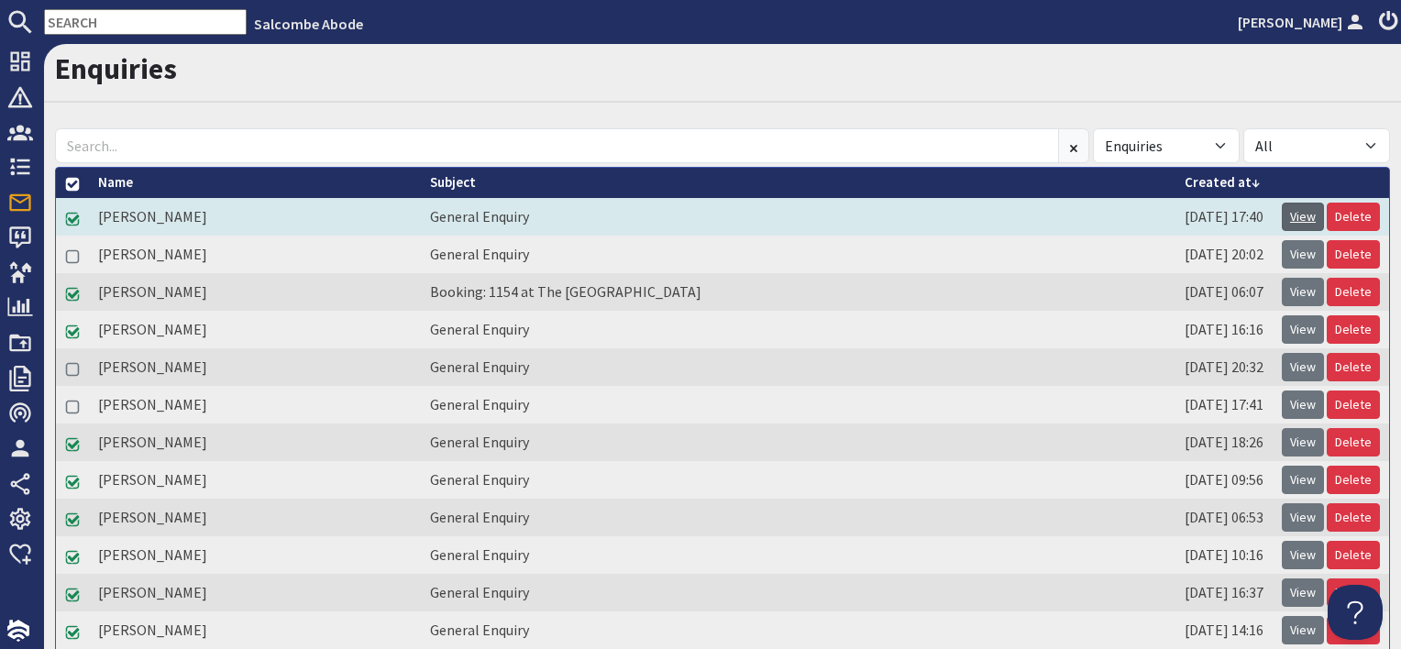
click at [1290, 224] on link "View" at bounding box center [1303, 217] width 42 height 28
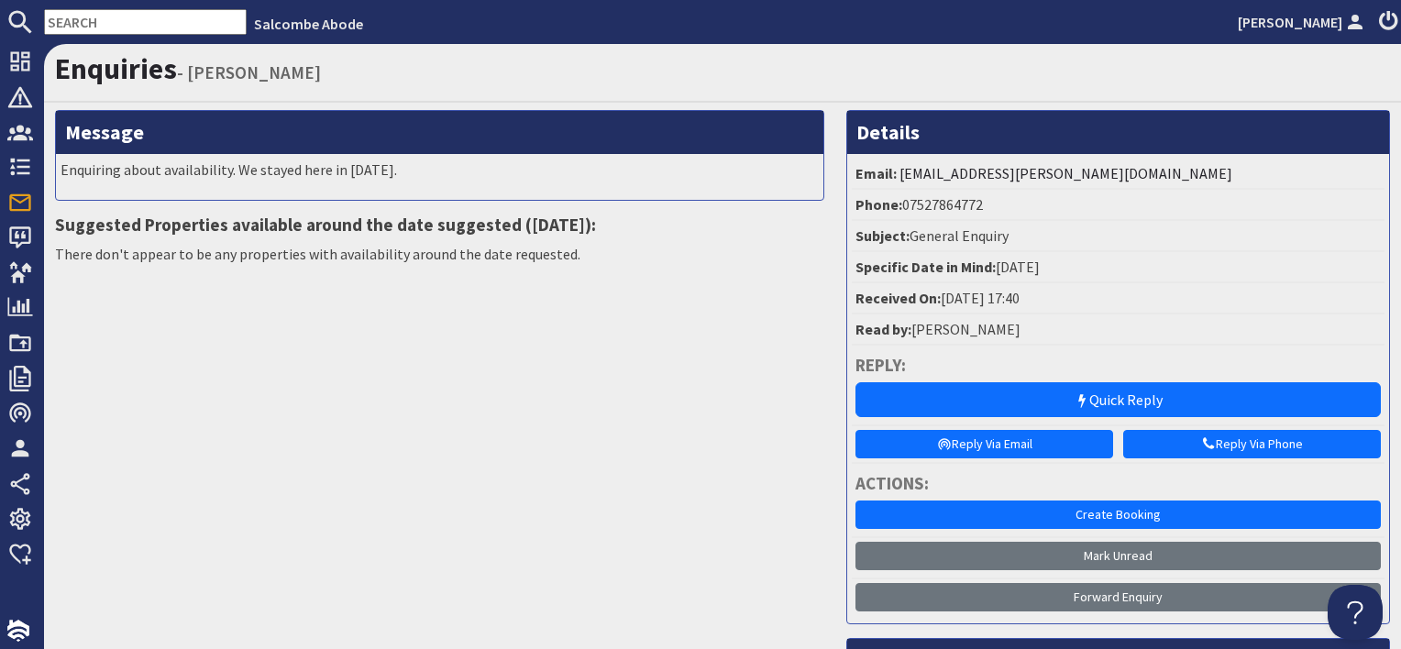
drag, startPoint x: 313, startPoint y: 73, endPoint x: 257, endPoint y: 75, distance: 56.0
click at [257, 75] on h1 "Enquiries - [PERSON_NAME]" at bounding box center [722, 68] width 1335 height 35
copy small "Myring"
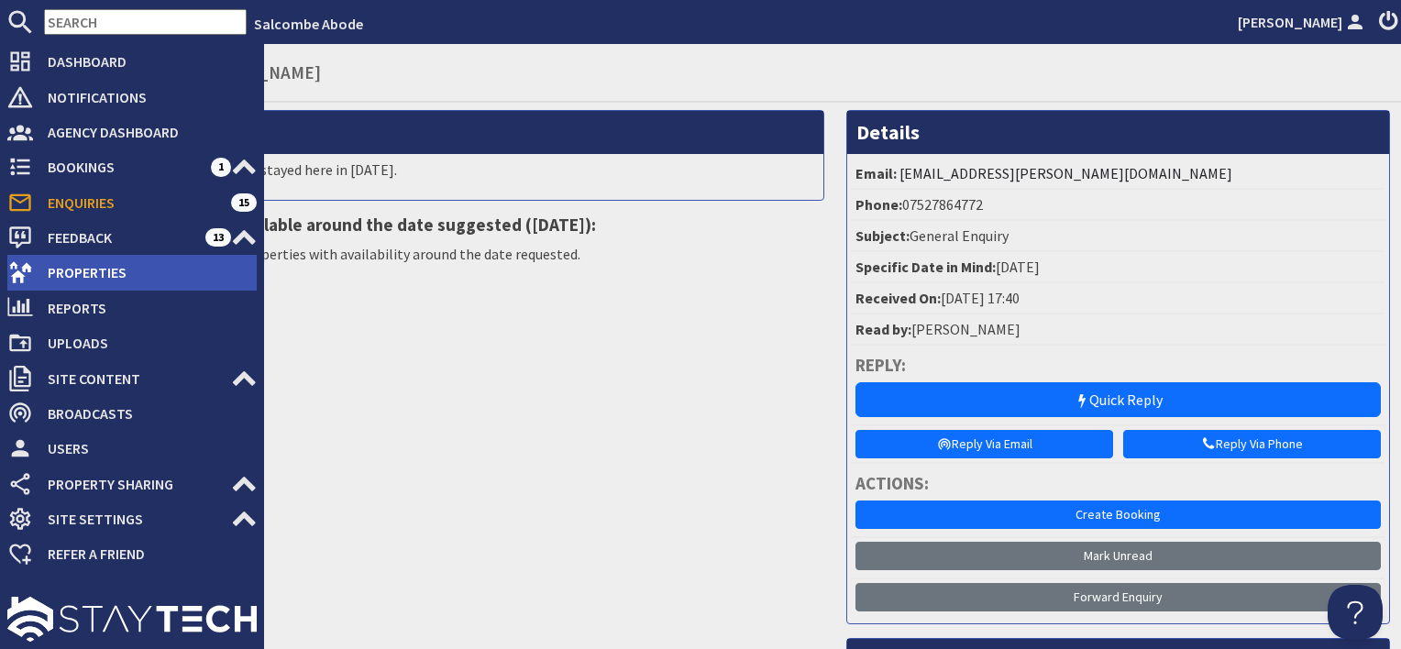
click at [95, 272] on span "Properties" at bounding box center [145, 272] width 224 height 29
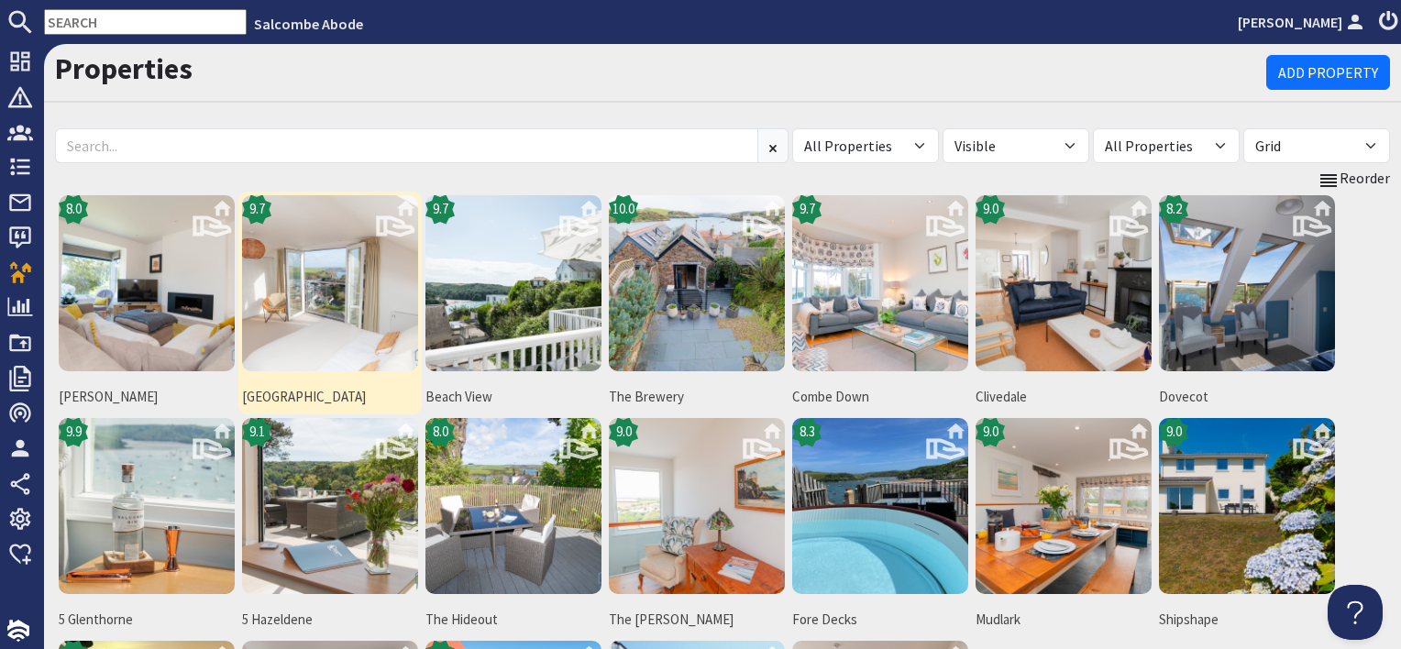
scroll to position [183, 0]
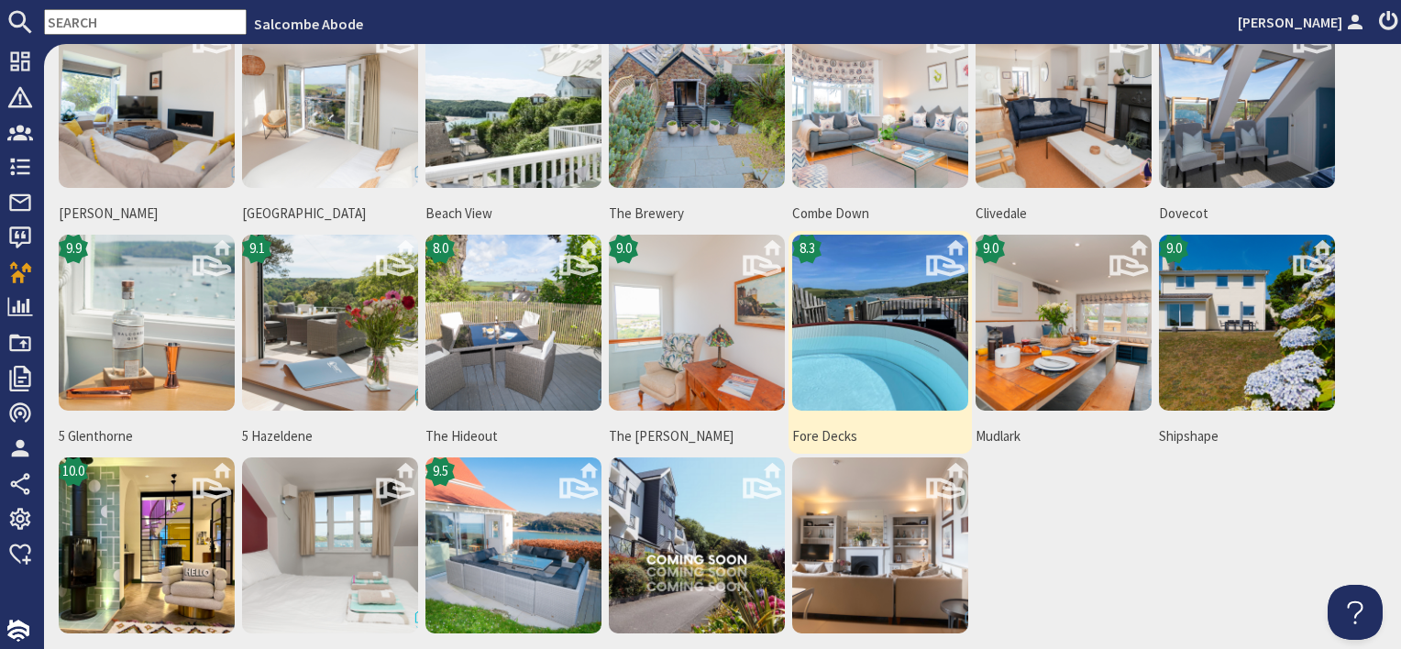
click at [899, 330] on img at bounding box center [880, 323] width 176 height 176
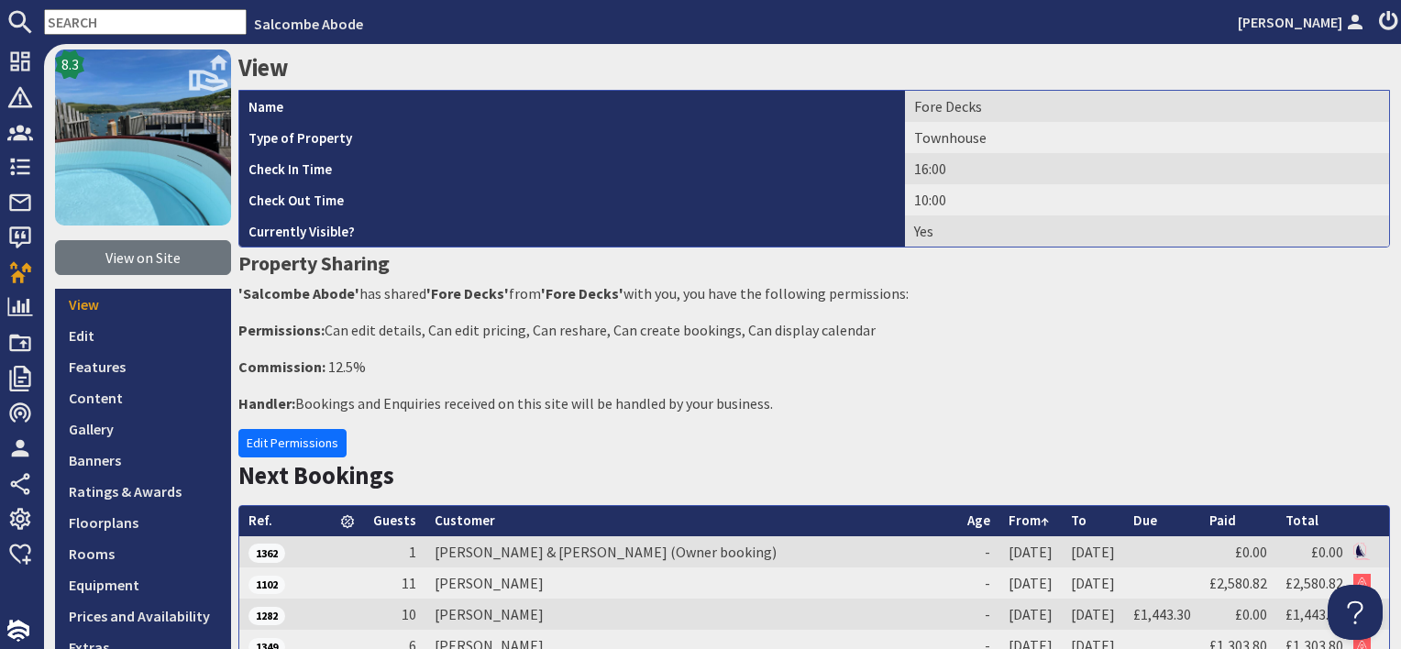
scroll to position [92, 0]
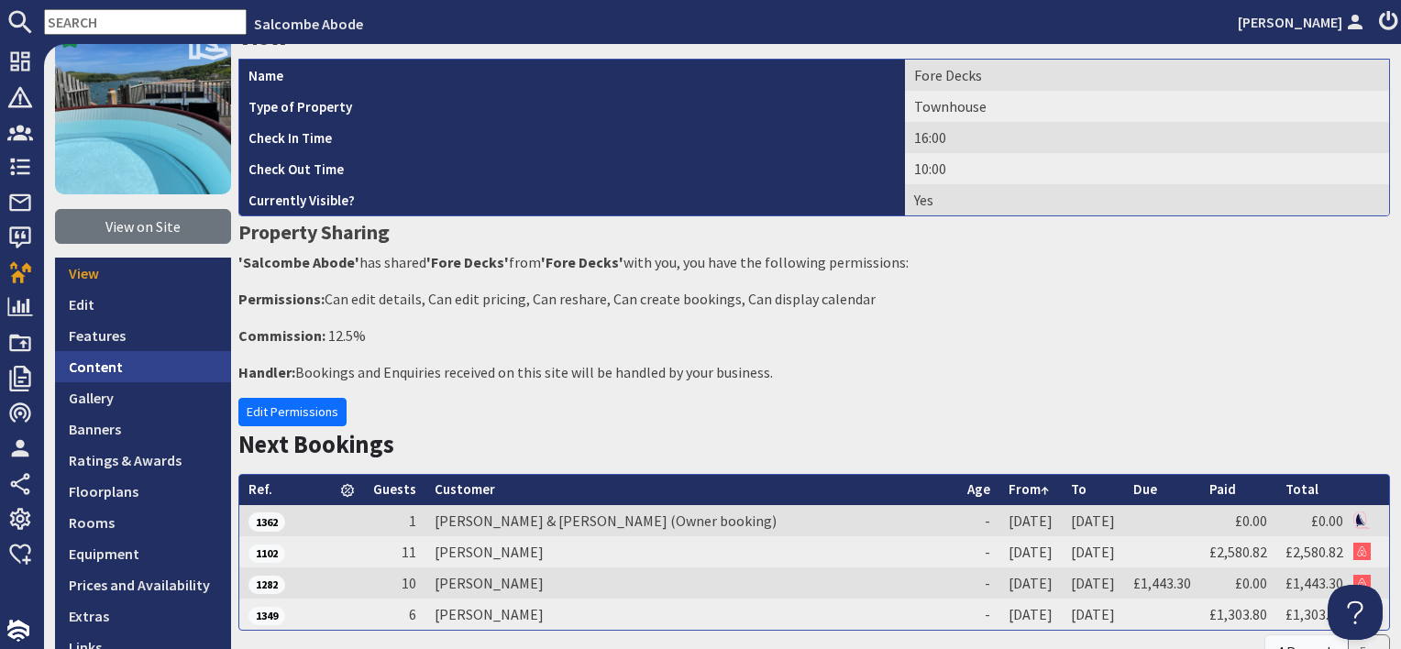
click at [140, 367] on link "Content" at bounding box center [143, 366] width 176 height 31
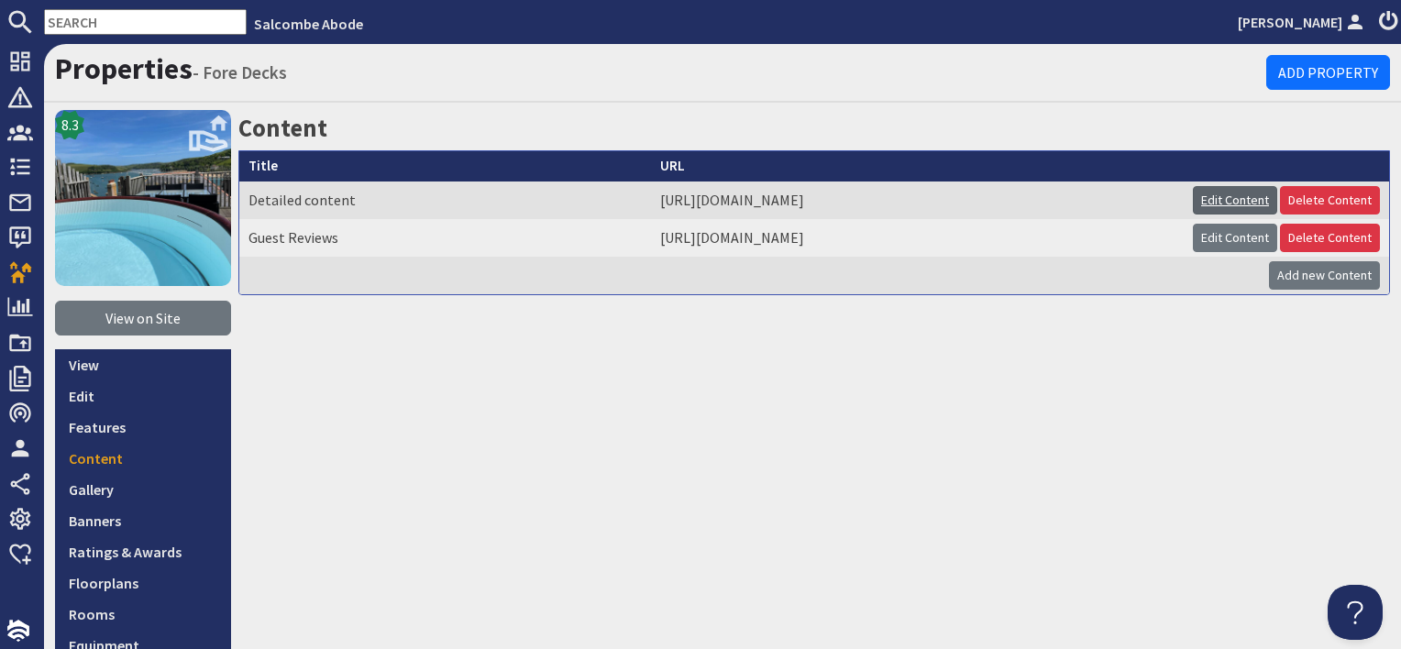
click at [1219, 198] on link "Edit Content" at bounding box center [1235, 200] width 84 height 28
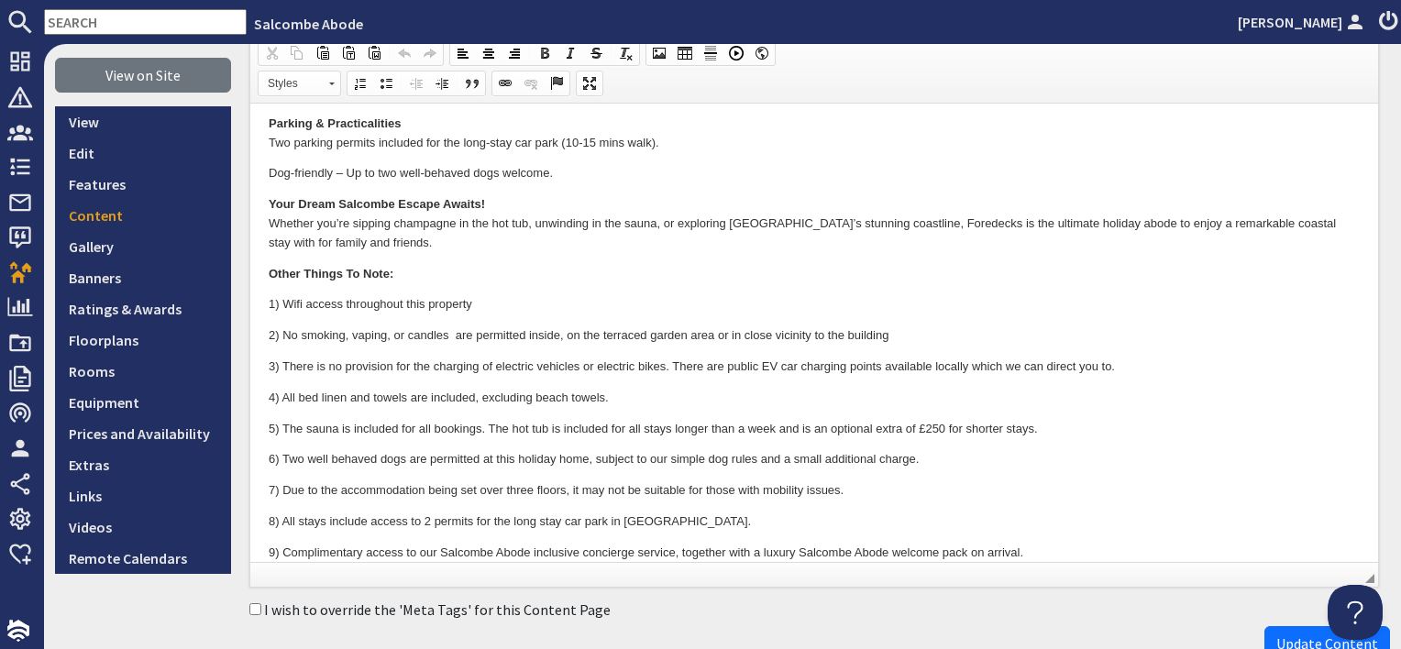
scroll to position [275, 0]
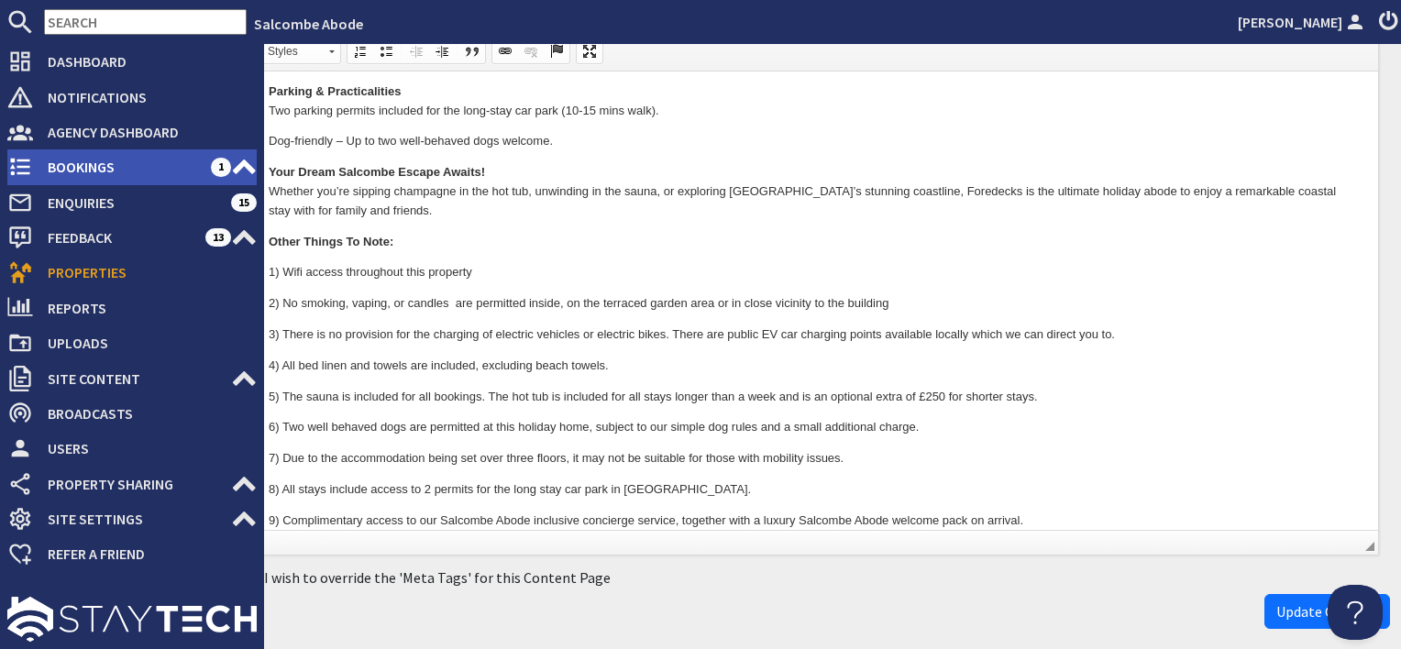
click at [110, 172] on span "Bookings" at bounding box center [122, 166] width 178 height 29
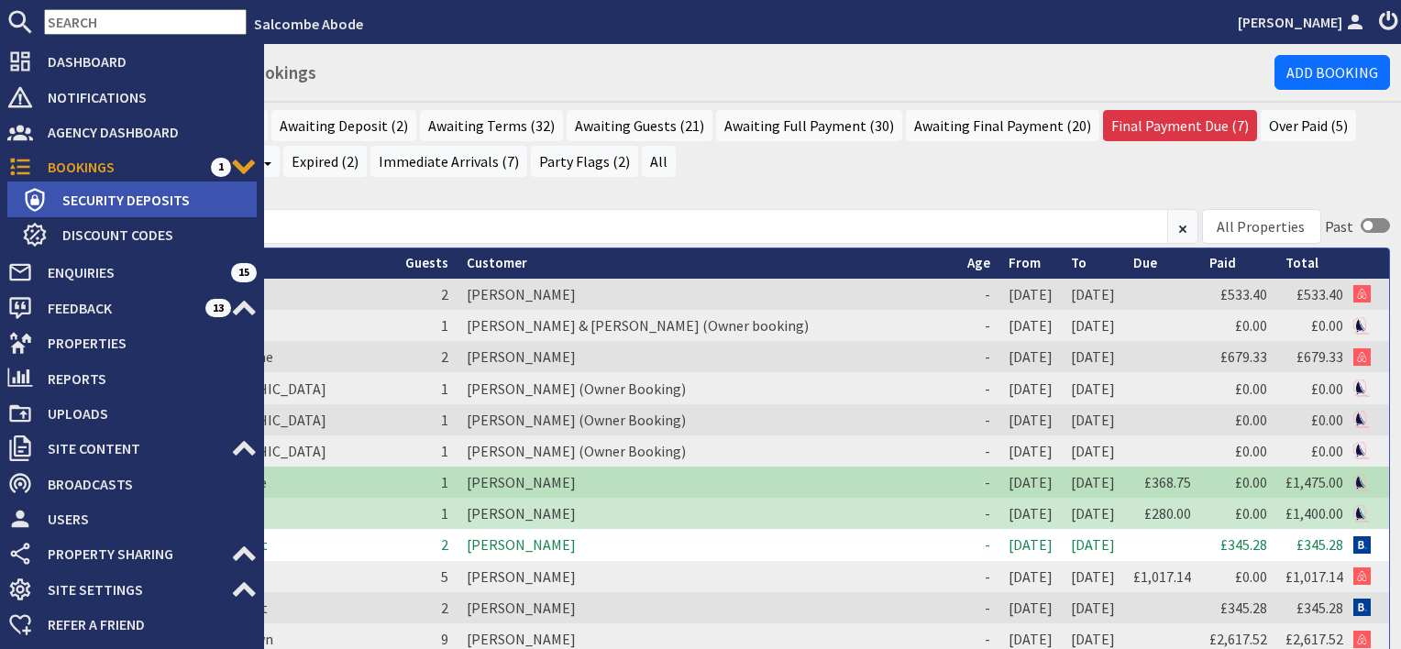
click at [120, 199] on span "Security Deposits" at bounding box center [152, 199] width 209 height 29
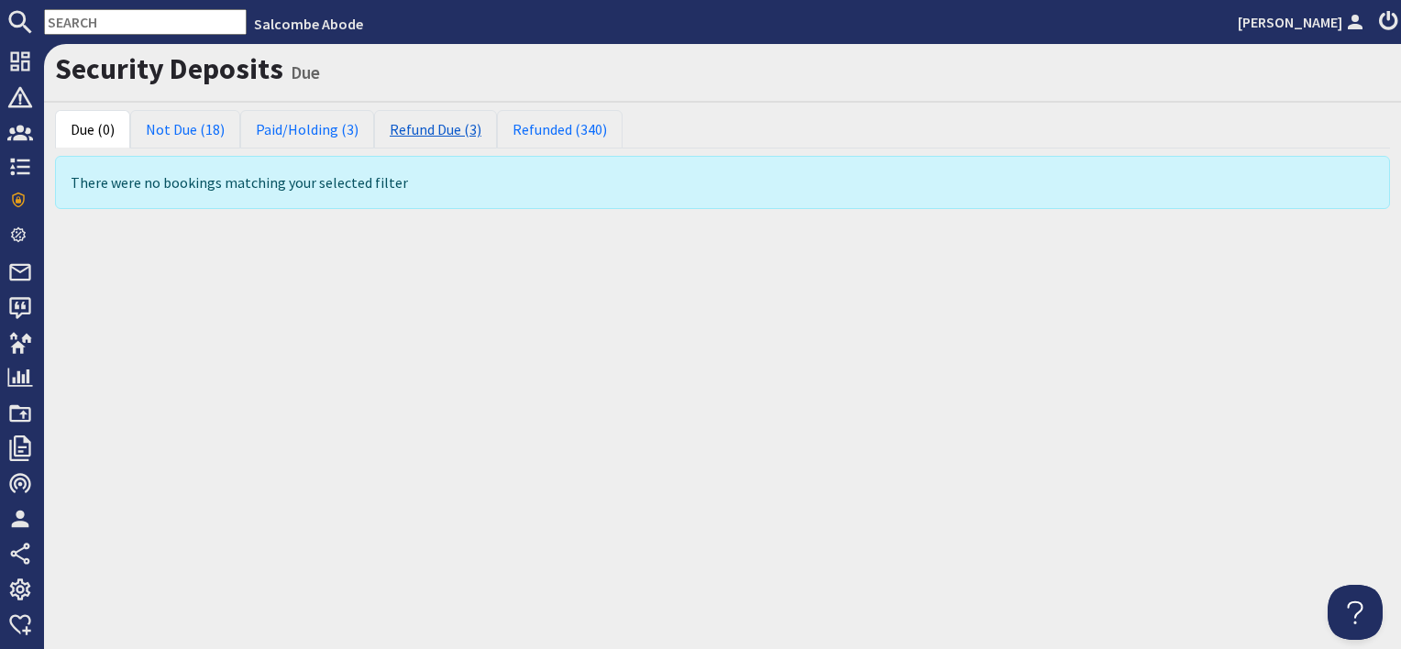
click at [432, 132] on link "Refund Due (3)" at bounding box center [435, 129] width 123 height 39
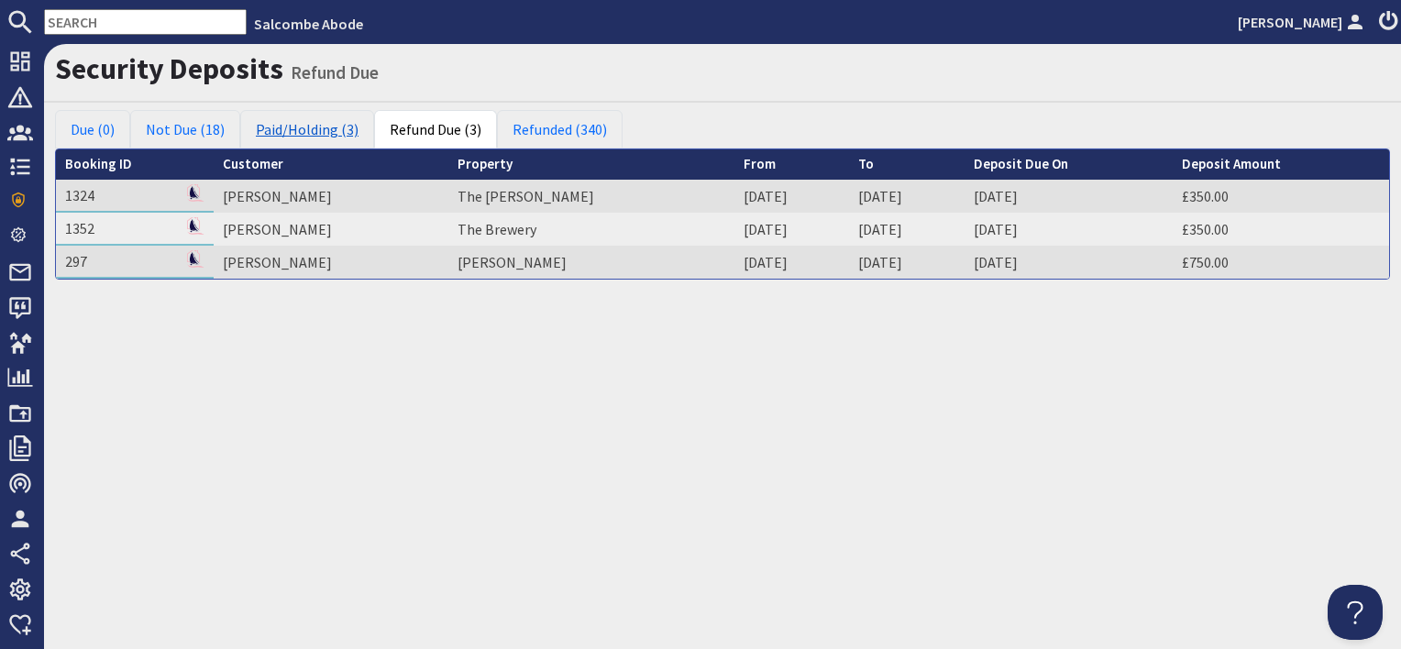
click at [280, 126] on link "Paid/Holding (3)" at bounding box center [307, 129] width 134 height 39
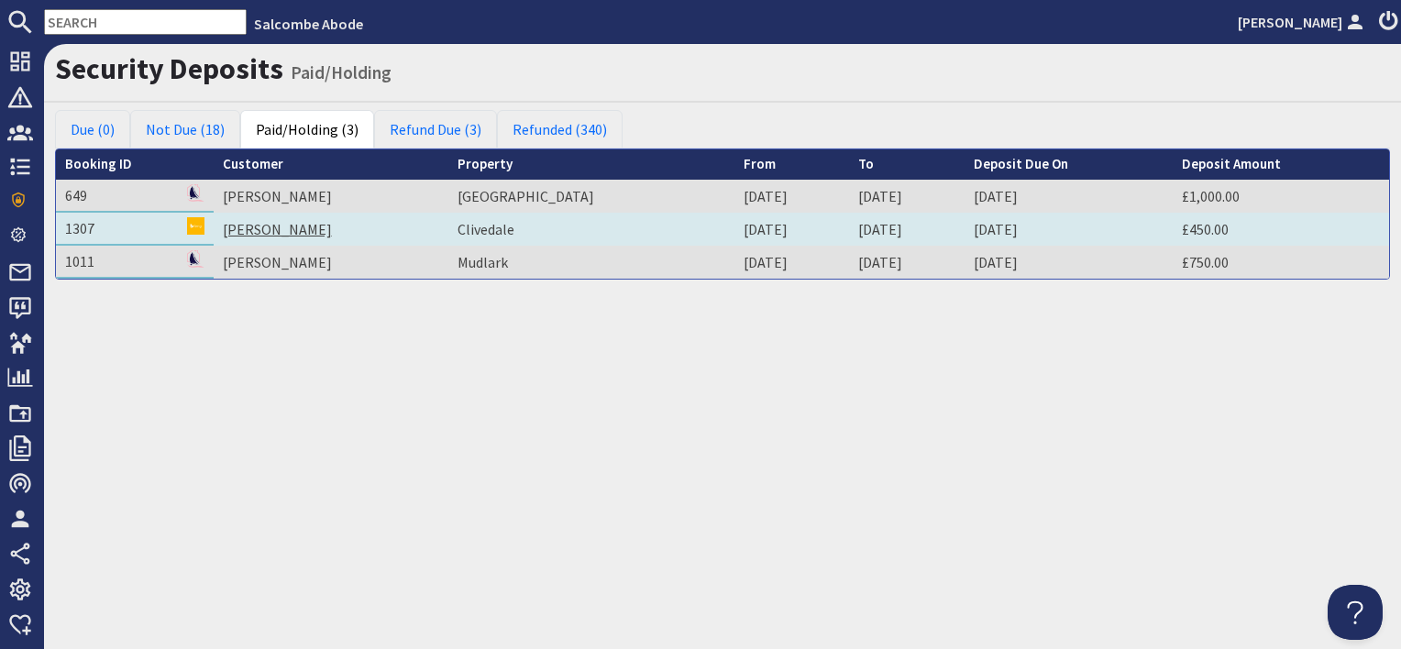
click at [258, 229] on link "Monika Lewandowski" at bounding box center [277, 229] width 109 height 18
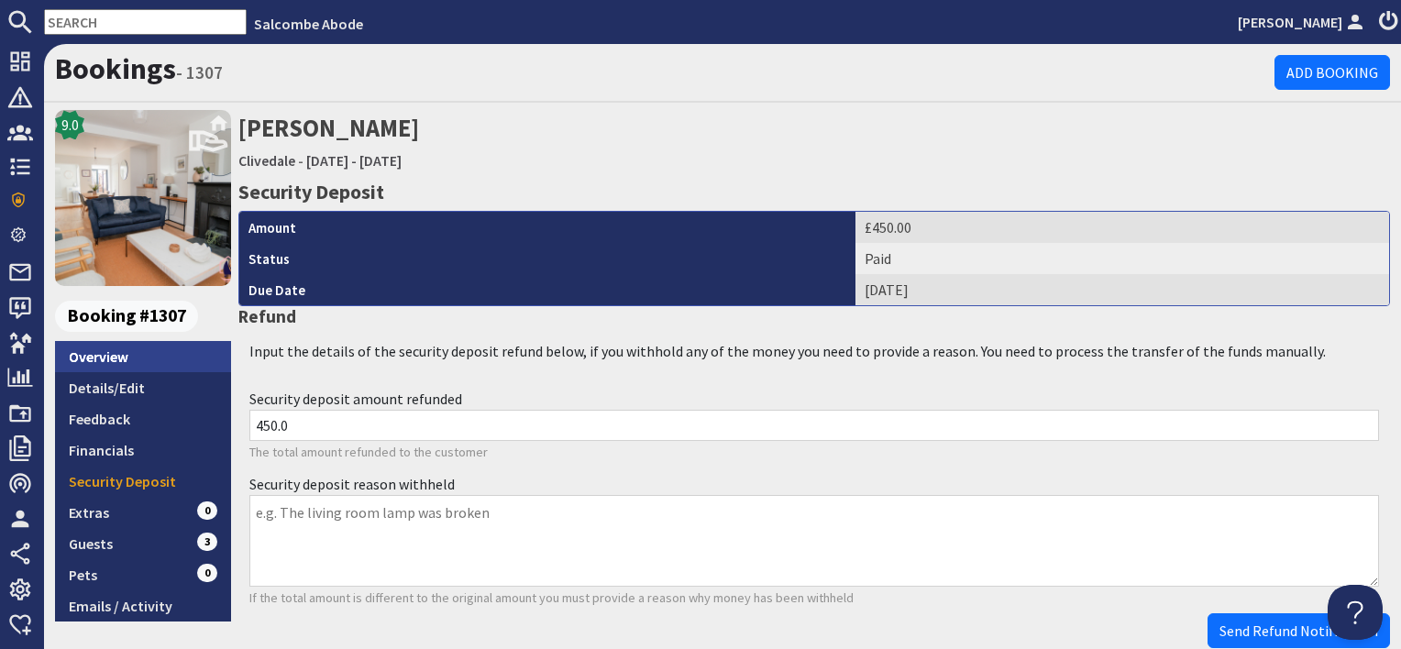
click at [122, 362] on link "Overview" at bounding box center [143, 356] width 176 height 31
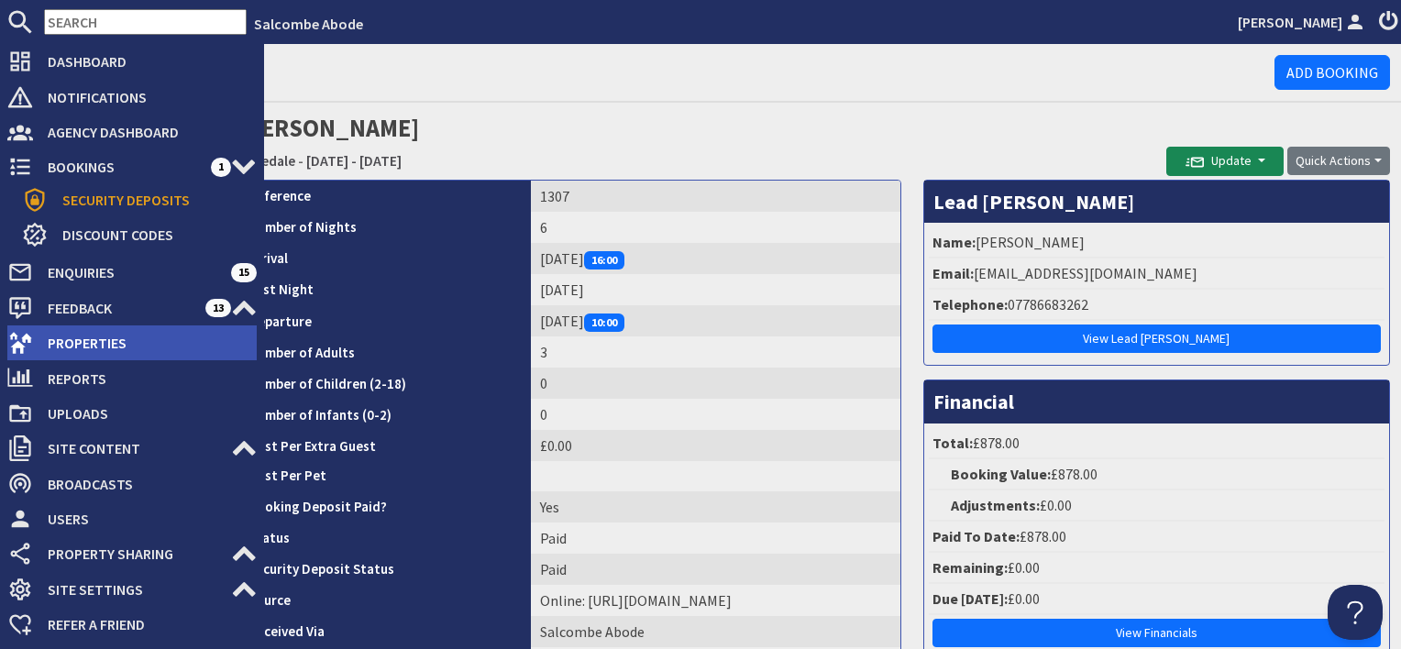
click at [88, 339] on span "Properties" at bounding box center [145, 342] width 224 height 29
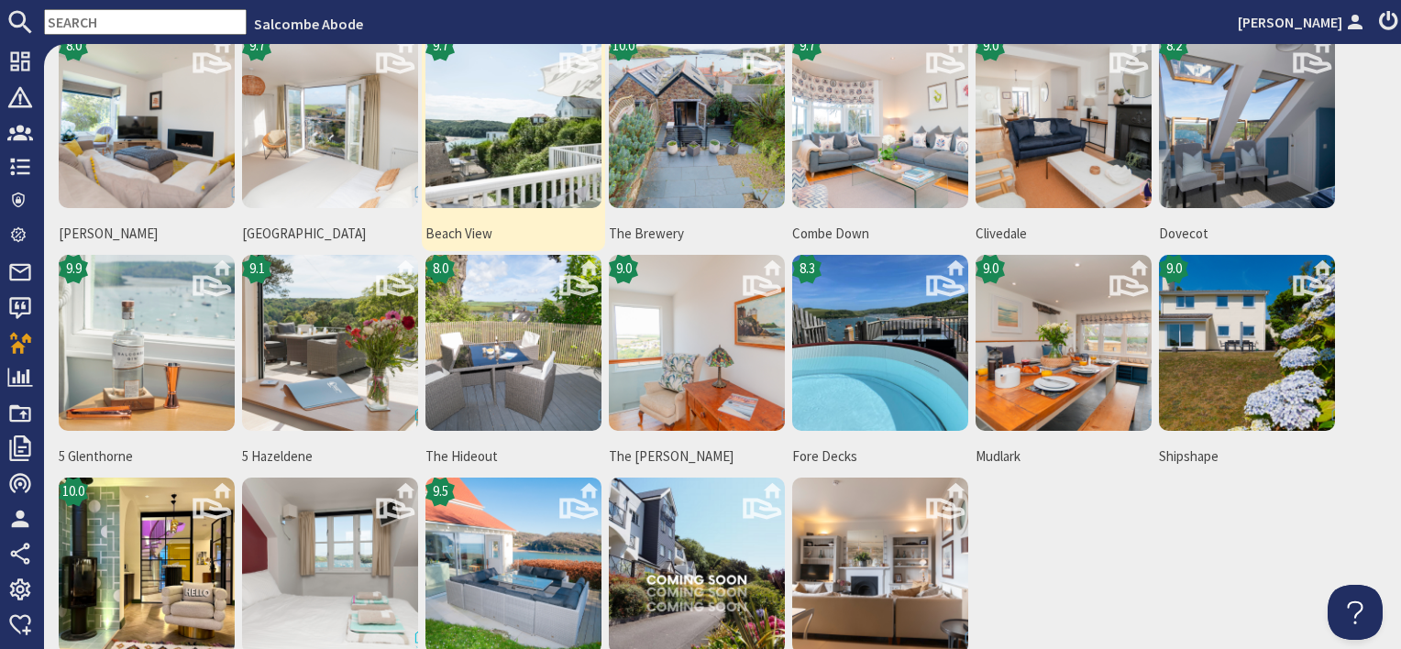
scroll to position [183, 0]
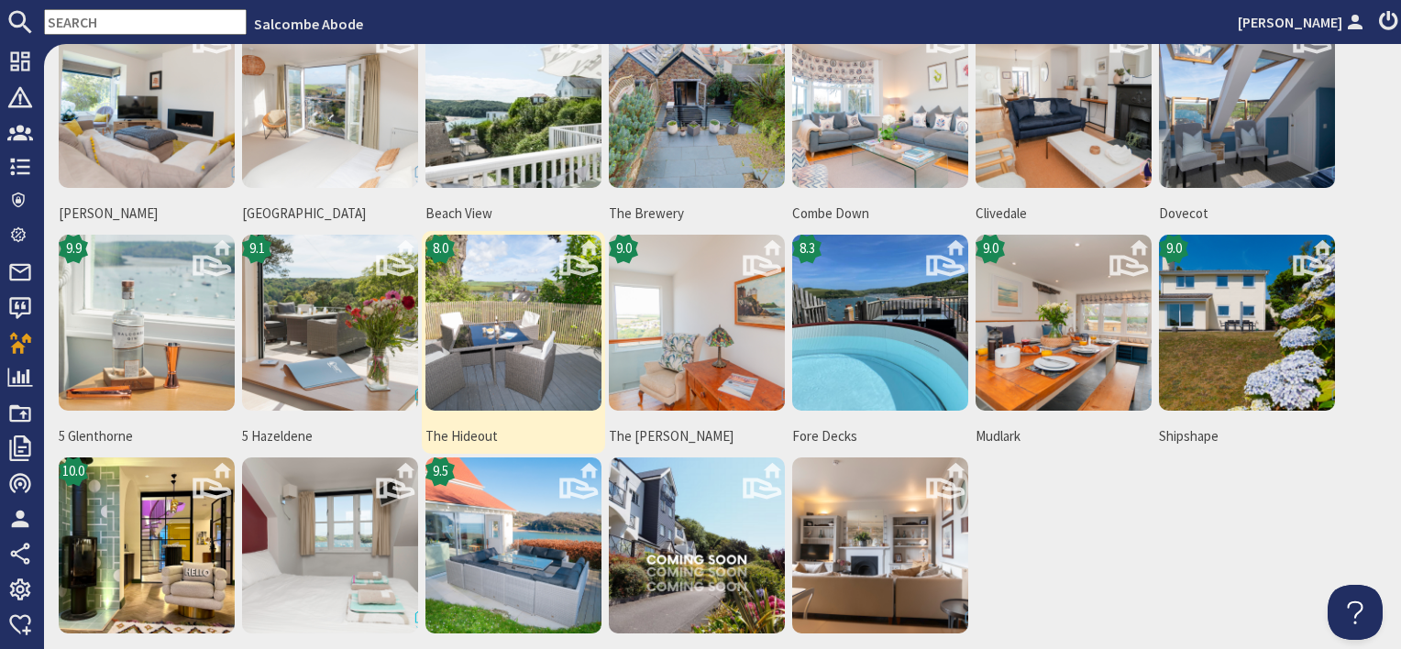
click at [470, 311] on img at bounding box center [514, 323] width 176 height 176
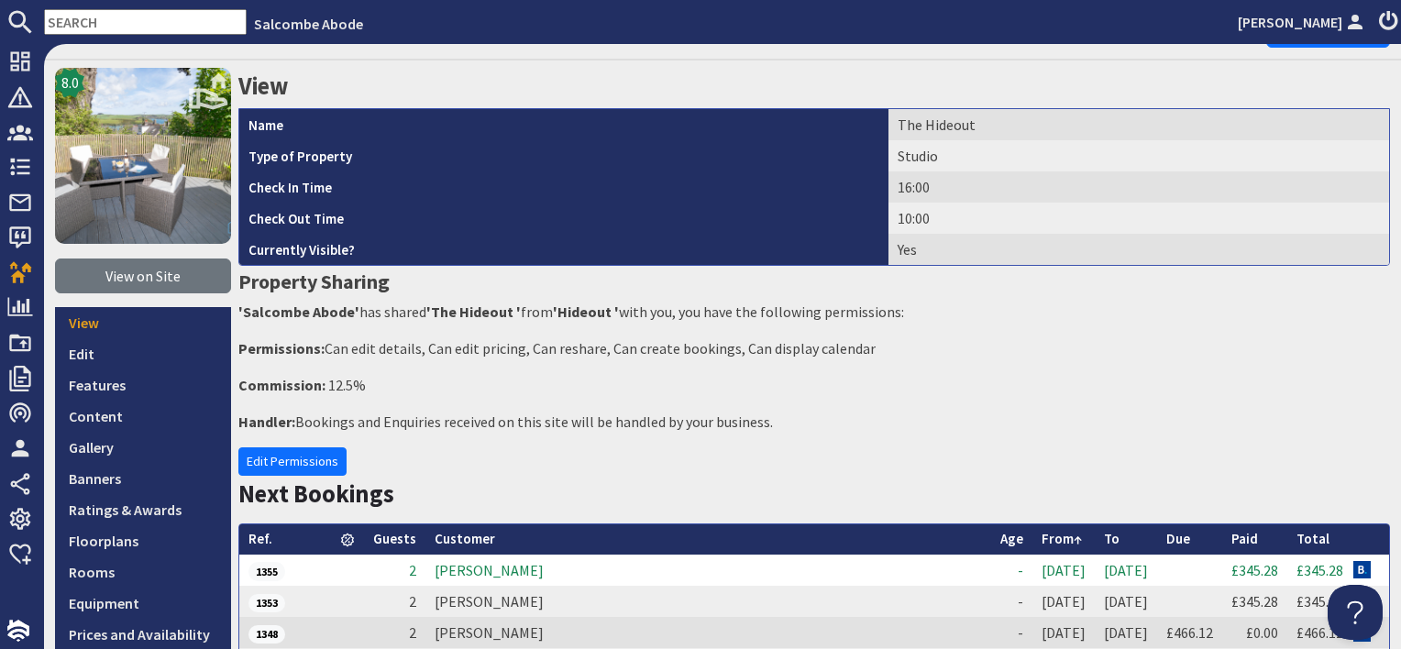
scroll to position [367, 0]
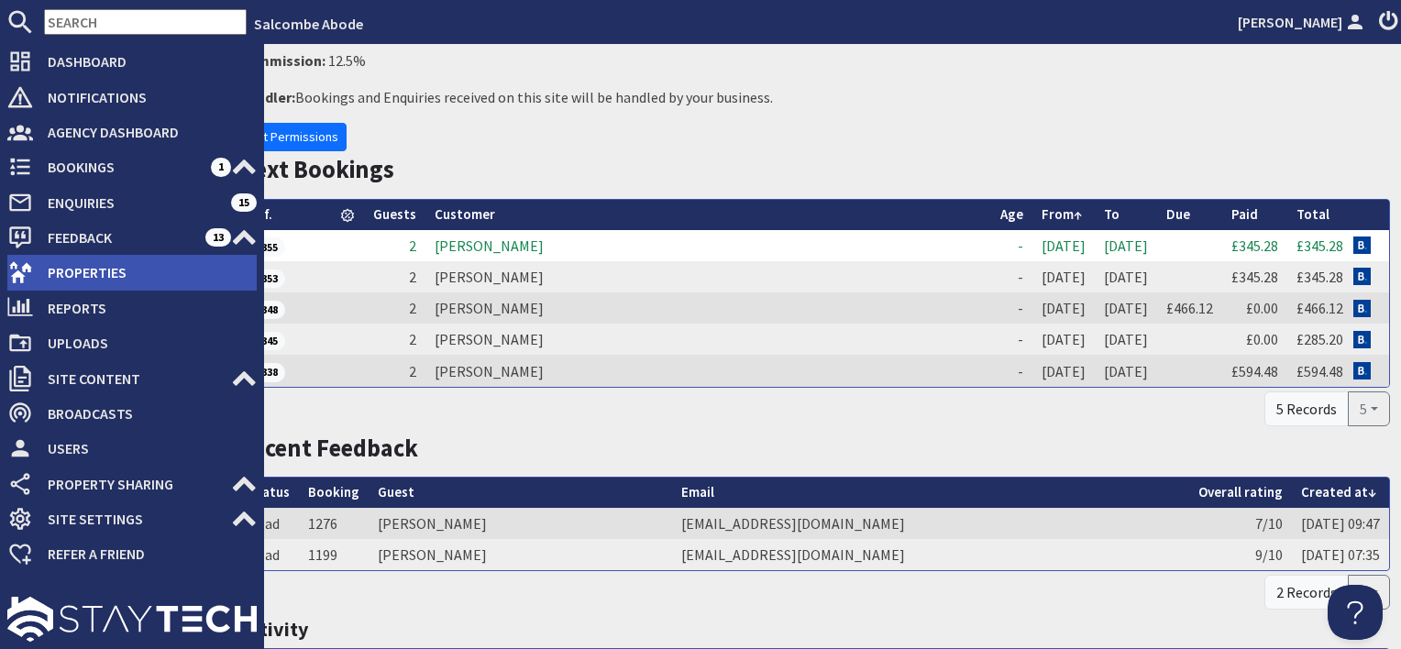
click at [78, 271] on span "Properties" at bounding box center [145, 272] width 224 height 29
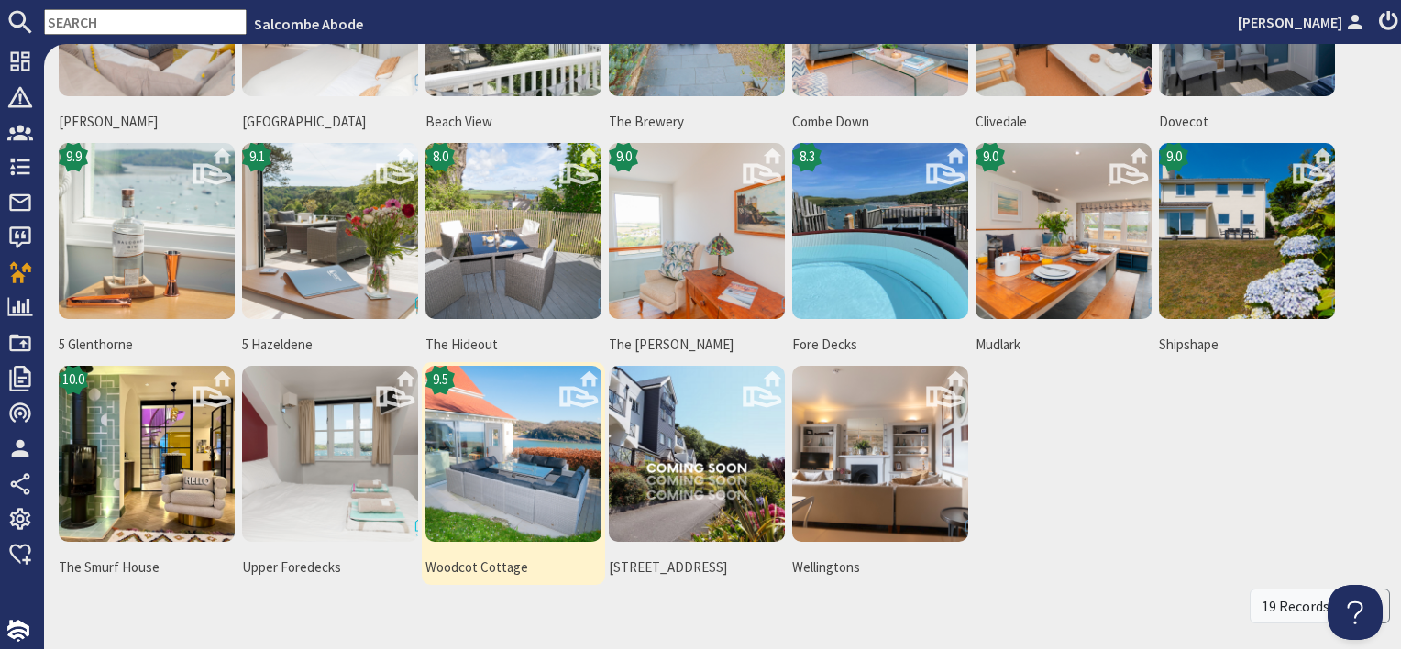
scroll to position [346, 0]
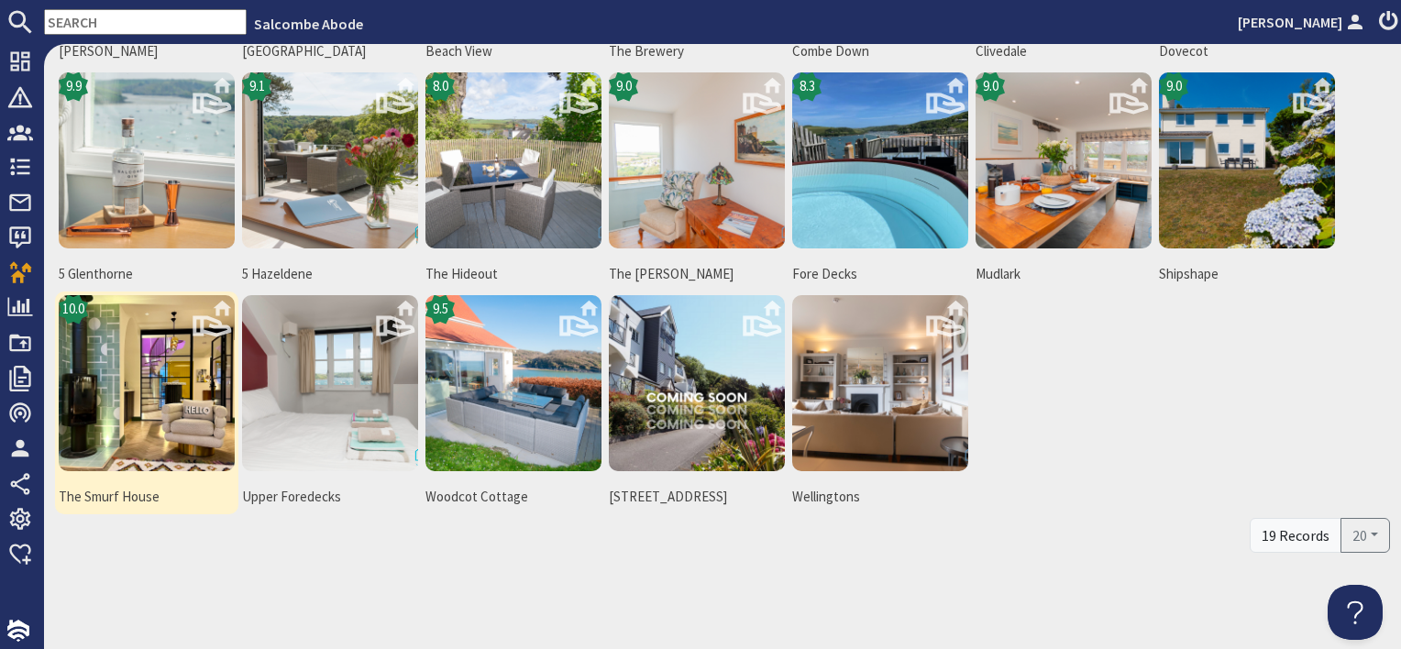
click at [112, 417] on img at bounding box center [147, 383] width 176 height 176
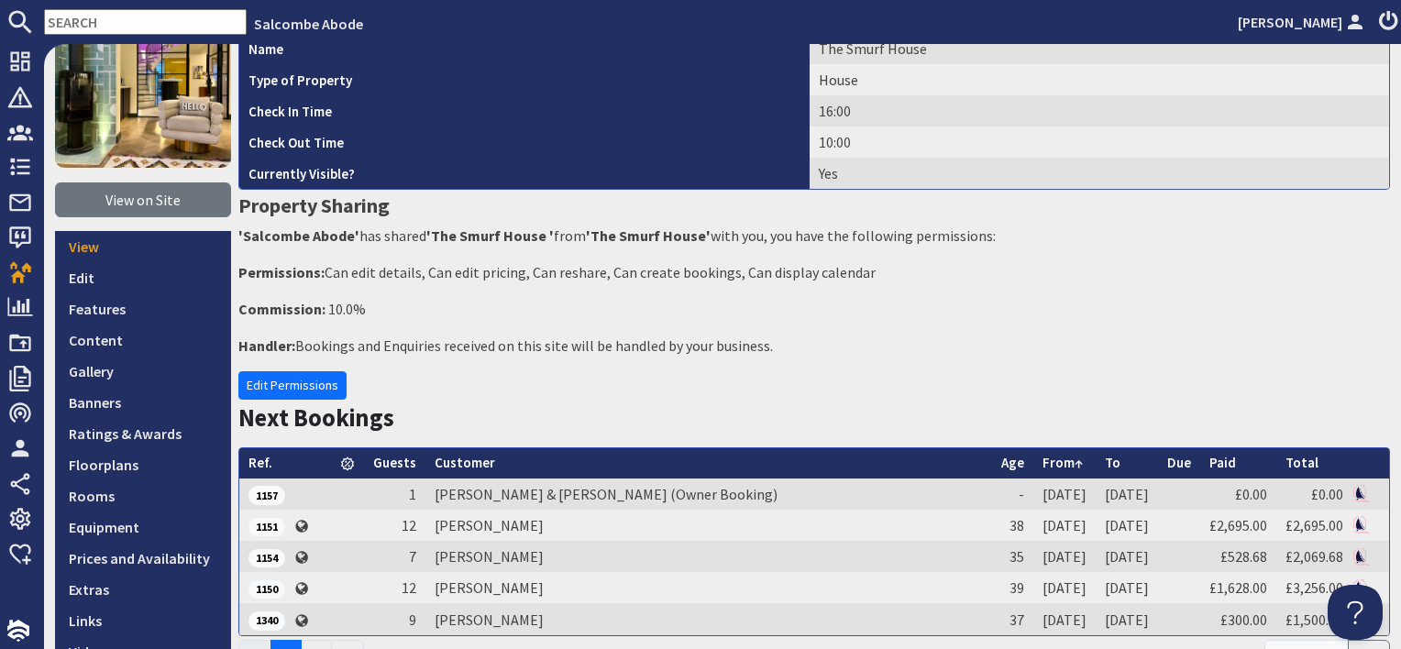
scroll to position [275, 0]
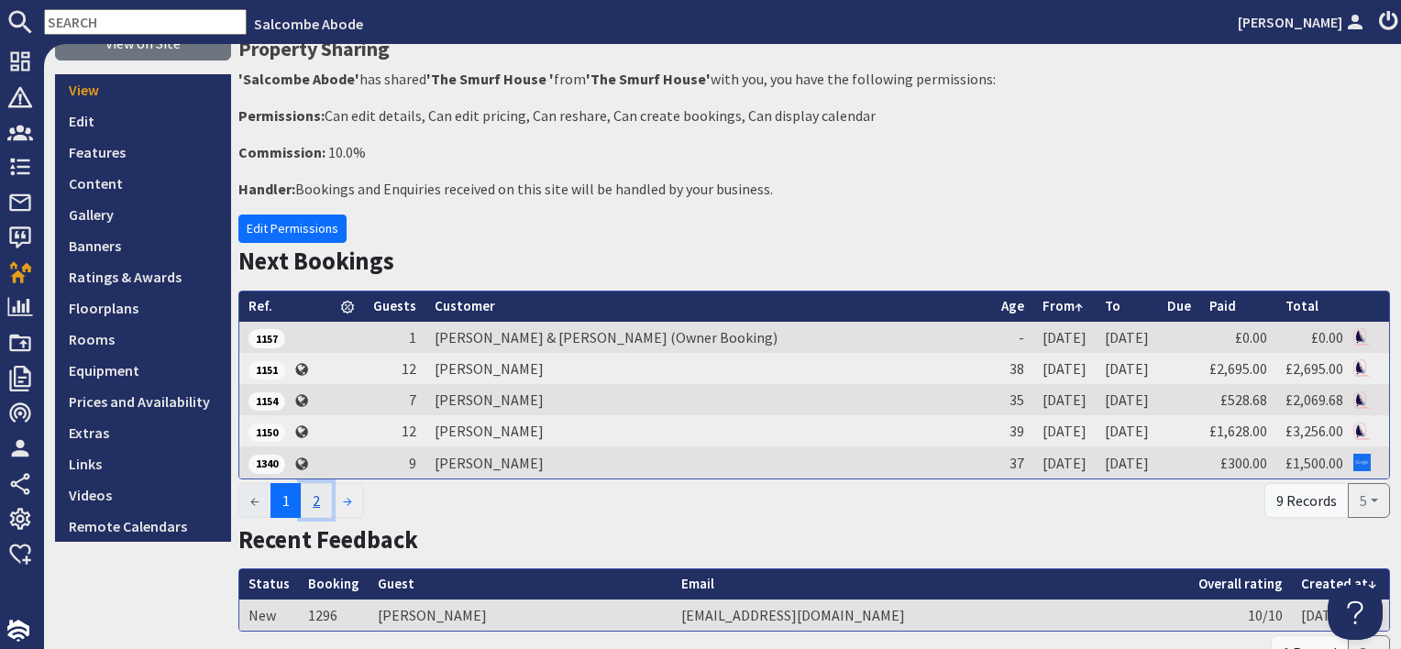
click at [329, 499] on link "2" at bounding box center [316, 500] width 31 height 35
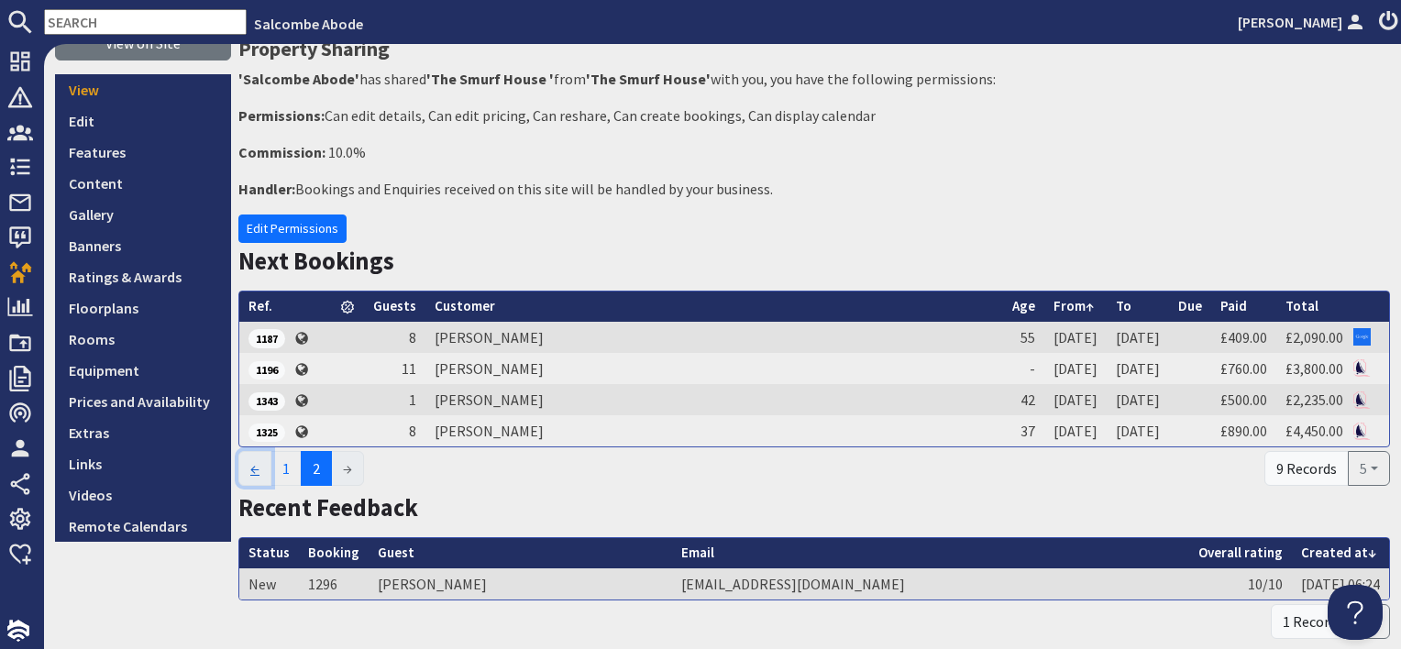
click at [259, 470] on link "←" at bounding box center [254, 468] width 33 height 35
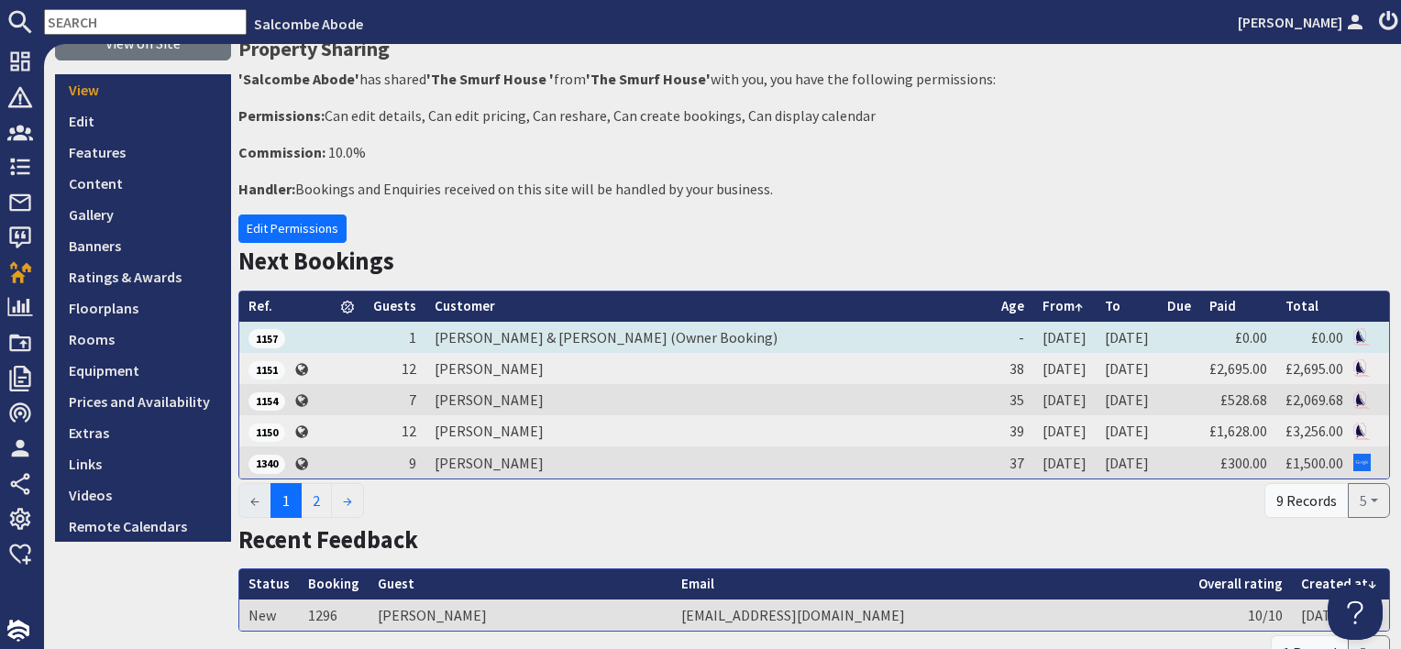
click at [504, 333] on td "Katie & Chris Wood (Owner Booking)" at bounding box center [709, 337] width 567 height 31
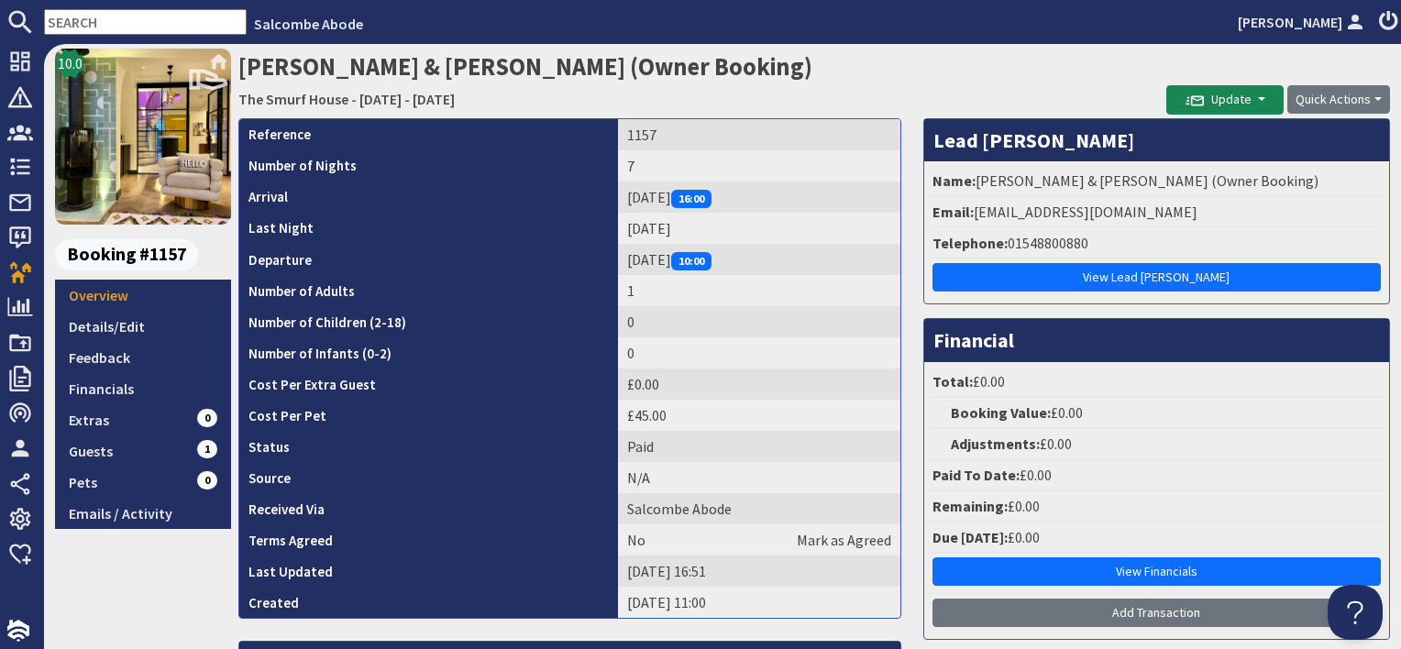
scroll to position [92, 0]
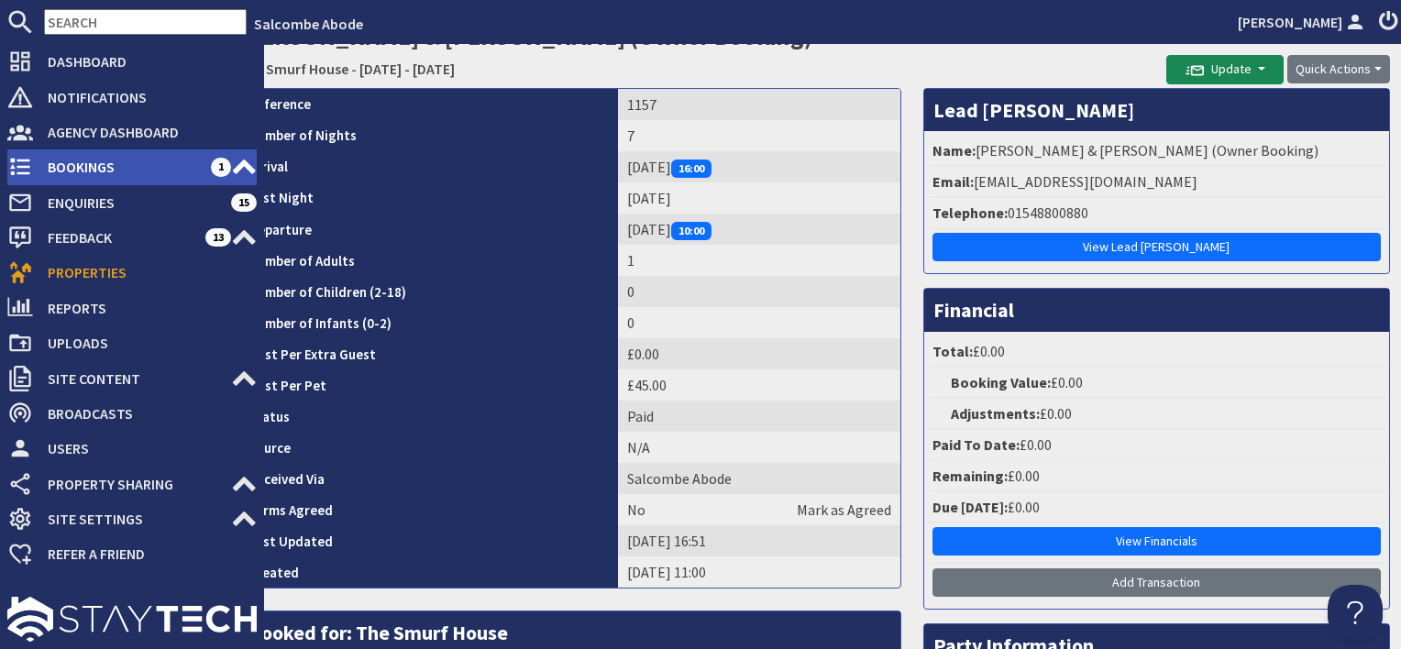
click at [86, 161] on span "Bookings" at bounding box center [122, 166] width 178 height 29
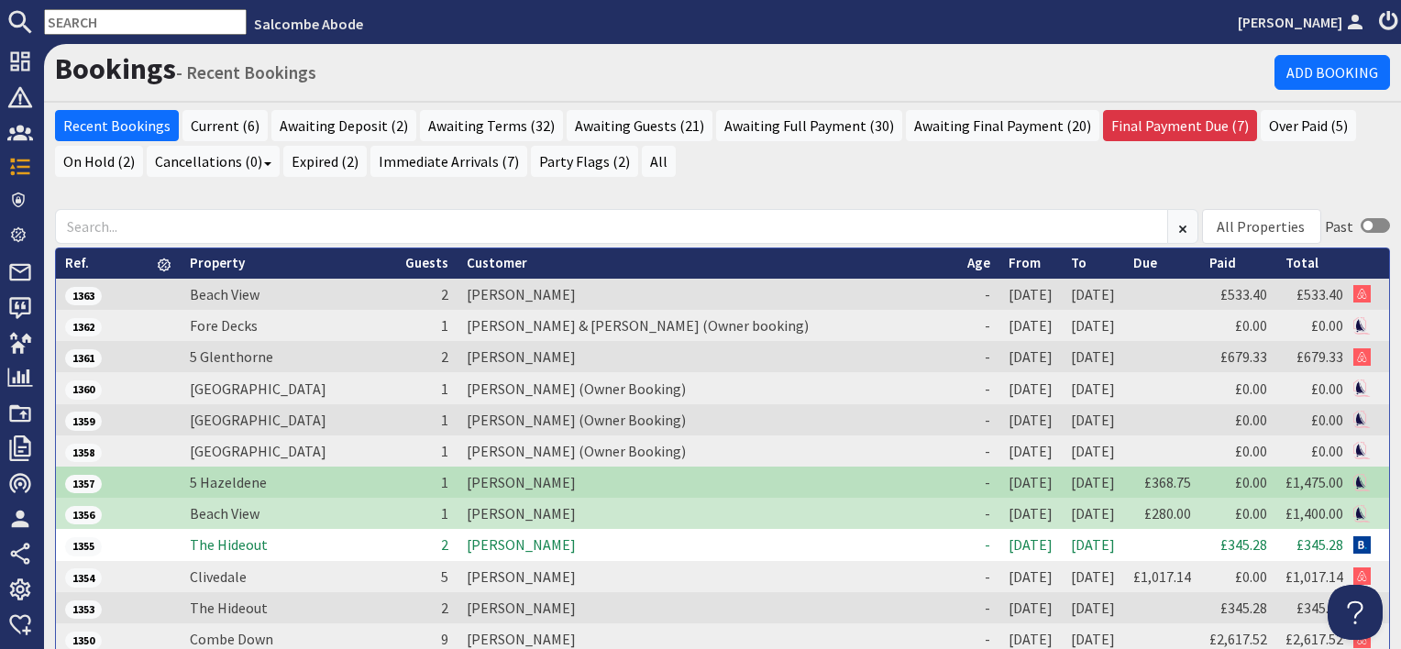
click at [1009, 260] on link "From" at bounding box center [1025, 262] width 32 height 17
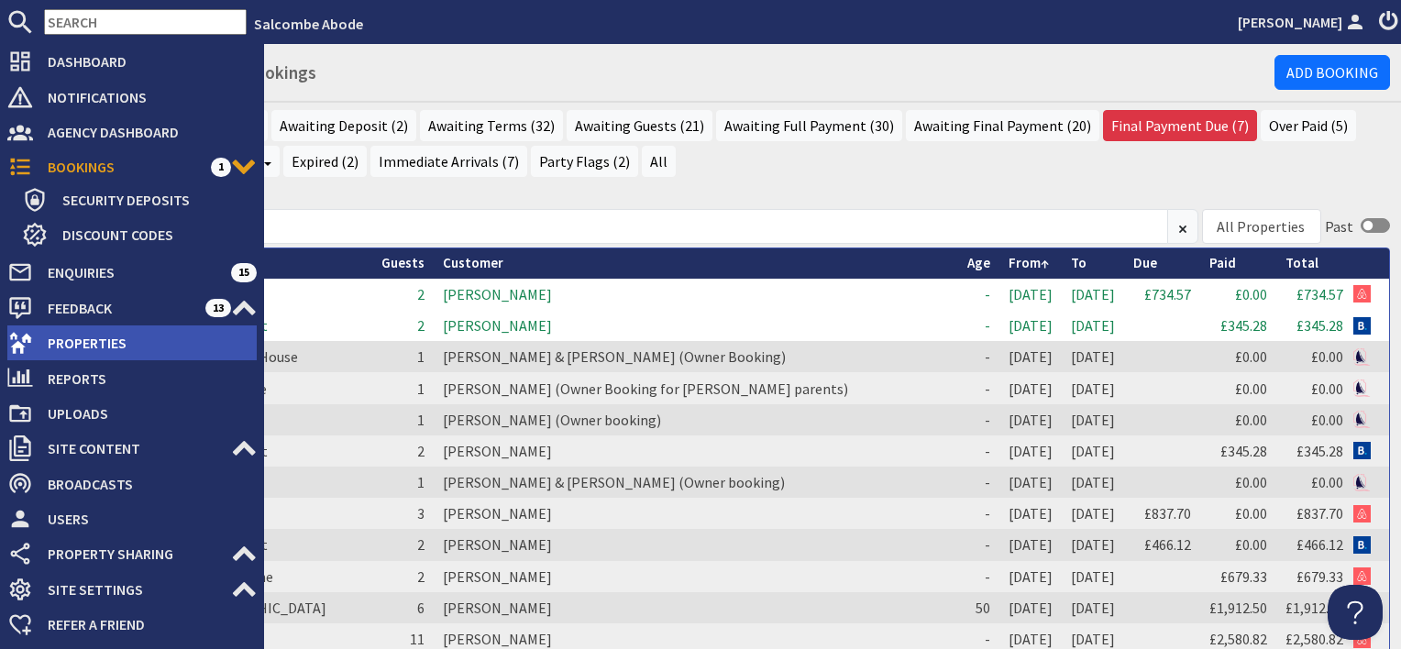
click at [20, 345] on use at bounding box center [20, 343] width 23 height 21
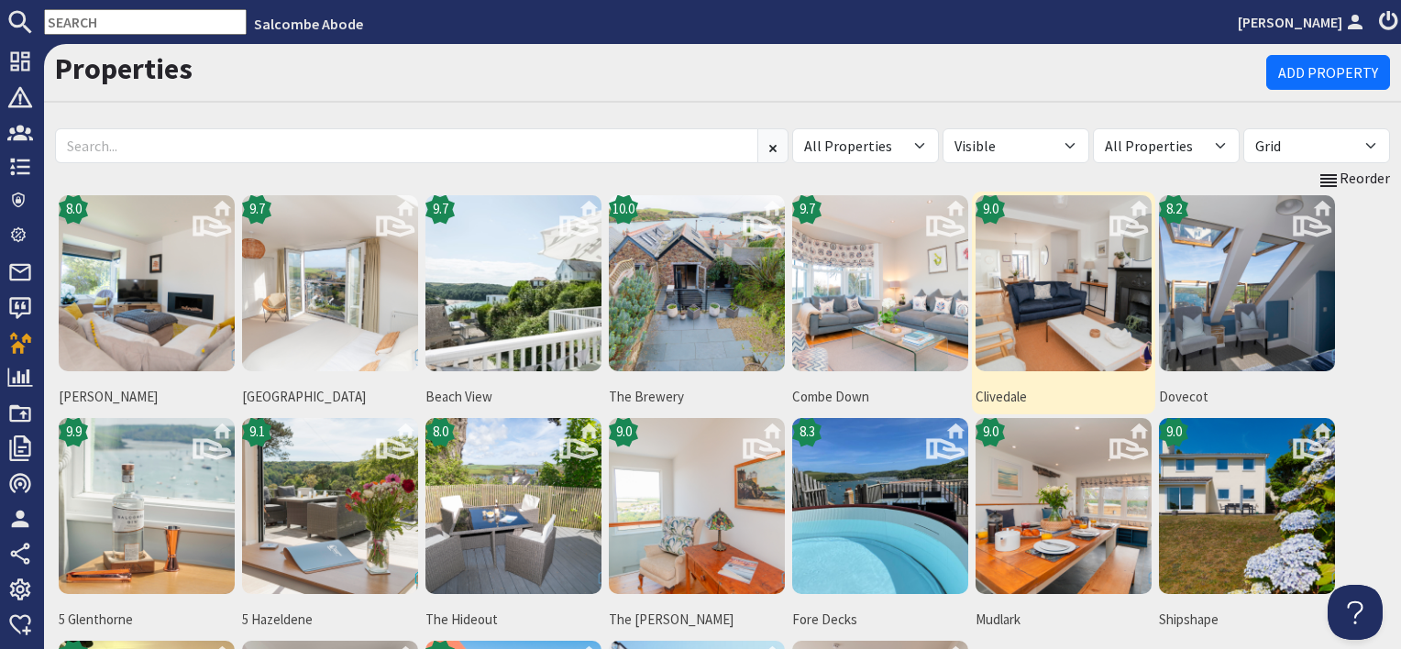
click at [1060, 317] on img at bounding box center [1064, 283] width 176 height 176
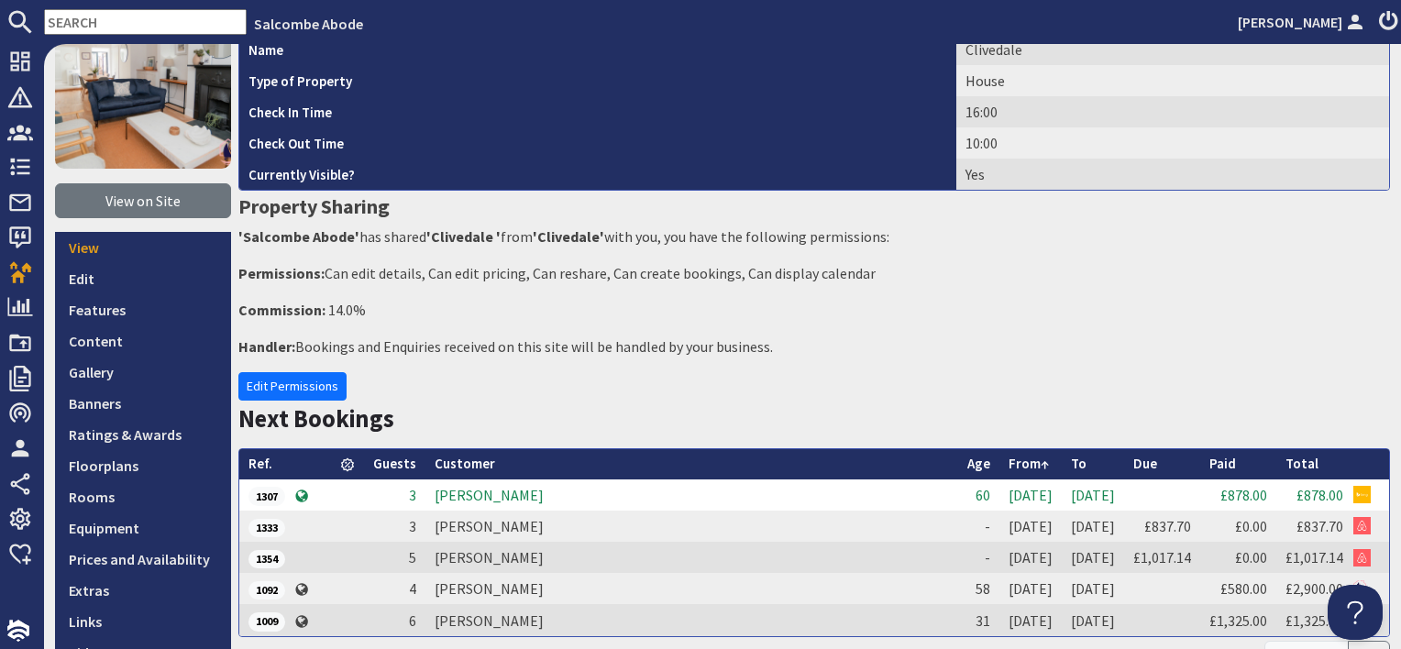
scroll to position [183, 0]
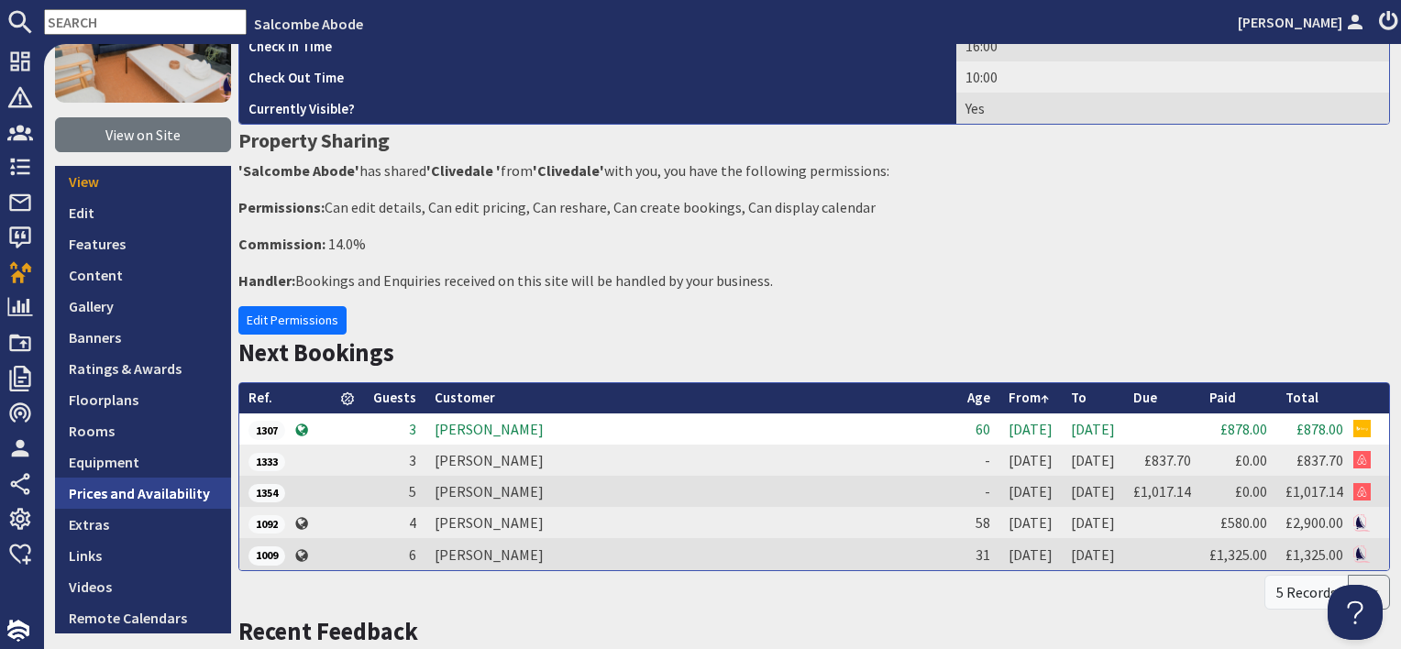
click at [190, 490] on link "Prices and Availability" at bounding box center [143, 493] width 176 height 31
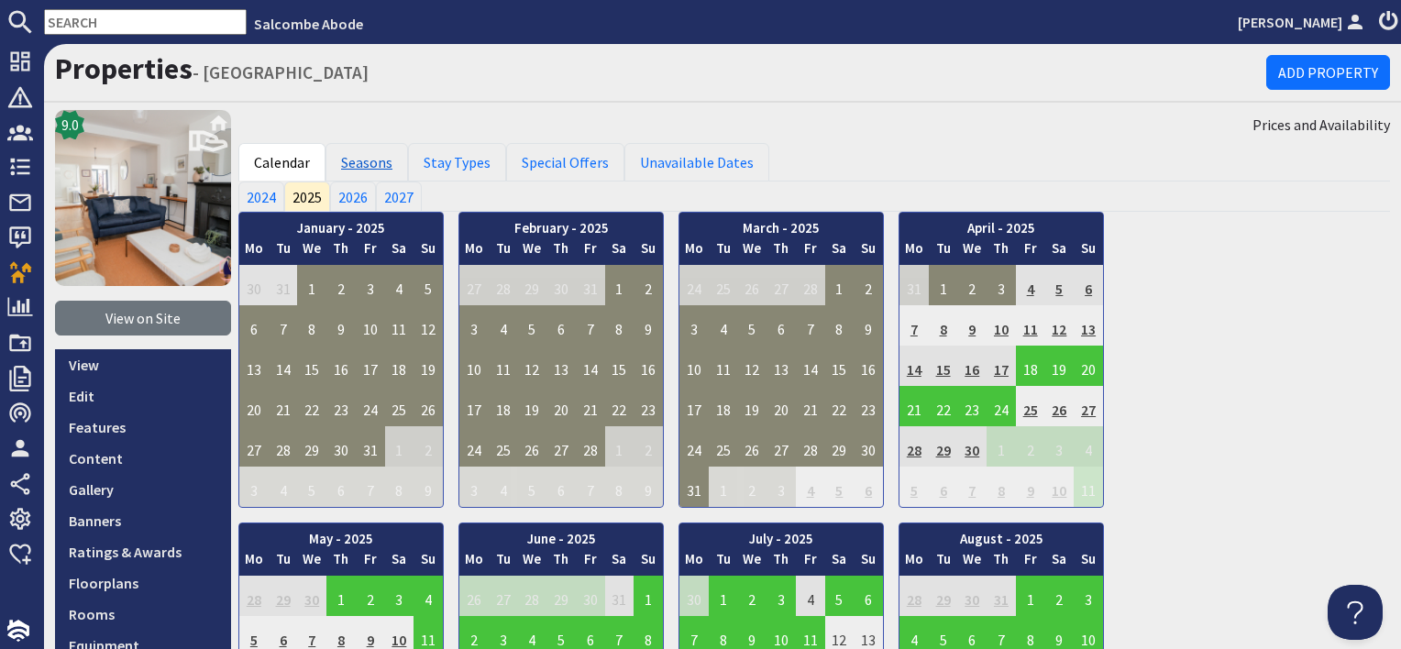
click at [371, 165] on link "Seasons" at bounding box center [367, 162] width 83 height 39
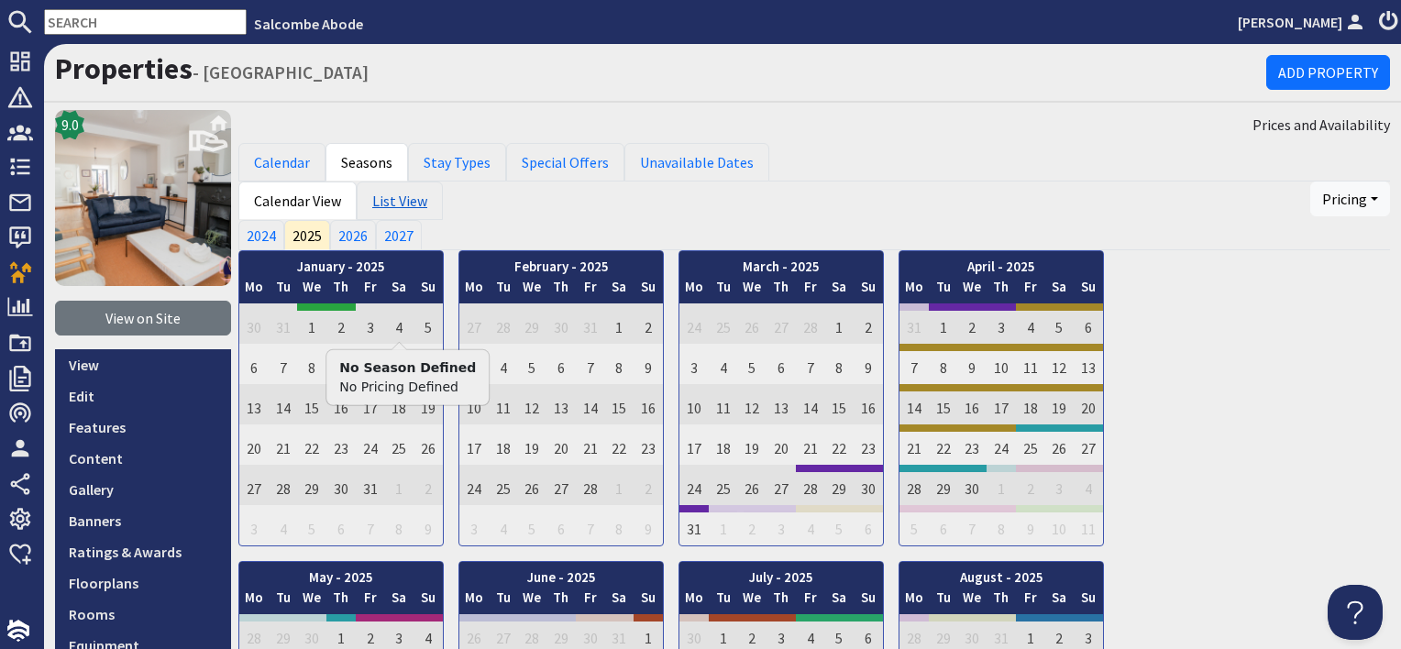
click at [413, 204] on link "List View" at bounding box center [400, 201] width 86 height 39
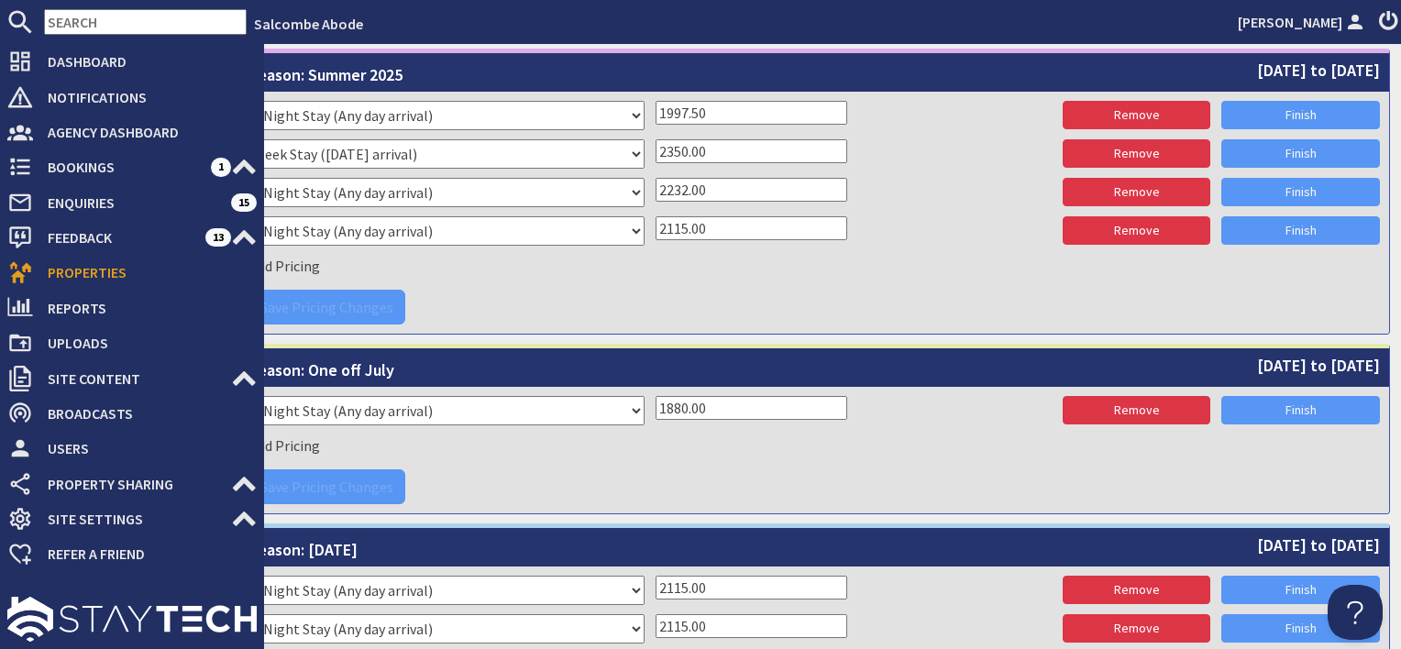
scroll to position [2843, 0]
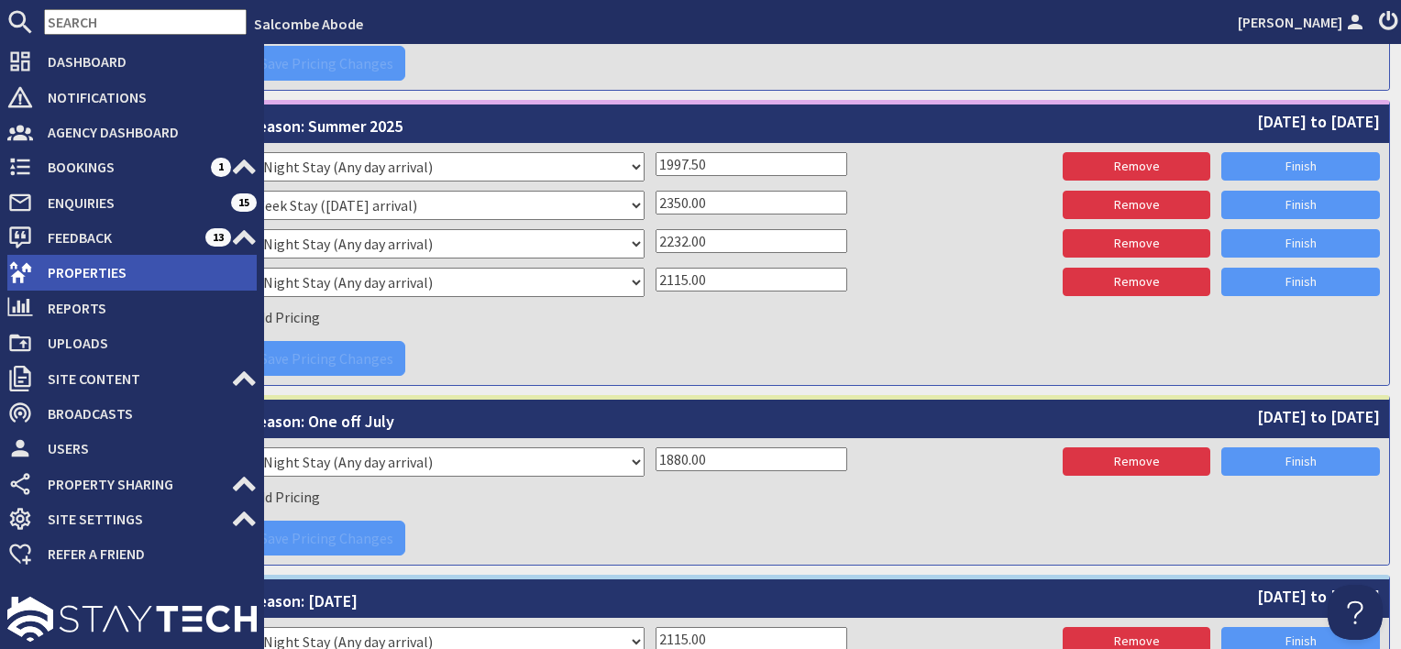
click at [95, 270] on span "Properties" at bounding box center [145, 272] width 224 height 29
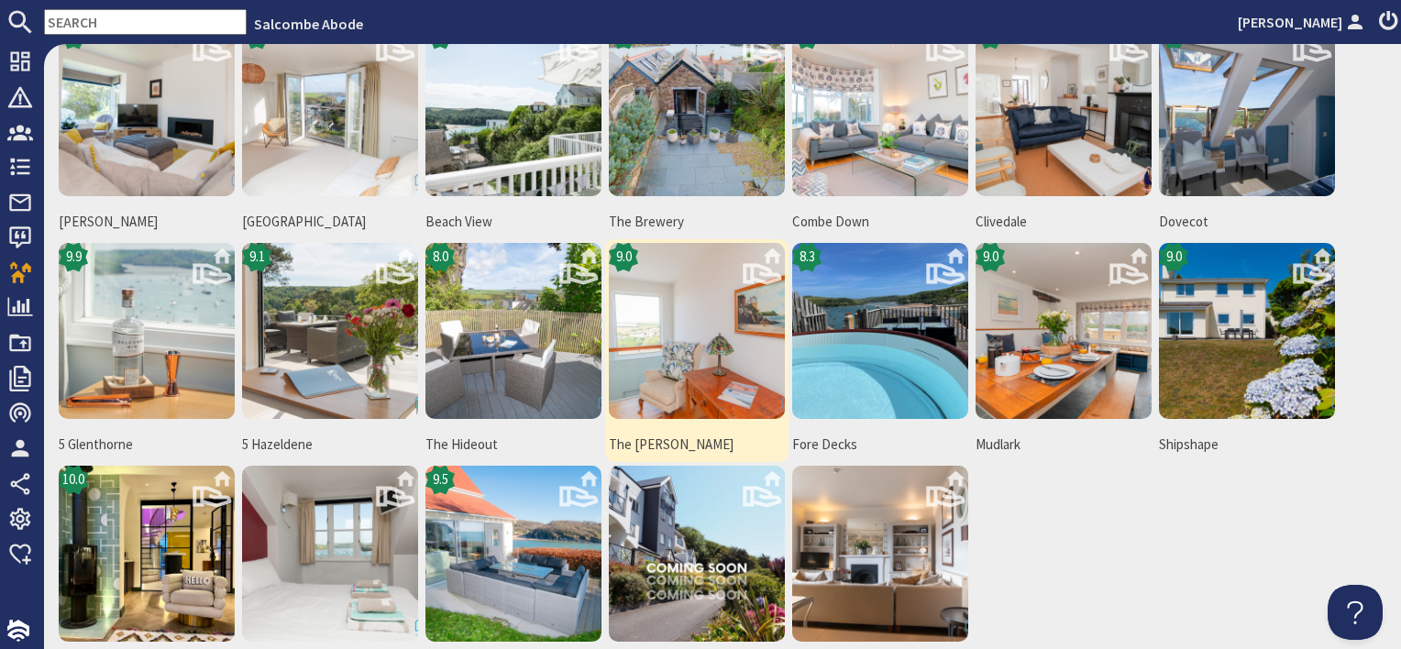
scroll to position [183, 0]
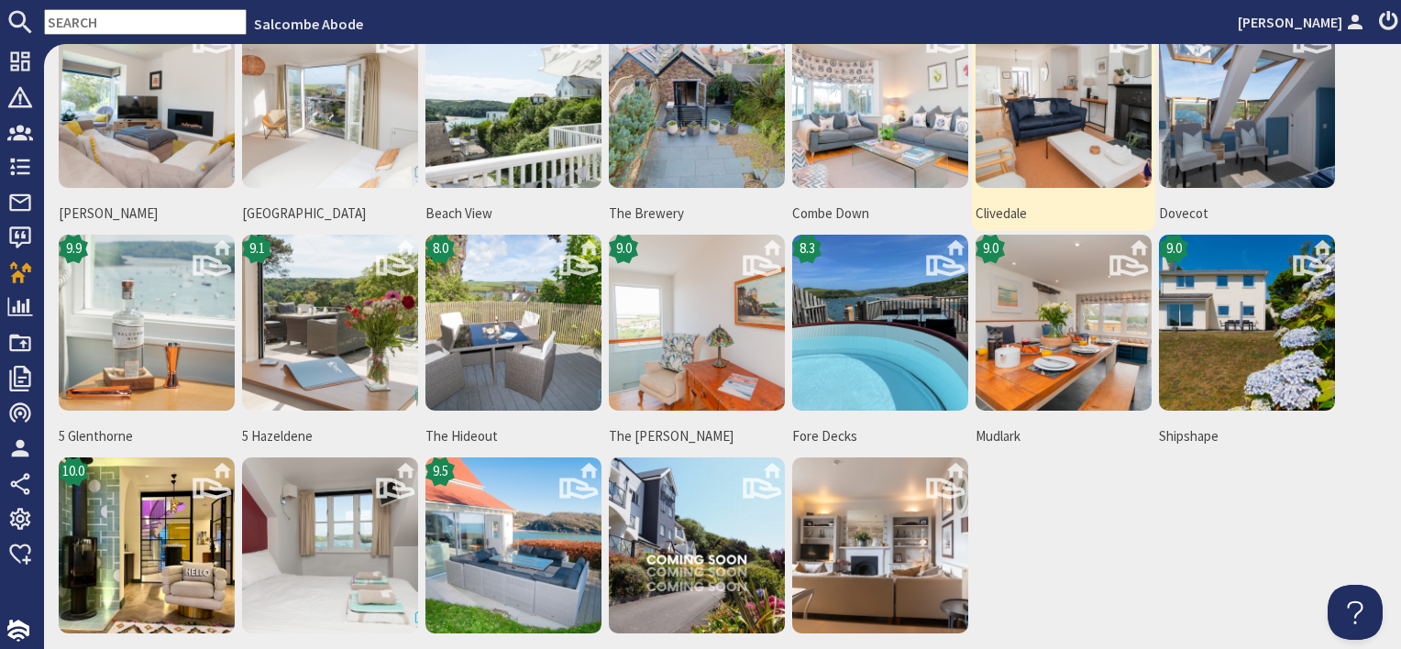
click at [1040, 147] on img at bounding box center [1064, 100] width 176 height 176
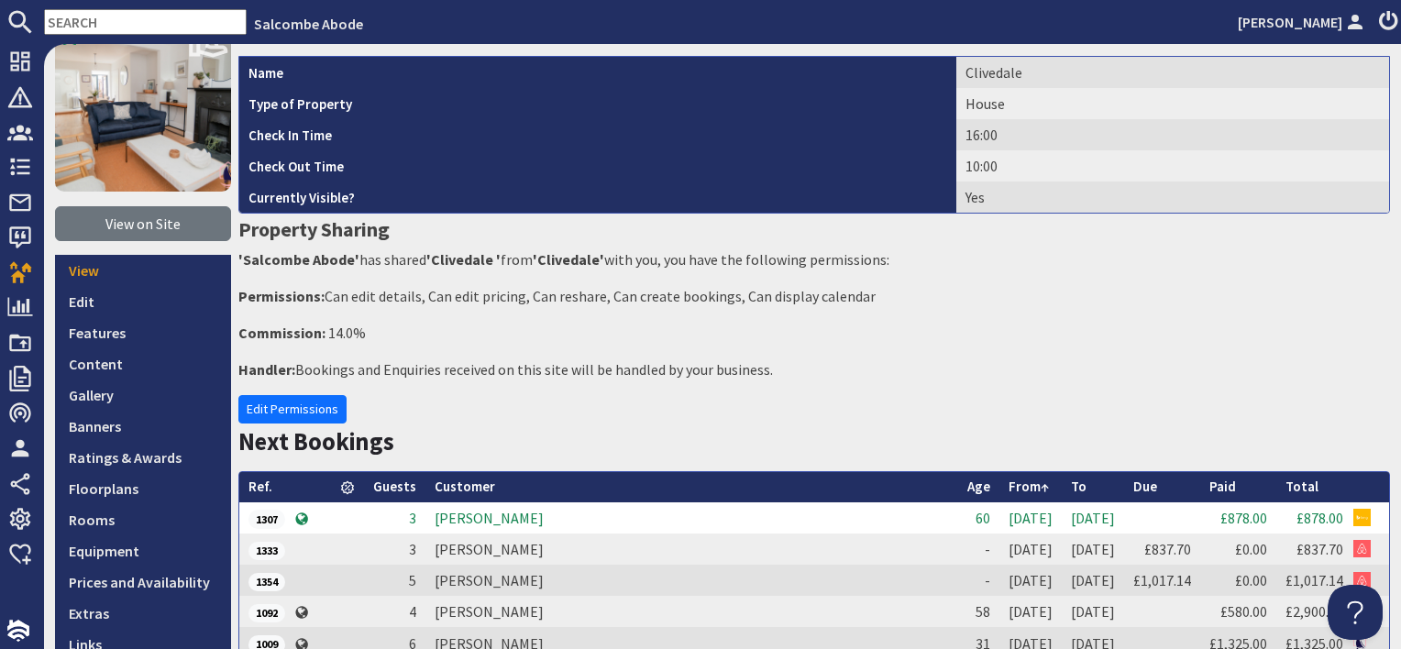
scroll to position [275, 0]
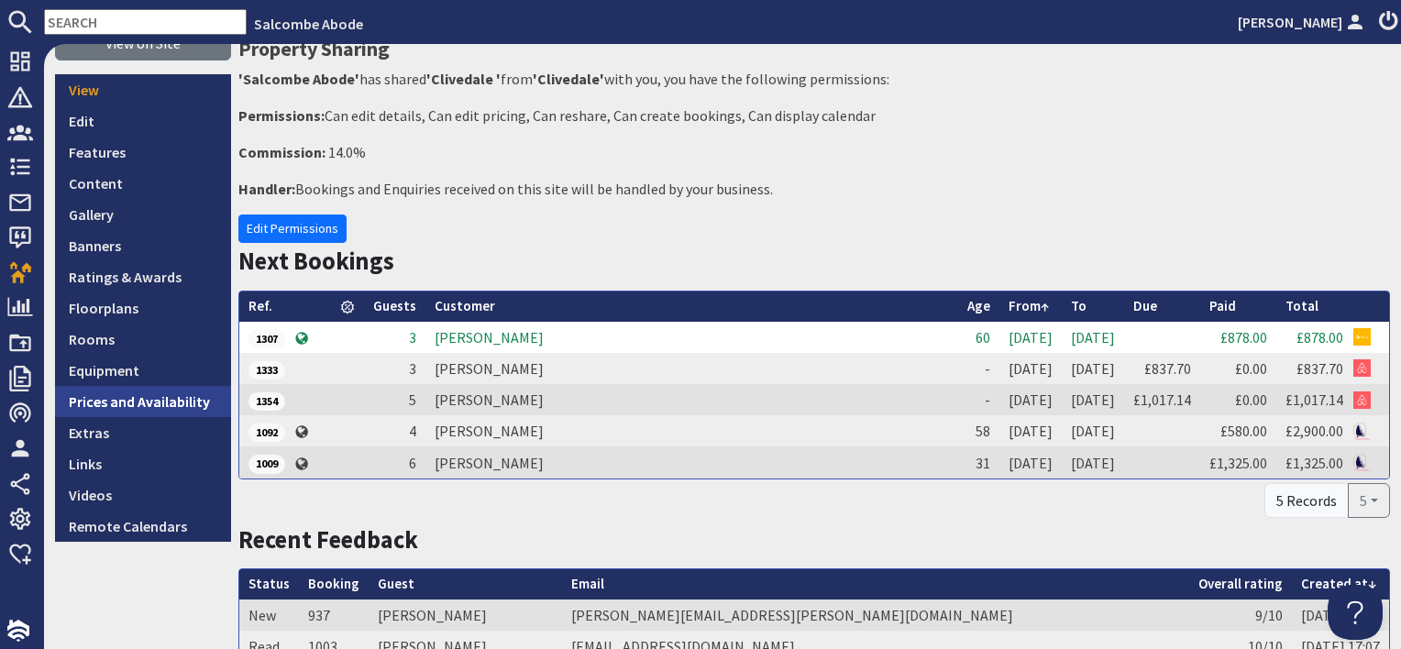
click at [188, 415] on link "Prices and Availability" at bounding box center [143, 401] width 176 height 31
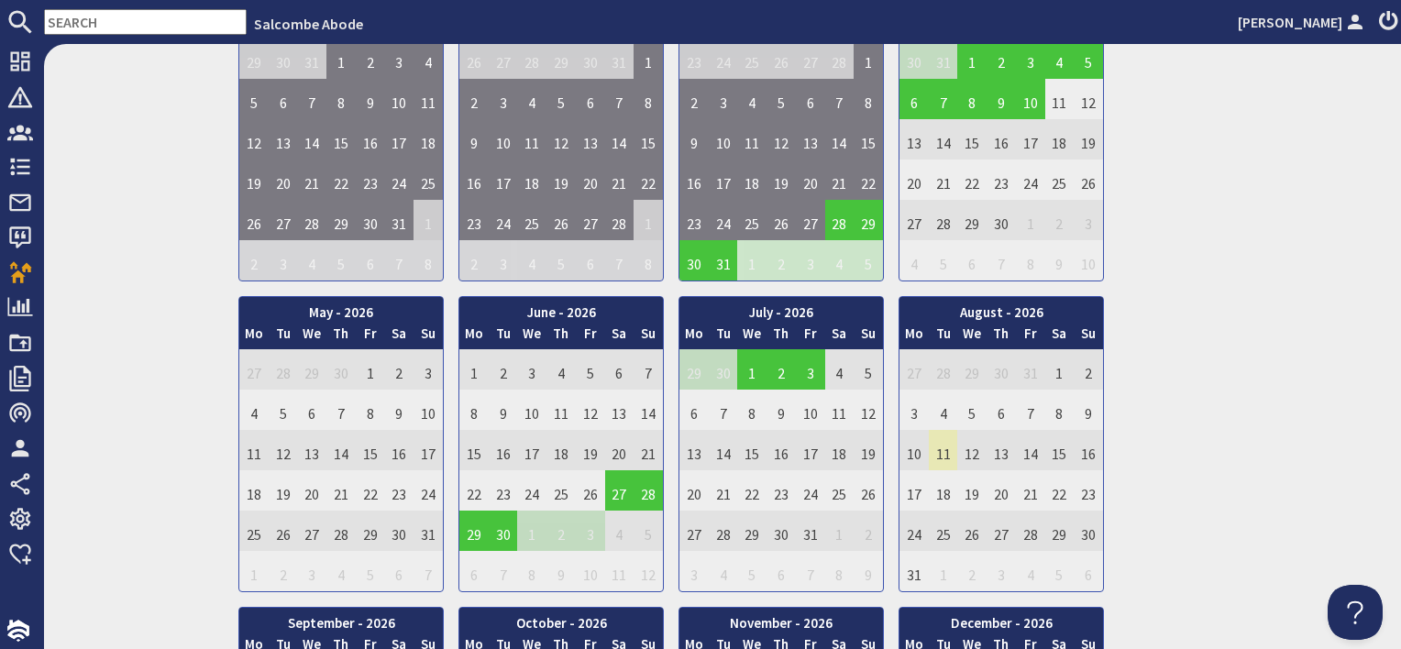
scroll to position [1284, 0]
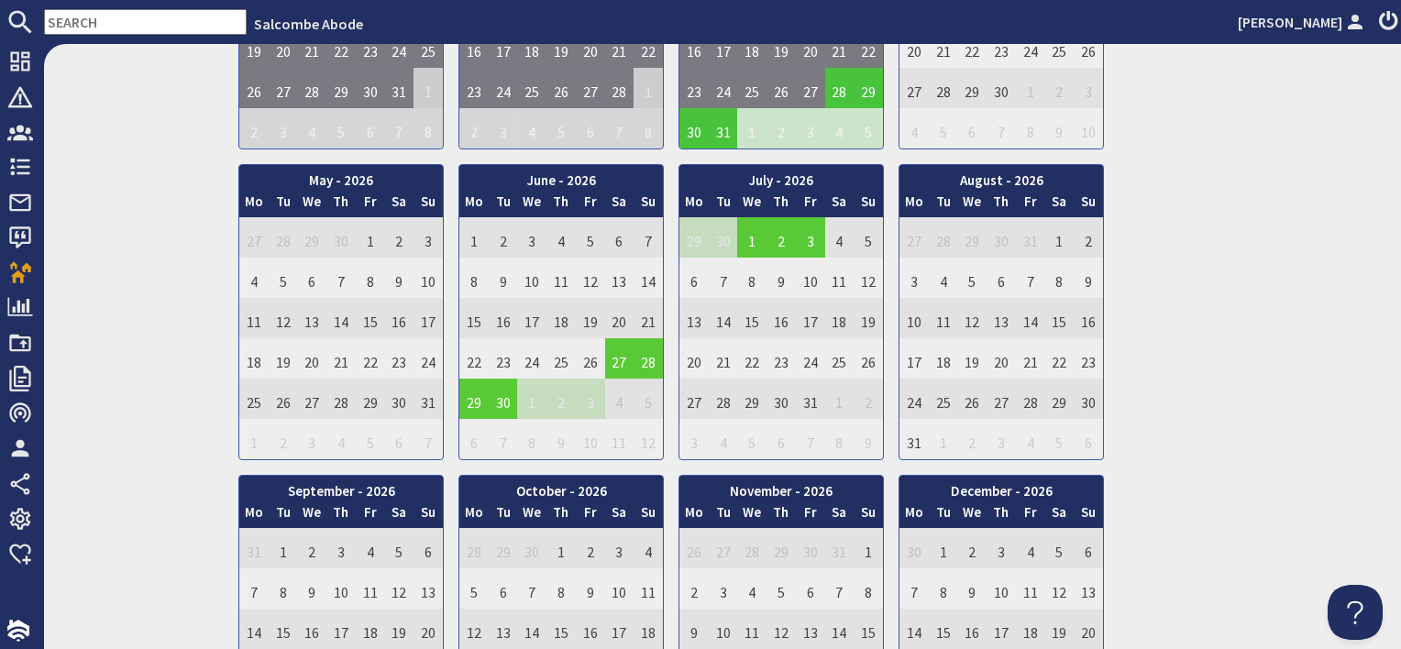
click at [615, 363] on td "27" at bounding box center [619, 358] width 29 height 40
click at [597, 439] on link "View booking" at bounding box center [624, 440] width 95 height 19
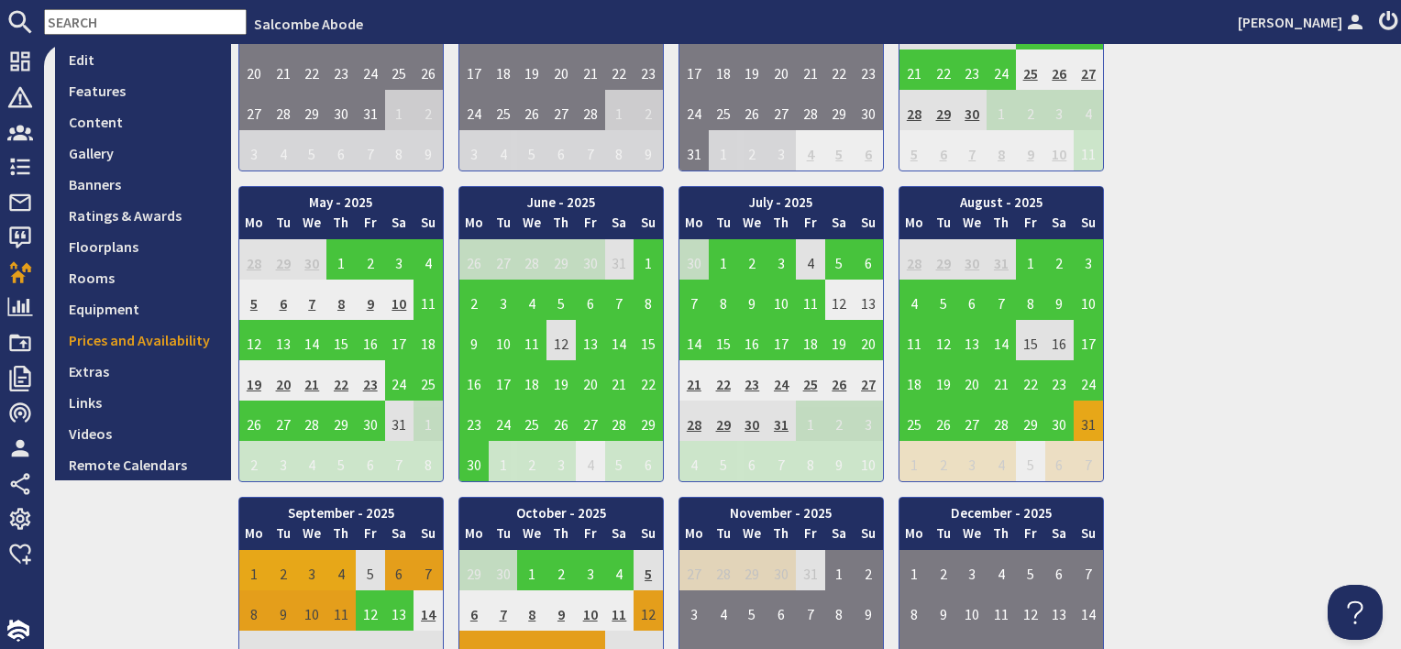
scroll to position [275, 0]
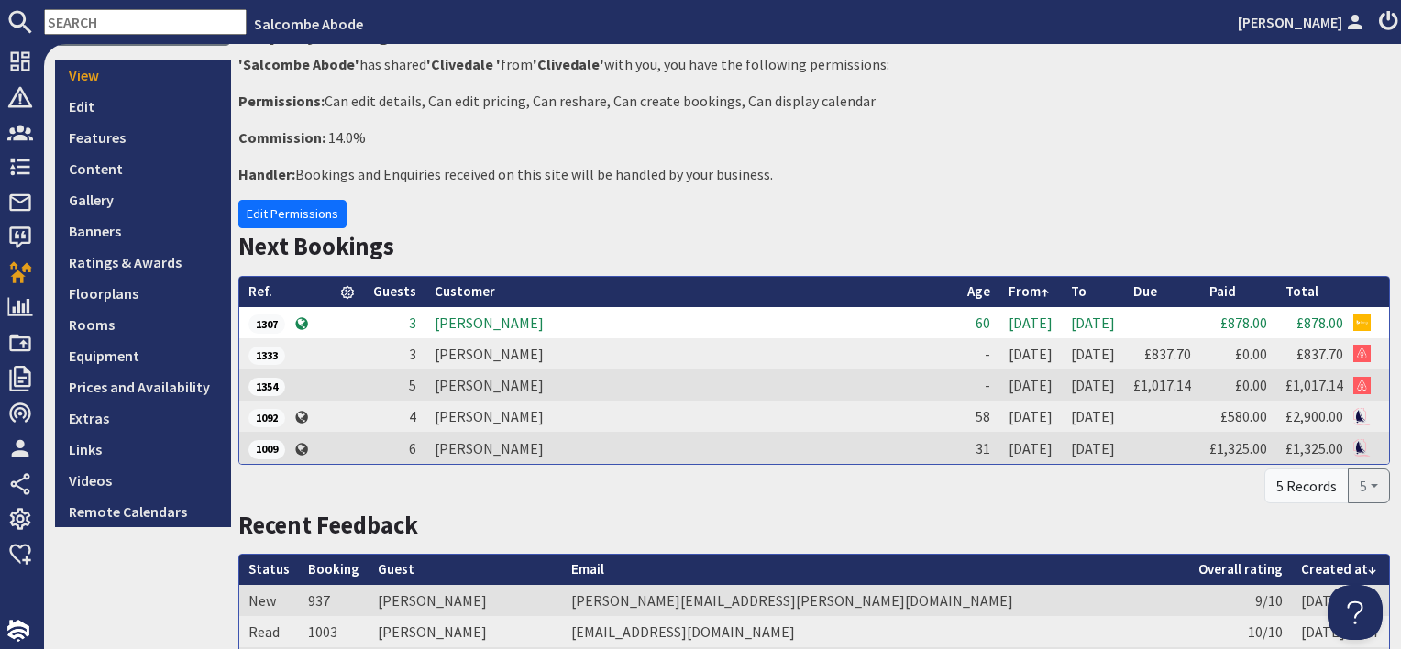
scroll to position [459, 0]
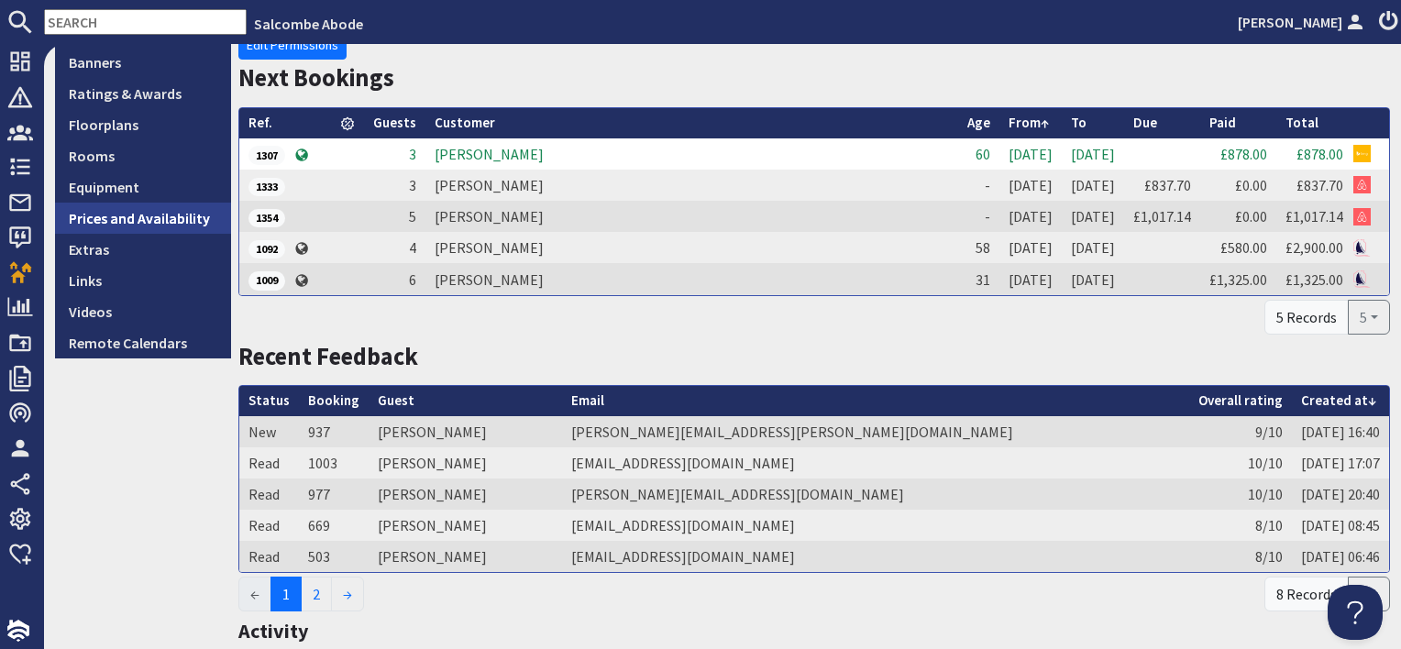
click at [121, 213] on link "Prices and Availability" at bounding box center [143, 218] width 176 height 31
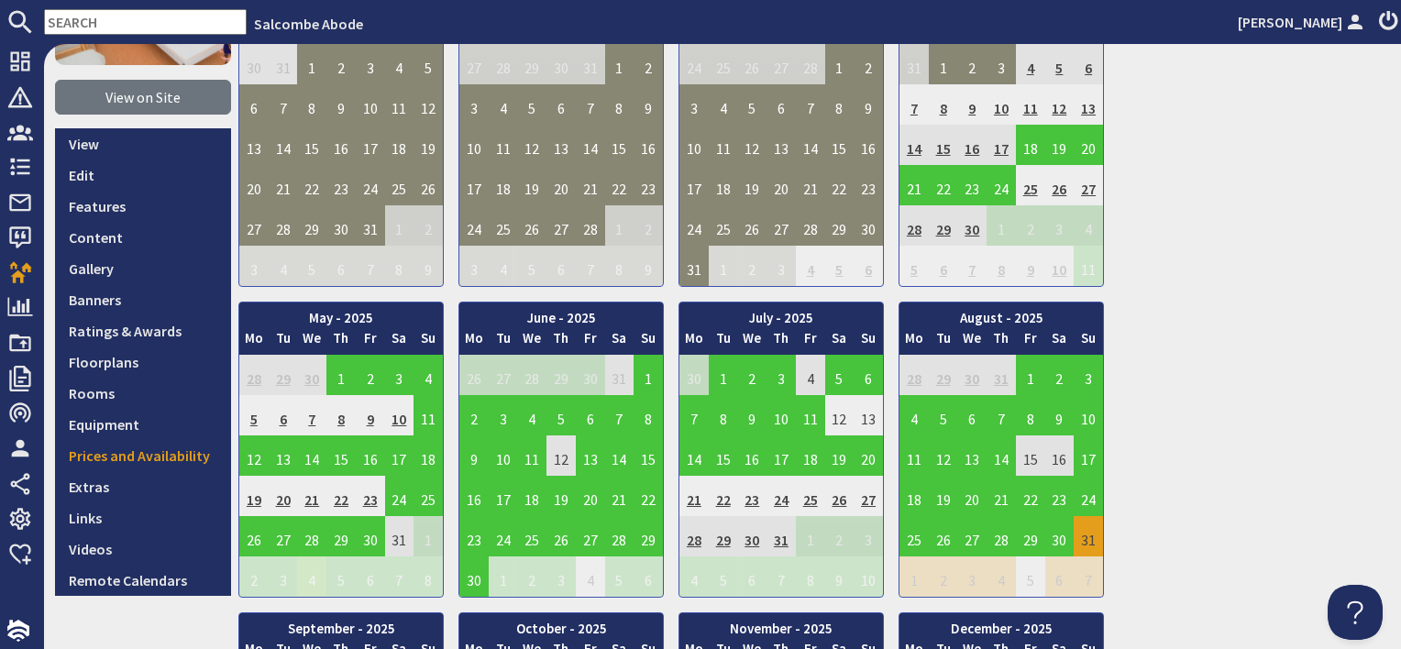
scroll to position [367, 0]
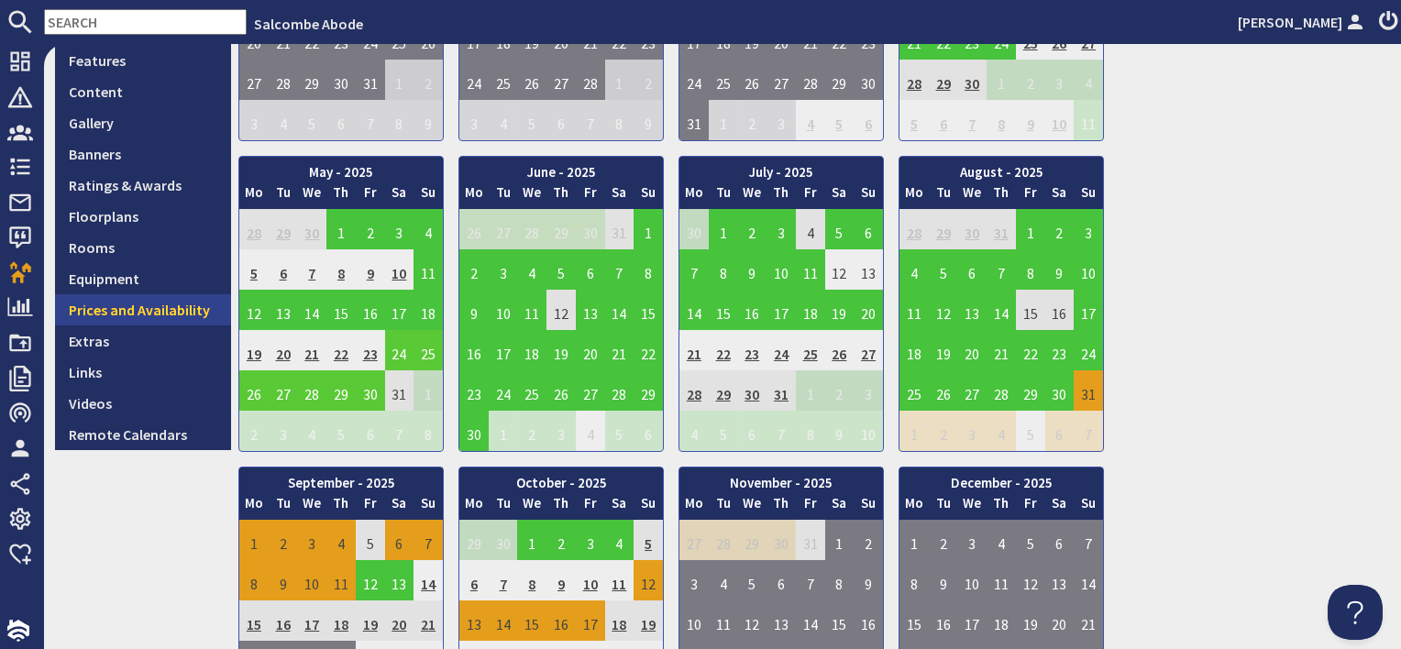
click at [196, 312] on link "Prices and Availability" at bounding box center [143, 309] width 176 height 31
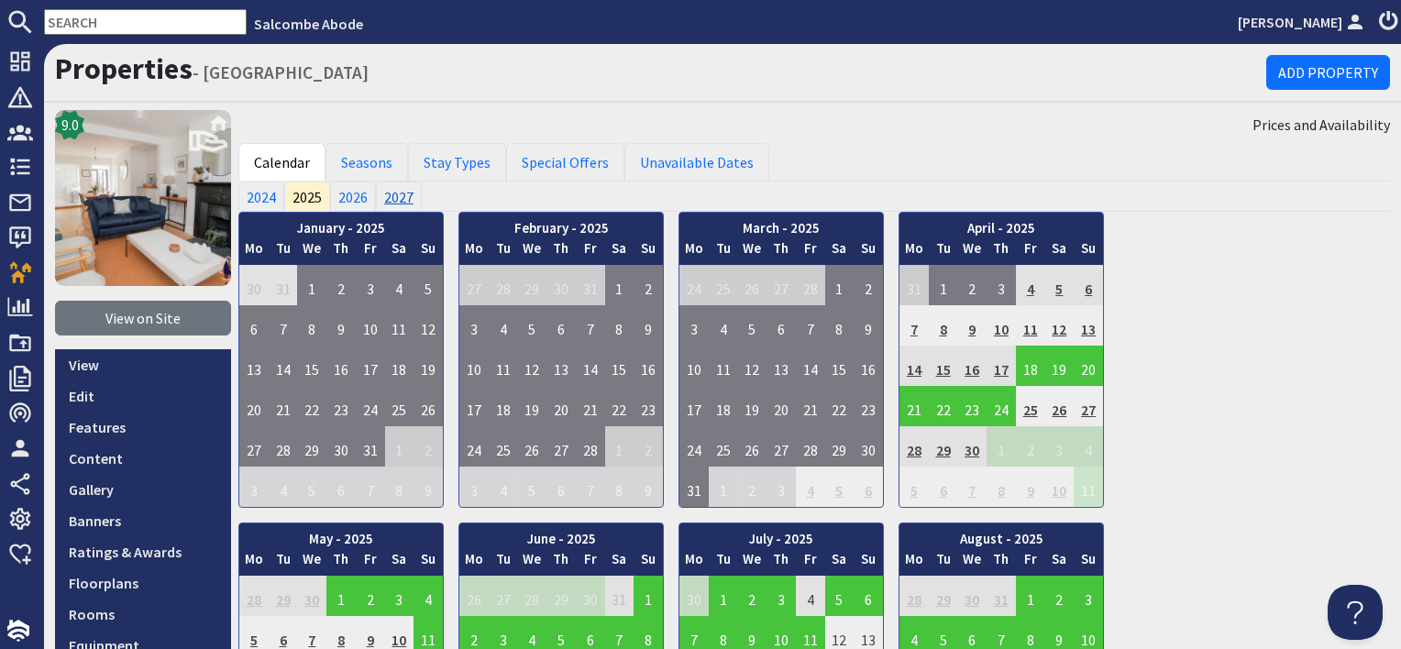
scroll to position [0, 0]
click at [370, 165] on link "Seasons" at bounding box center [367, 162] width 83 height 39
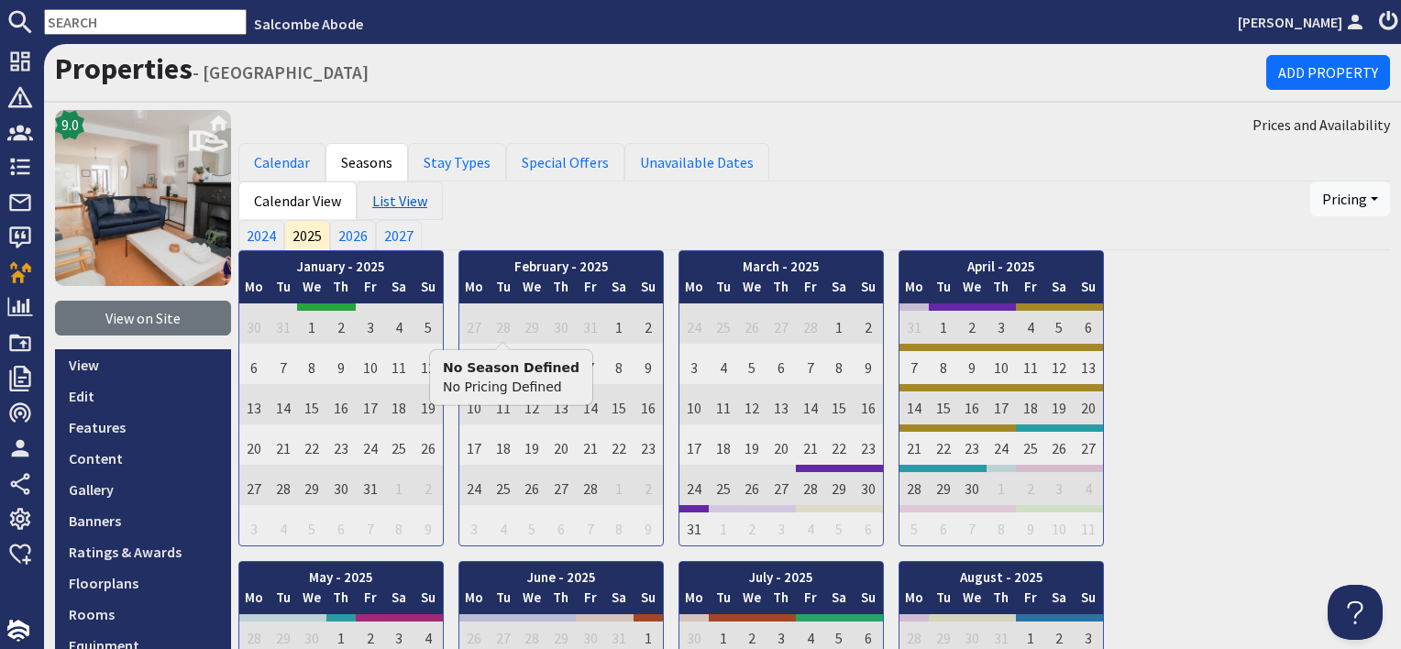
click at [400, 207] on link "List View" at bounding box center [400, 201] width 86 height 39
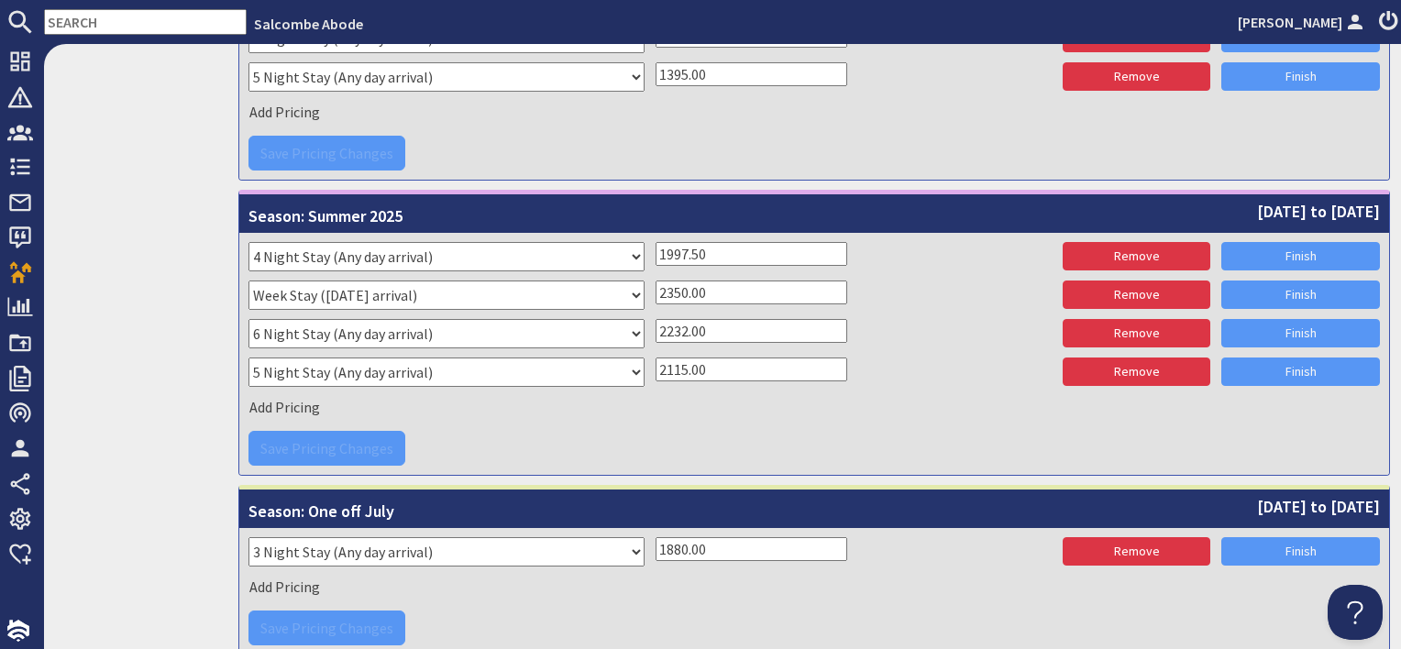
scroll to position [2752, 0]
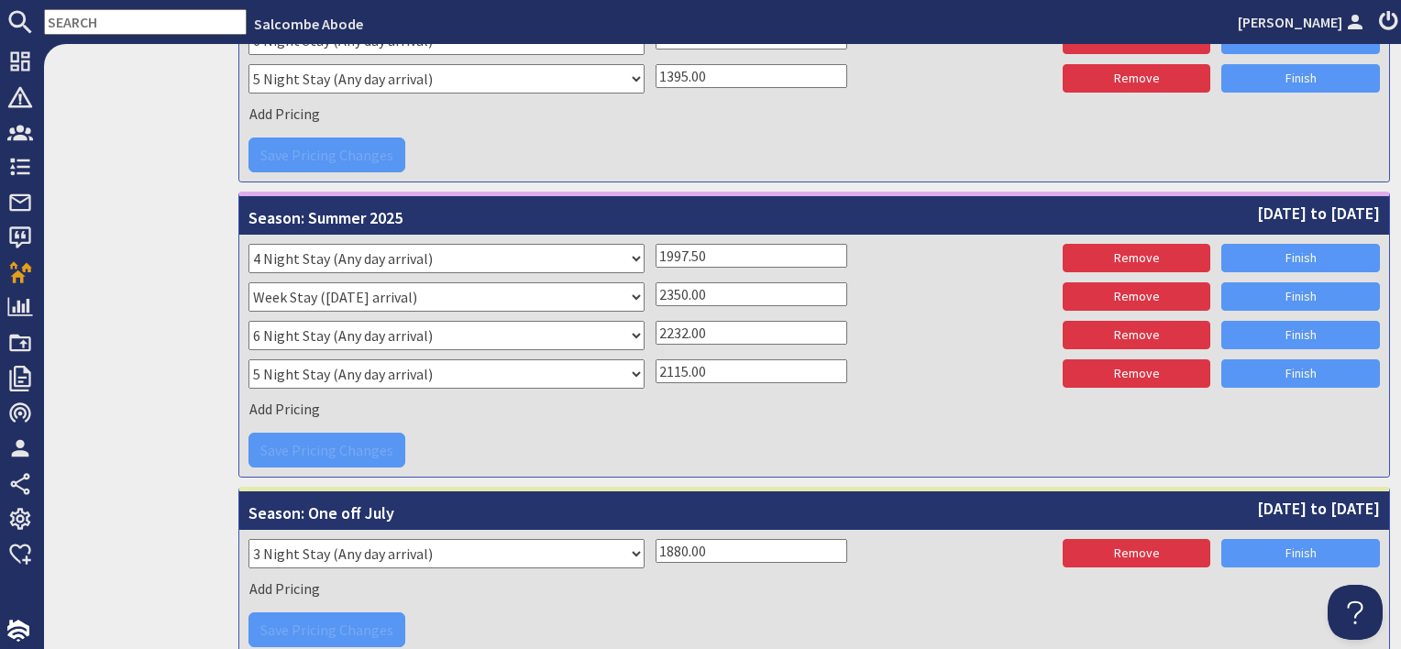
click at [881, 265] on div "Please select a stay type Week Stay (Any day arrival) 4 Night Stay (Any day arr…" at bounding box center [815, 261] width 1132 height 34
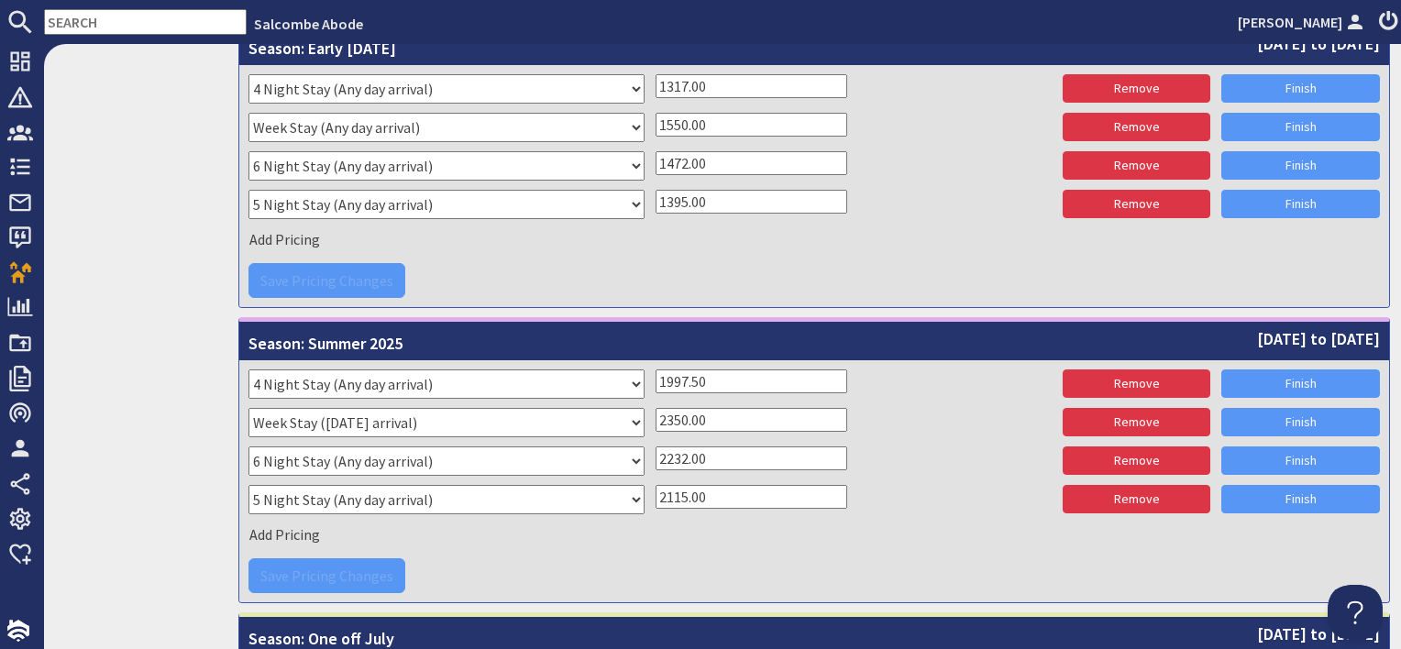
scroll to position [2568, 0]
